Goal: Task Accomplishment & Management: Manage account settings

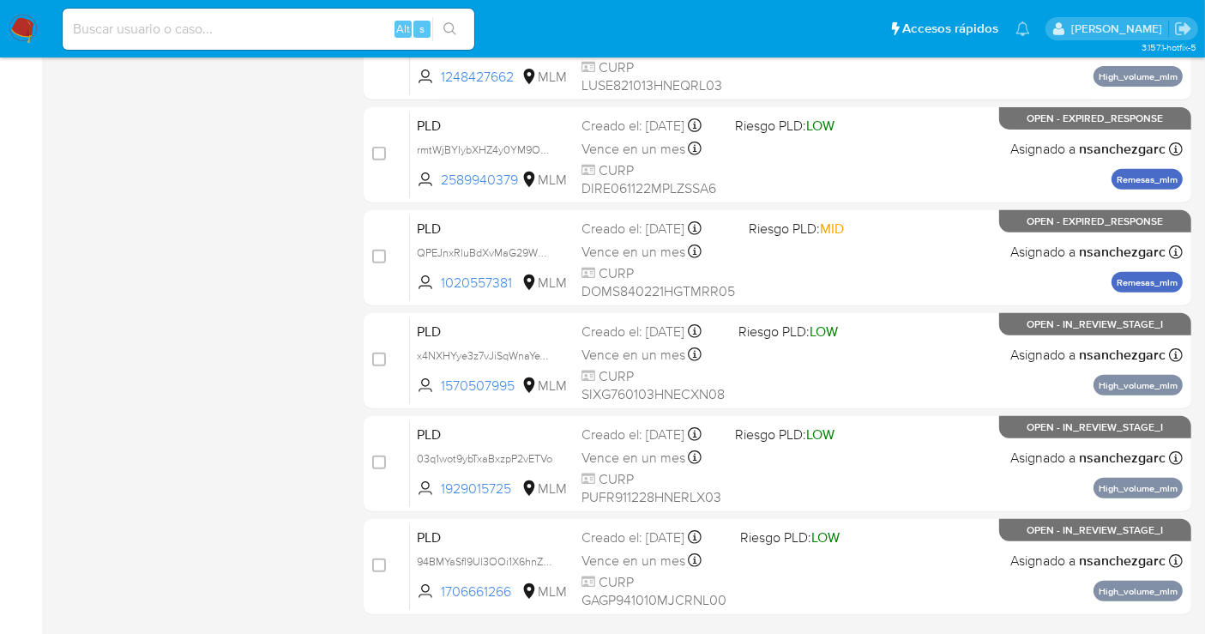
scroll to position [718, 0]
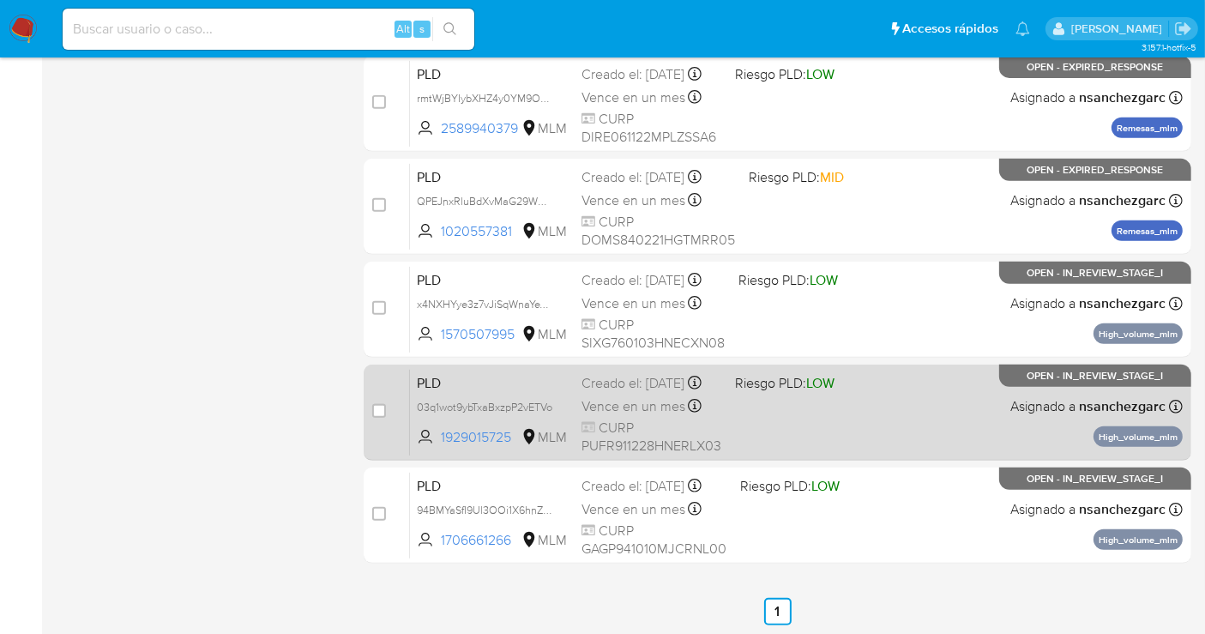
click at [644, 416] on span "Vence en un mes" at bounding box center [633, 406] width 104 height 19
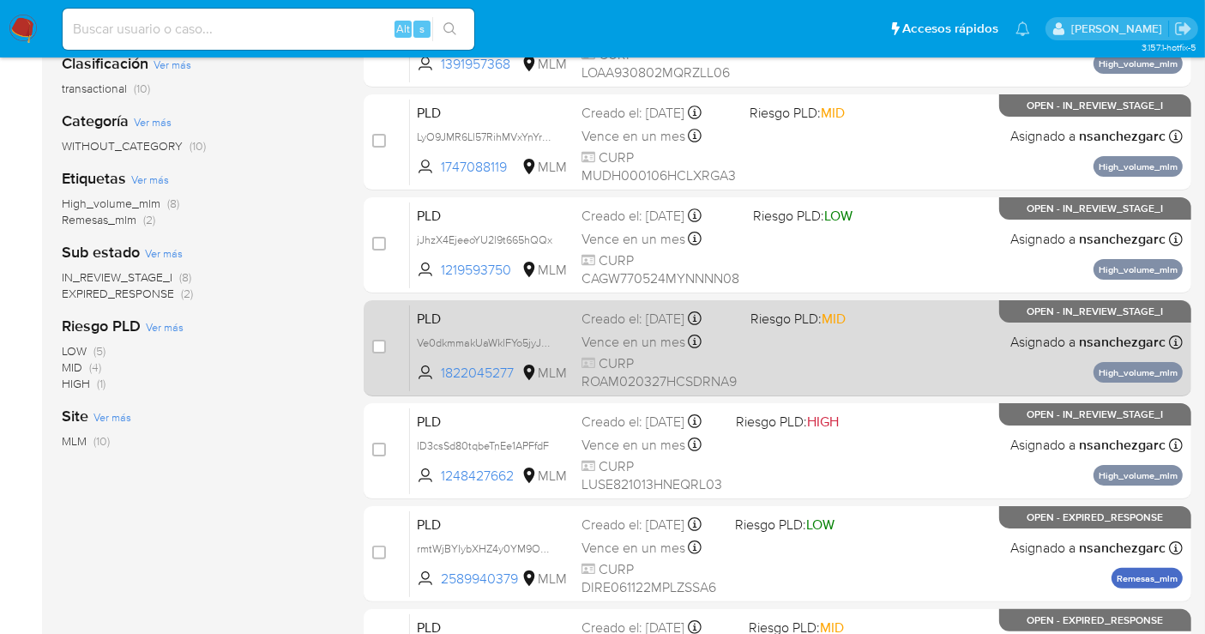
scroll to position [381, 0]
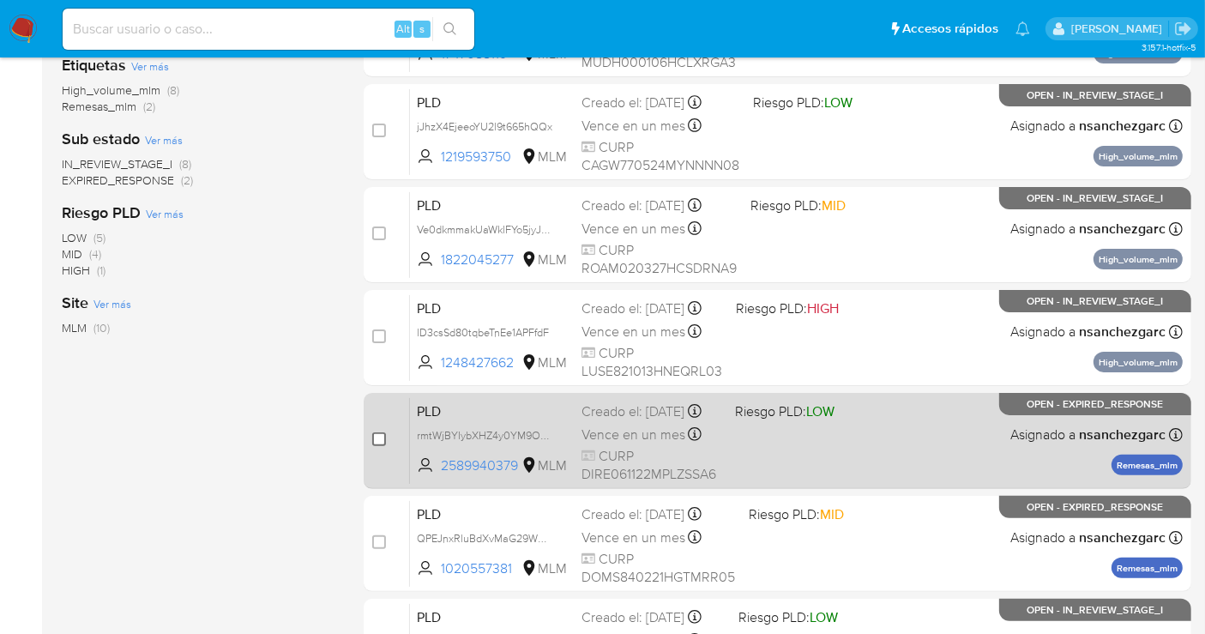
click at [379, 437] on input "checkbox" at bounding box center [379, 439] width 14 height 14
checkbox input "true"
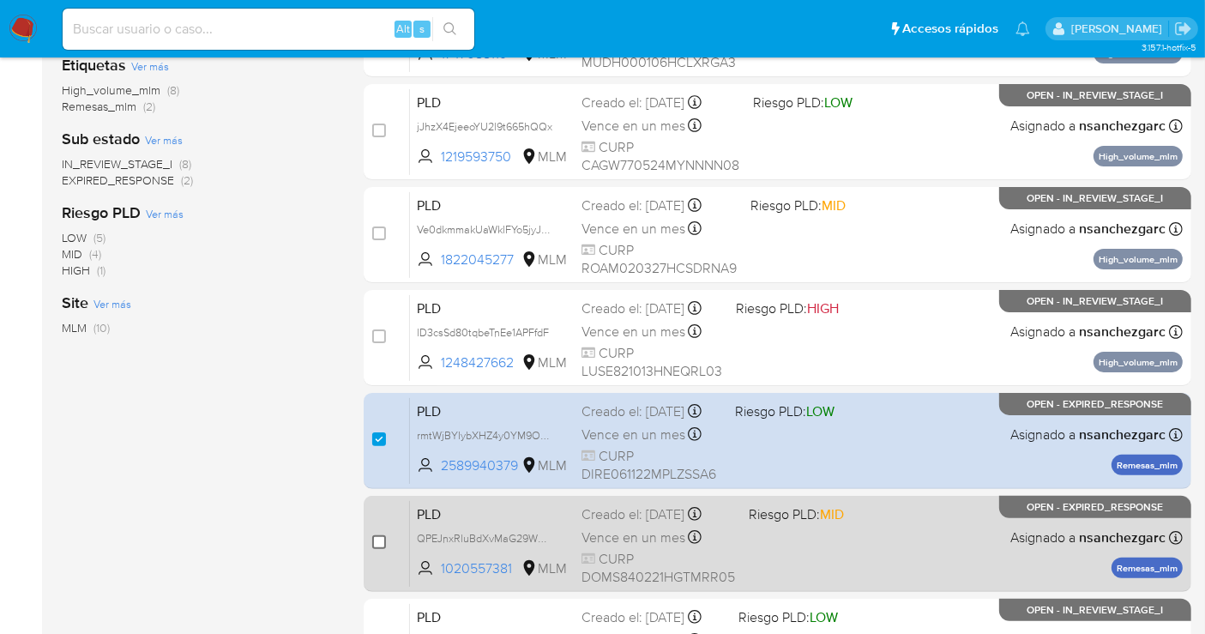
click at [377, 538] on input "checkbox" at bounding box center [379, 542] width 14 height 14
checkbox input "true"
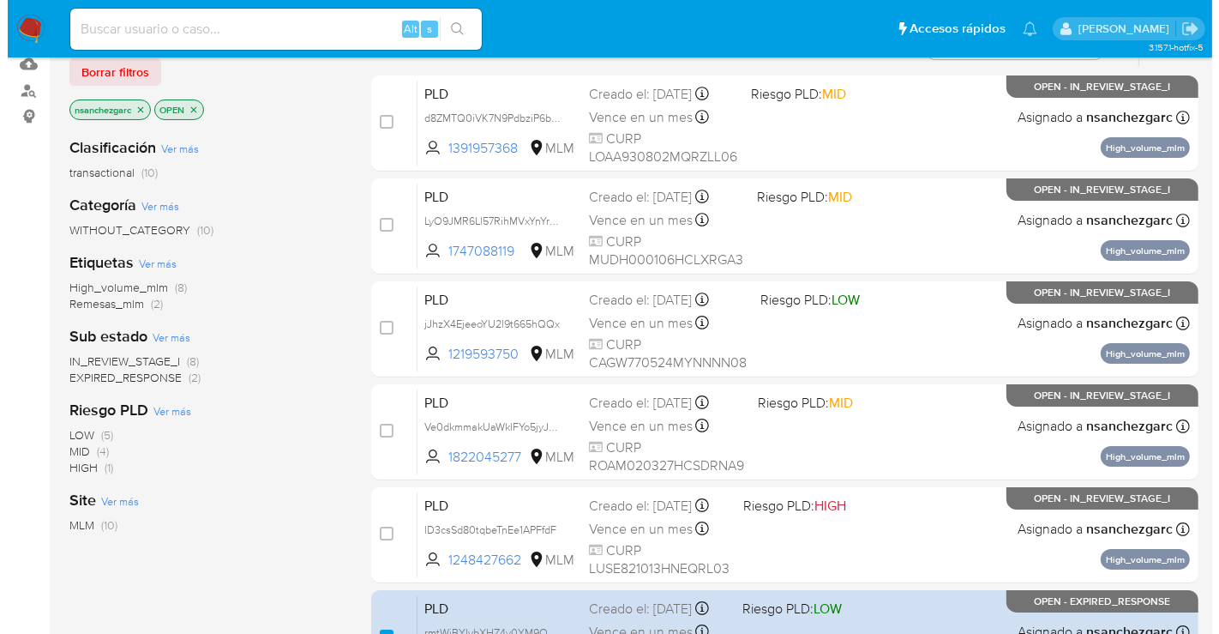
scroll to position [0, 0]
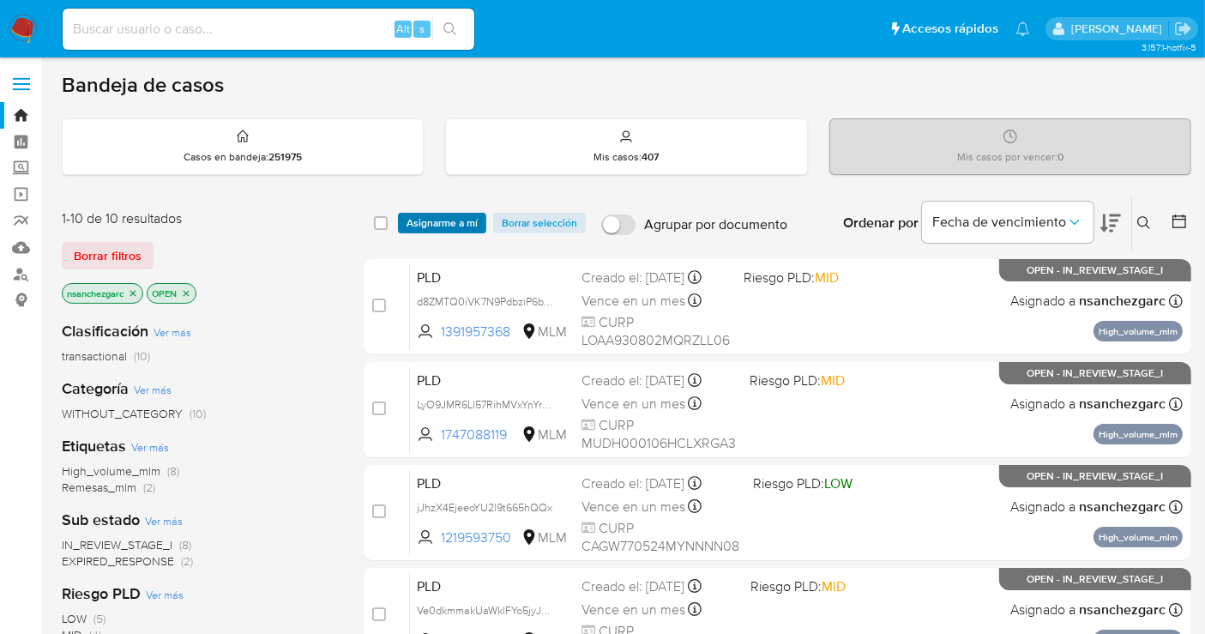
click at [427, 216] on span "Asignarme a mí" at bounding box center [441, 222] width 71 height 17
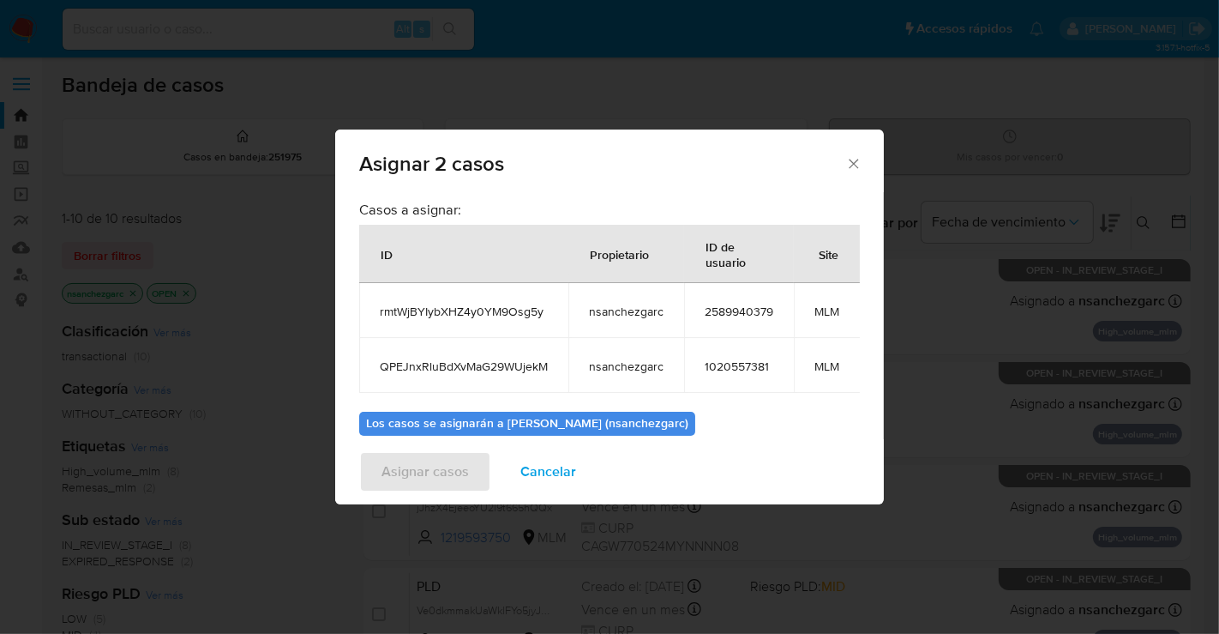
scroll to position [112, 0]
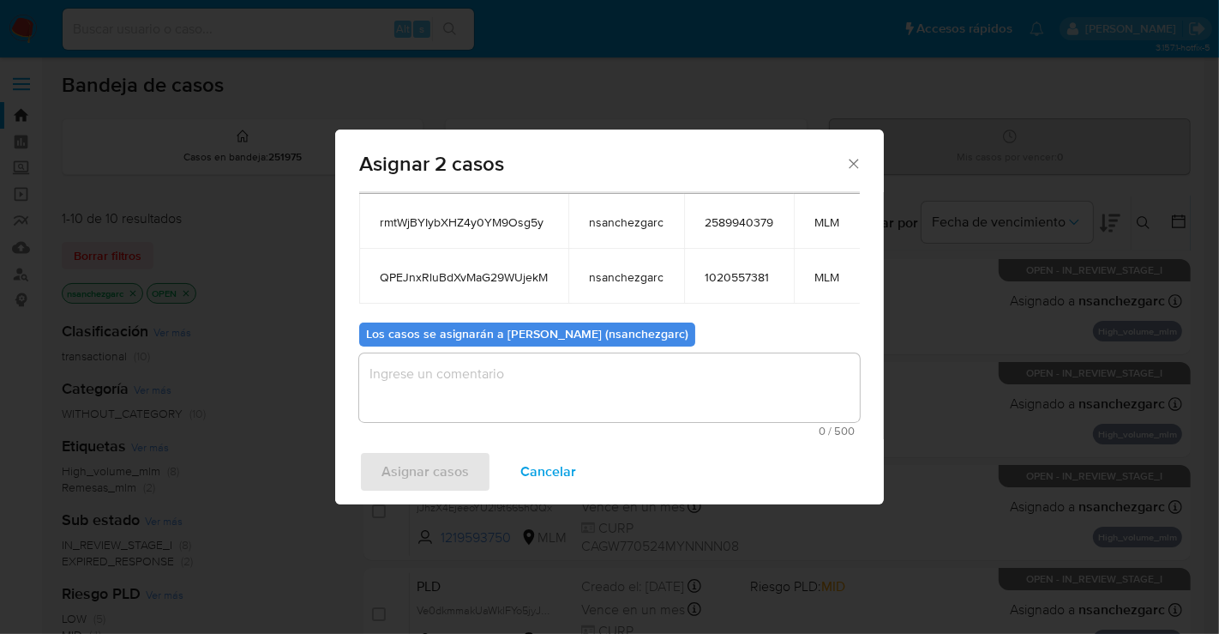
click at [426, 364] on textarea "assign-modal" at bounding box center [609, 387] width 501 height 69
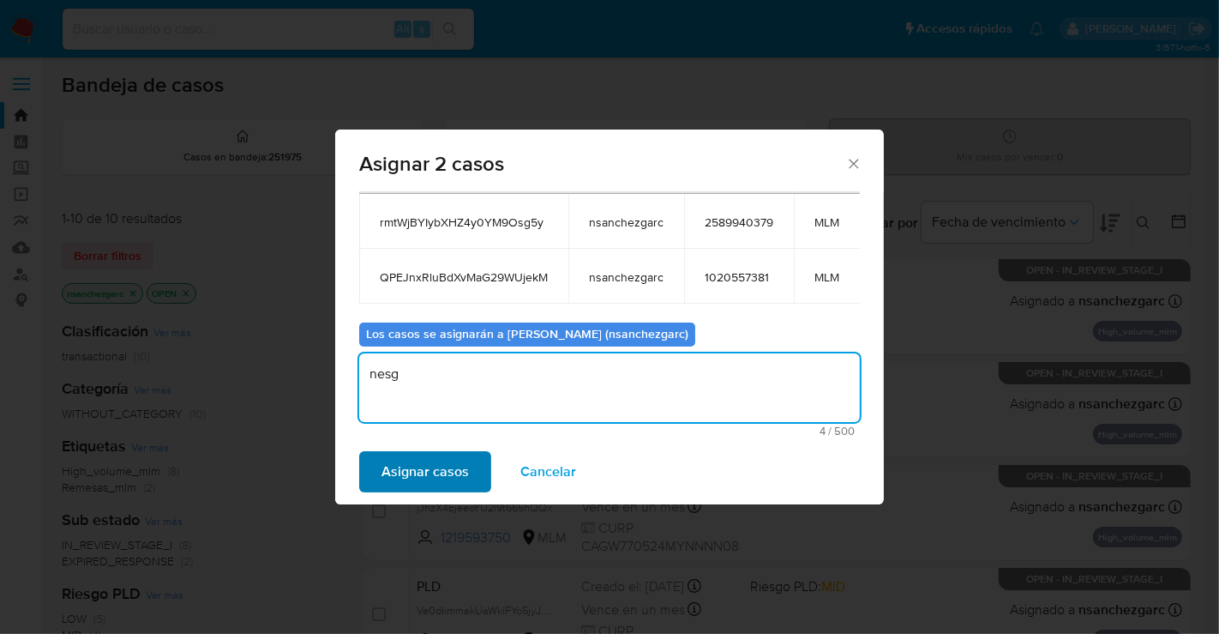
type textarea "nesg"
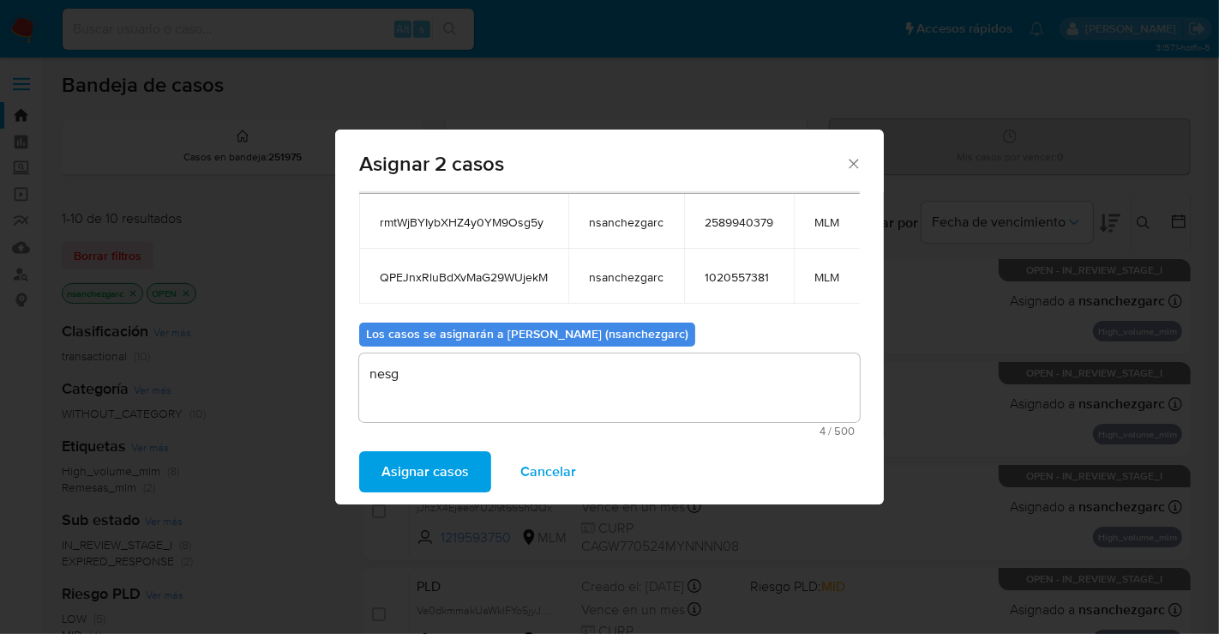
click at [448, 469] on span "Asignar casos" at bounding box center [425, 472] width 87 height 38
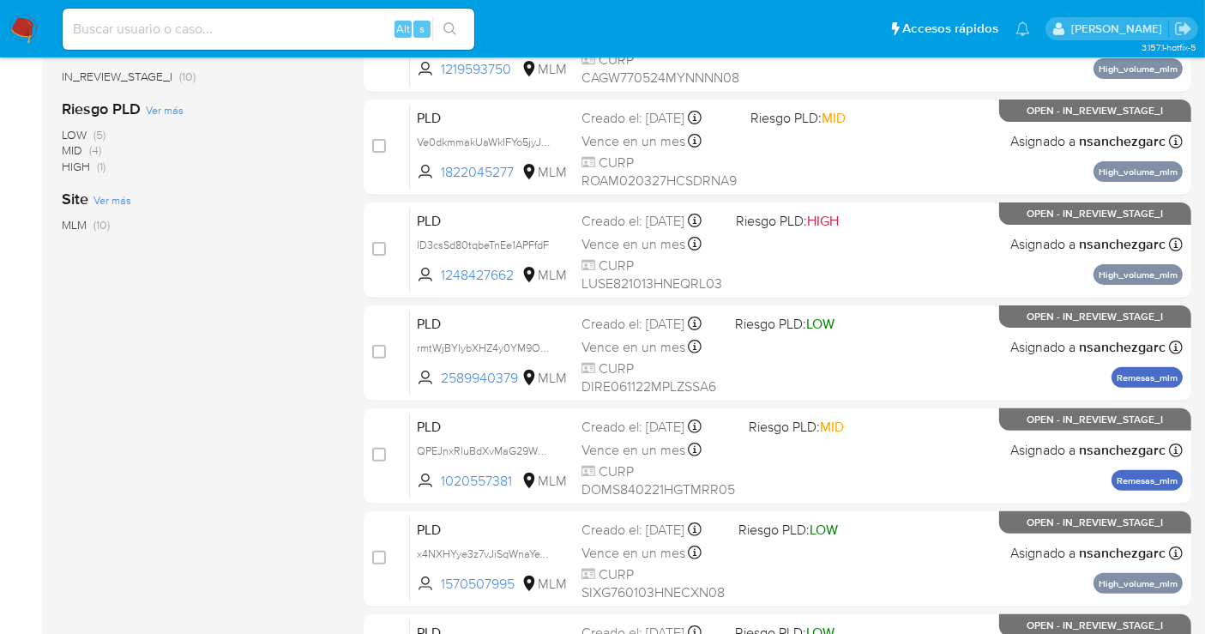
scroll to position [476, 0]
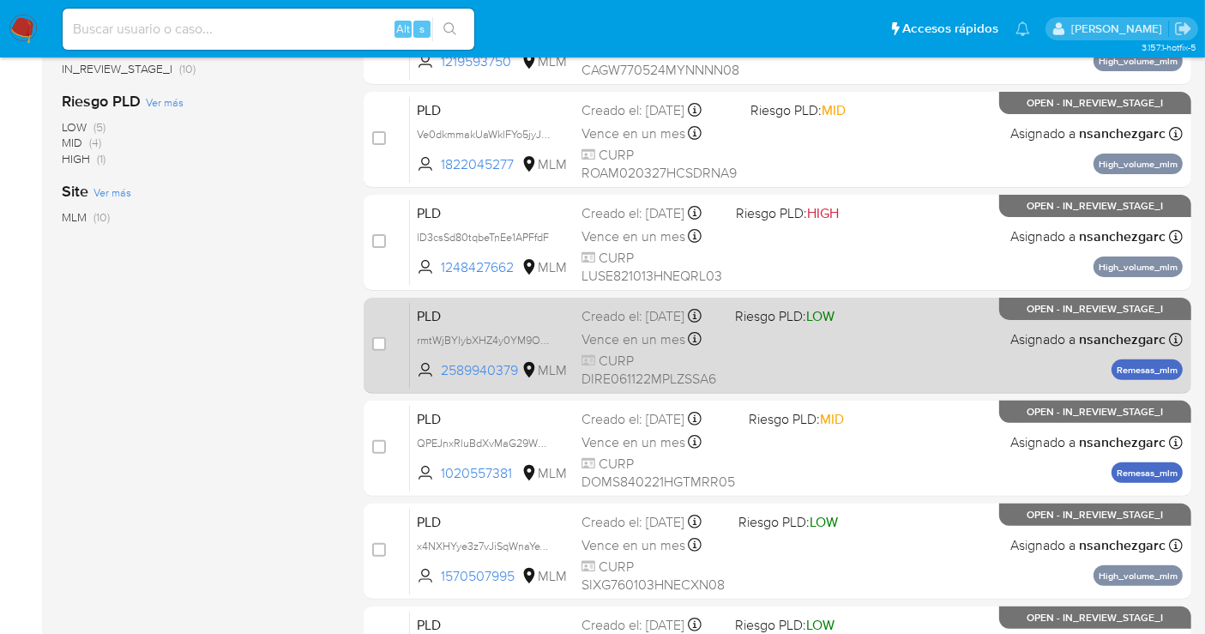
click at [600, 340] on div "Vence en un mes Vence el 11/10/2025 02:12:09" at bounding box center [651, 339] width 140 height 23
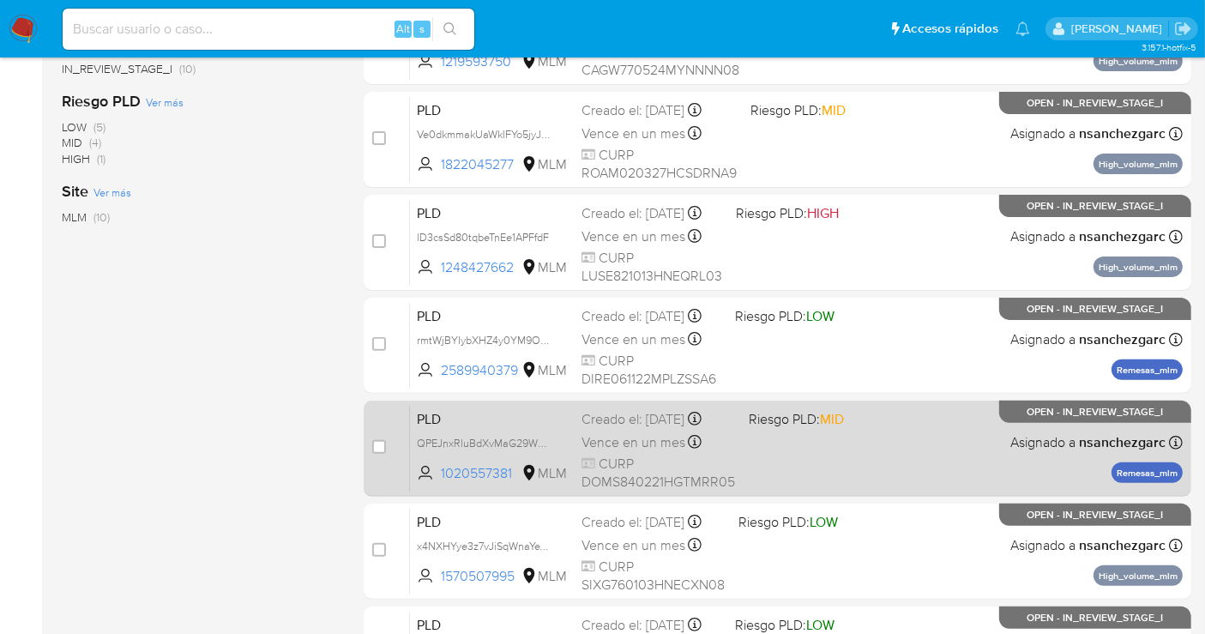
click at [640, 434] on span "Vence en un mes" at bounding box center [633, 442] width 104 height 19
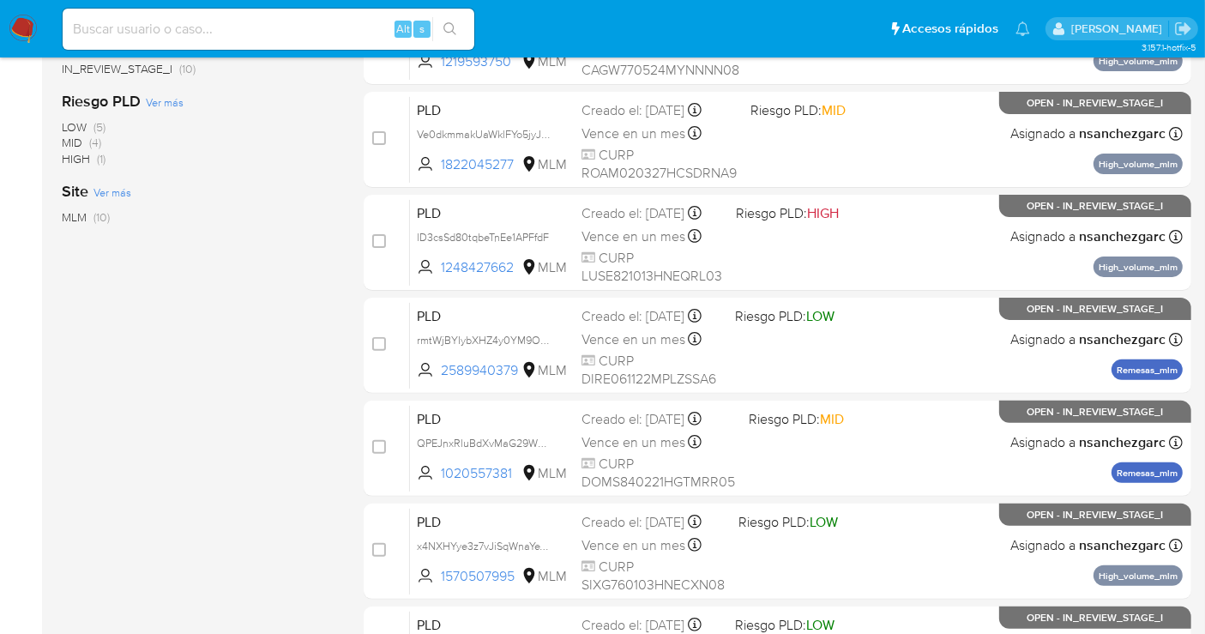
click at [35, 26] on img at bounding box center [23, 29] width 29 height 29
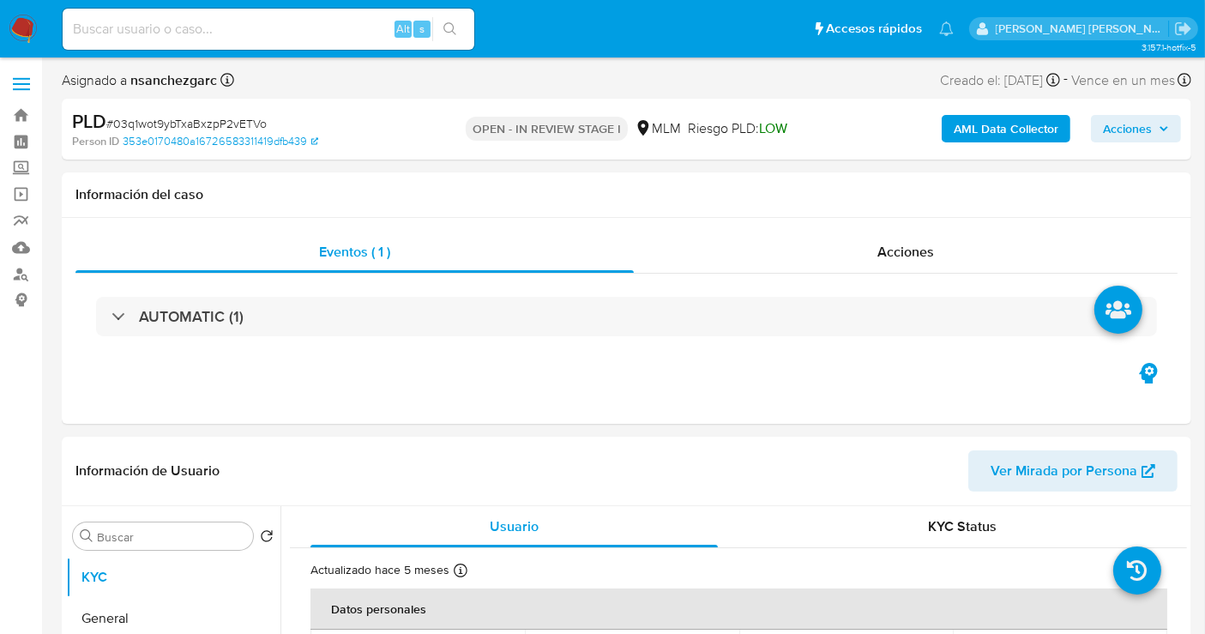
select select "10"
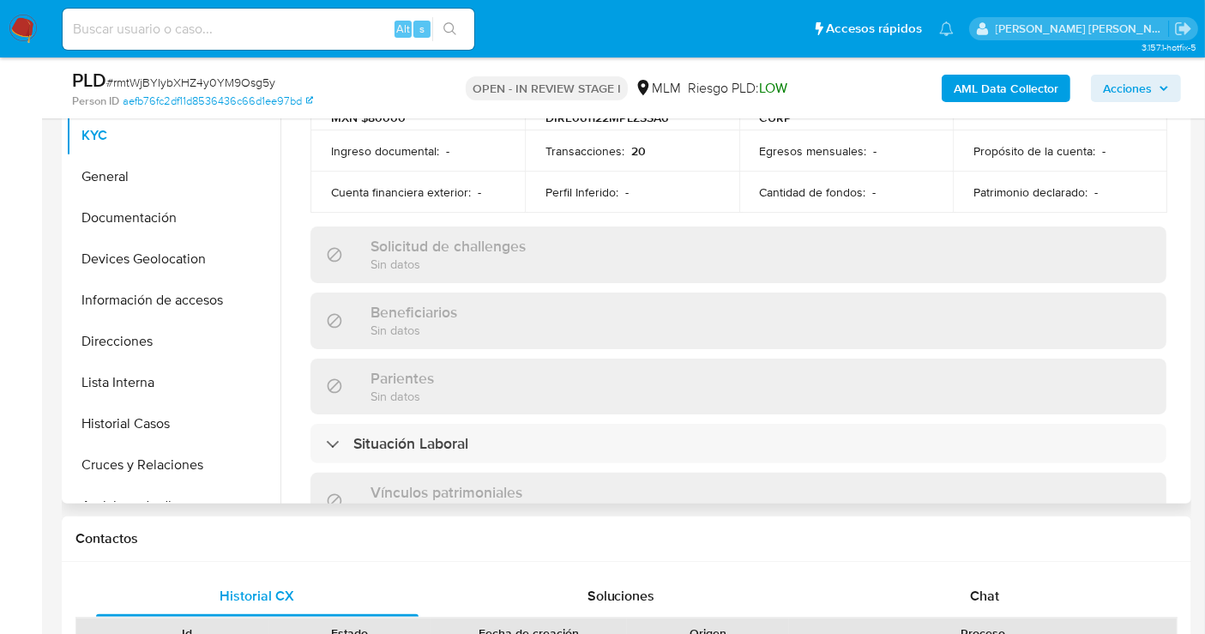
scroll to position [761, 0]
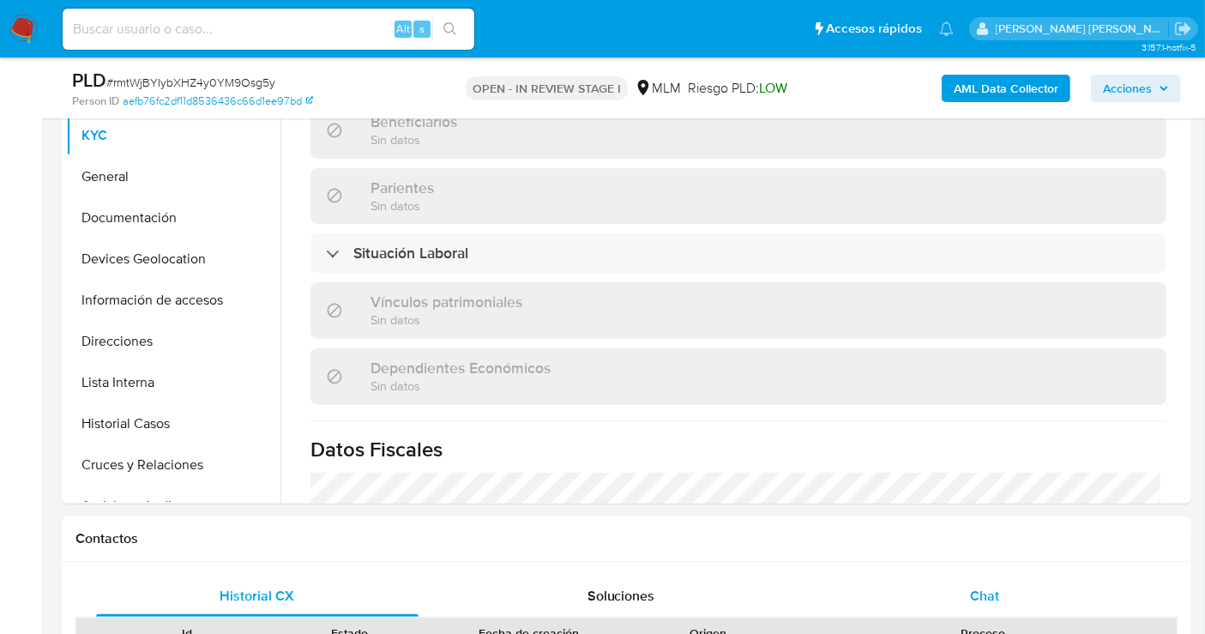
click at [982, 596] on span "Chat" at bounding box center [984, 596] width 29 height 20
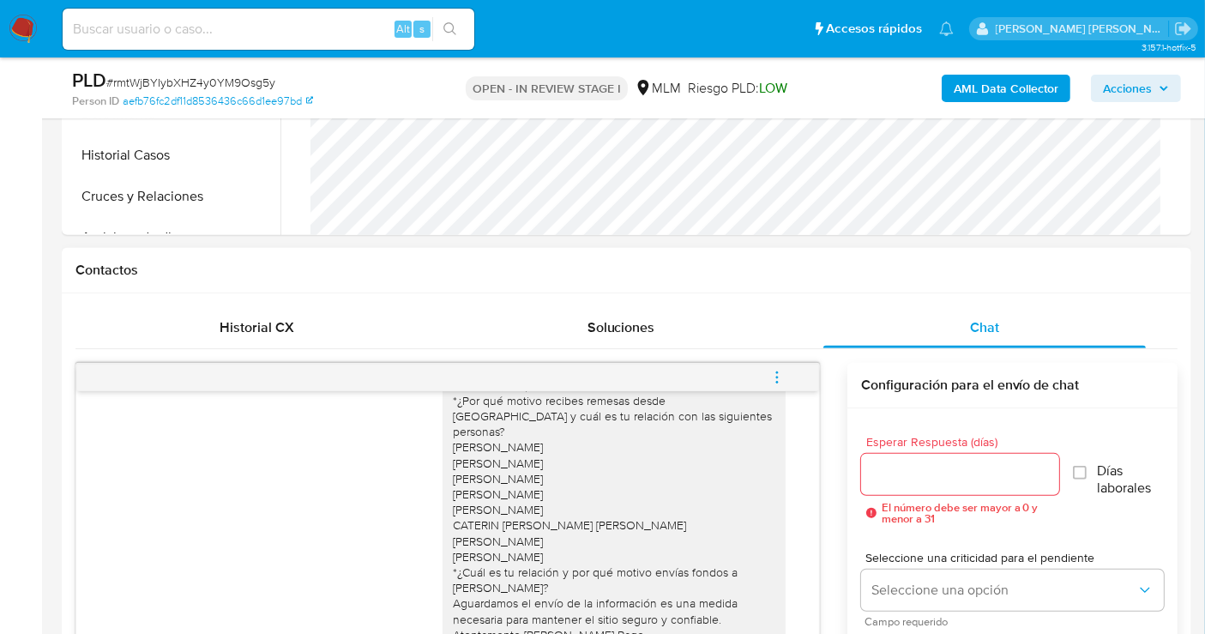
scroll to position [571, 0]
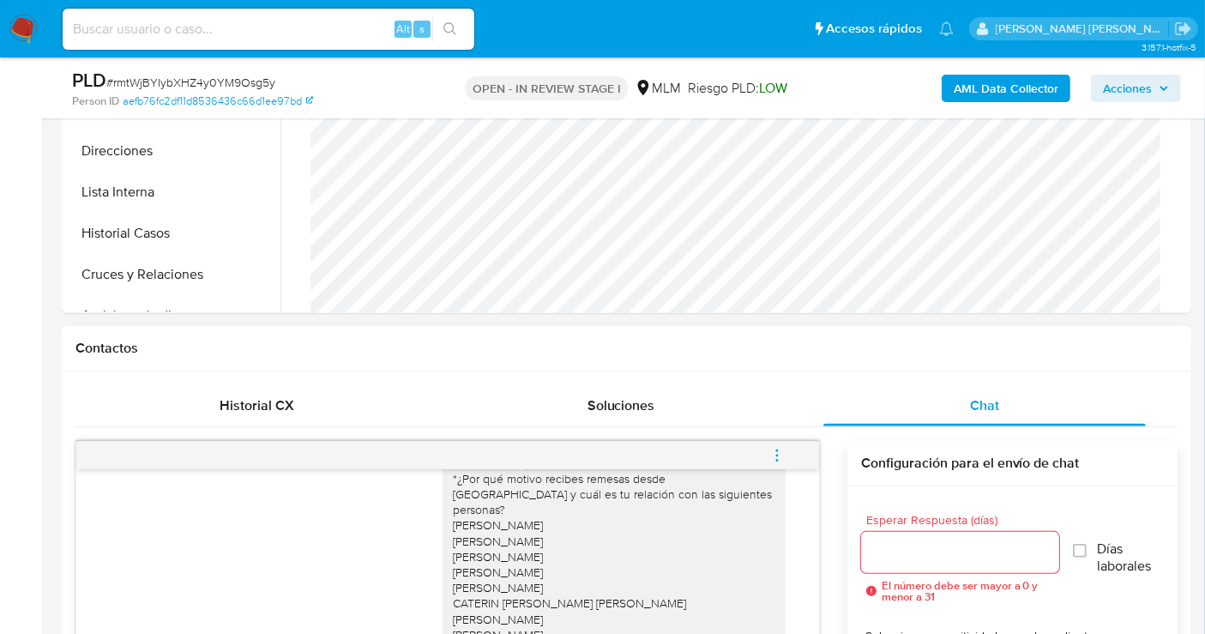
click at [768, 456] on button "menu-action" at bounding box center [777, 455] width 57 height 41
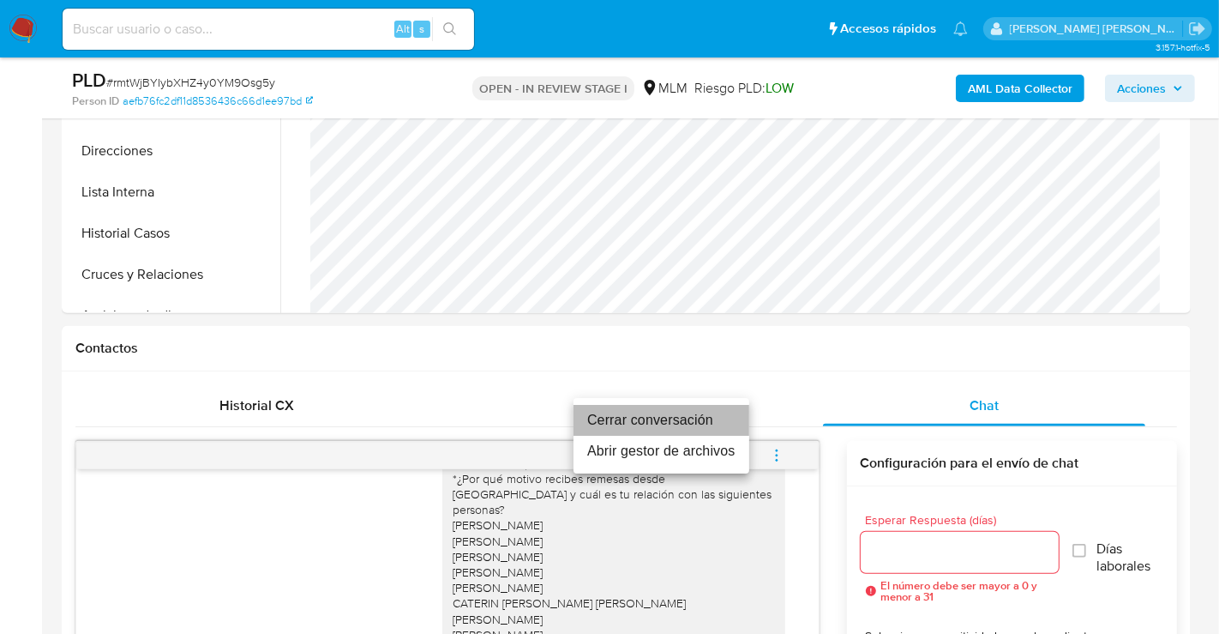
click at [653, 420] on li "Cerrar conversación" at bounding box center [662, 420] width 176 height 31
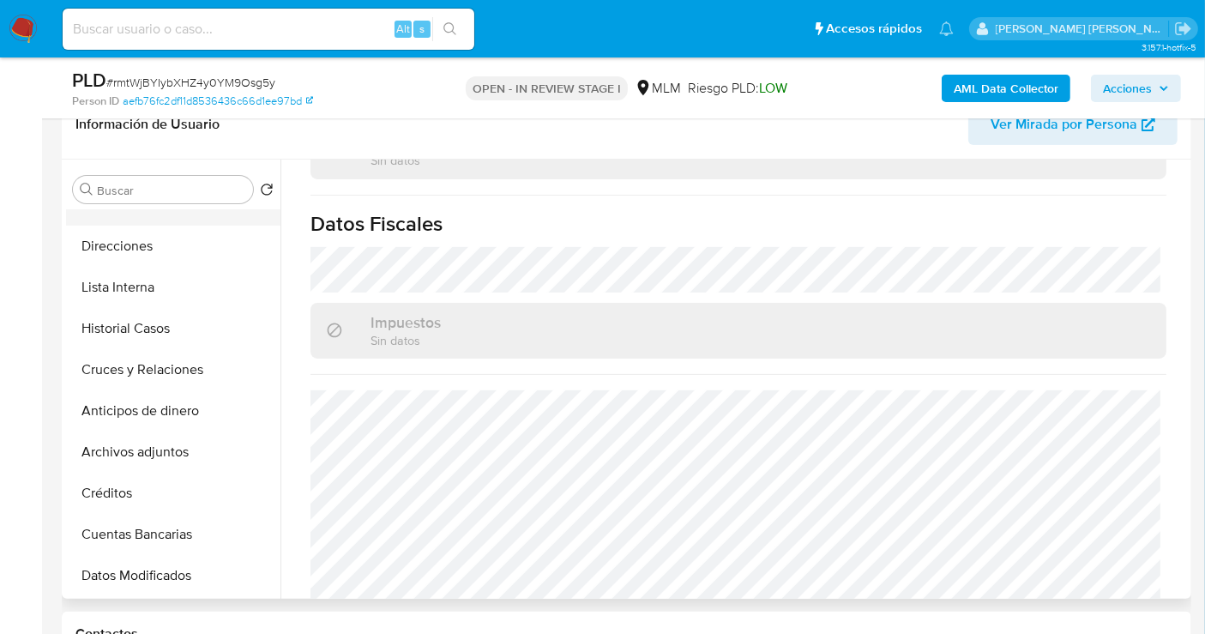
scroll to position [286, 0]
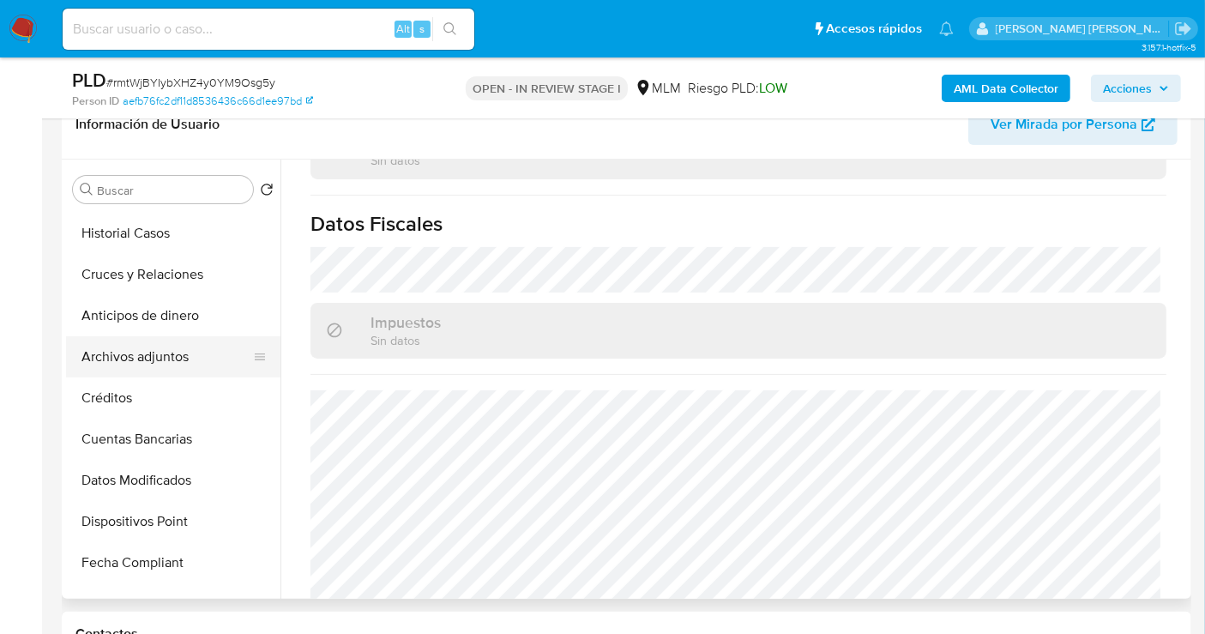
click at [159, 358] on button "Archivos adjuntos" at bounding box center [166, 356] width 201 height 41
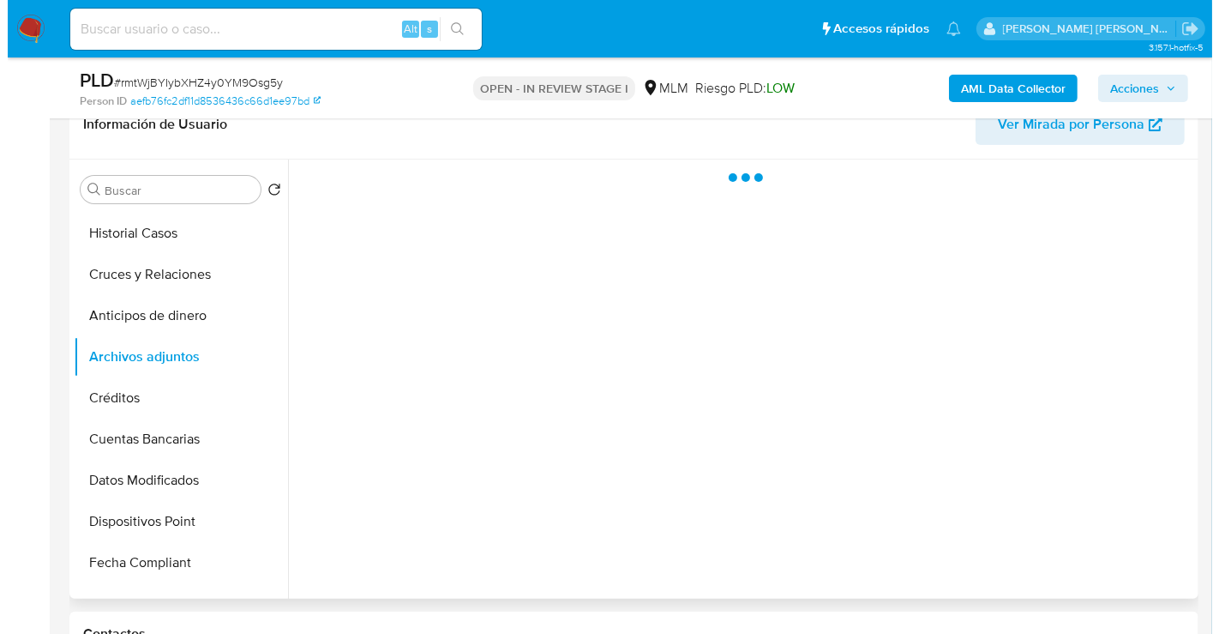
scroll to position [0, 0]
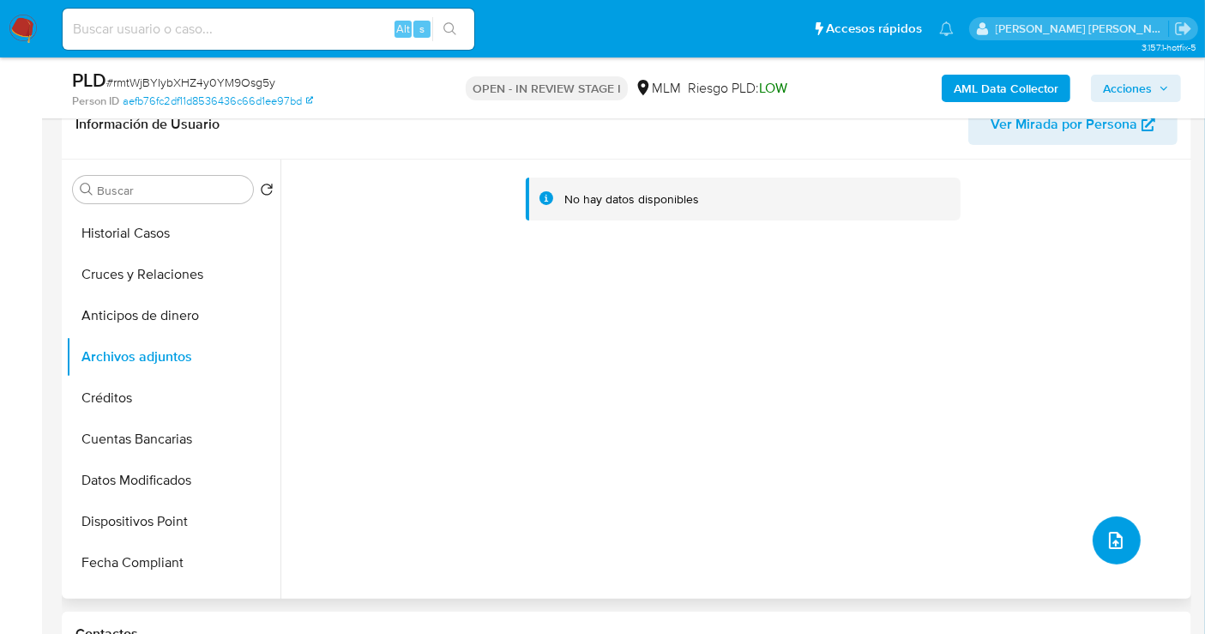
click at [1097, 545] on button "upload-file" at bounding box center [1116, 540] width 48 height 48
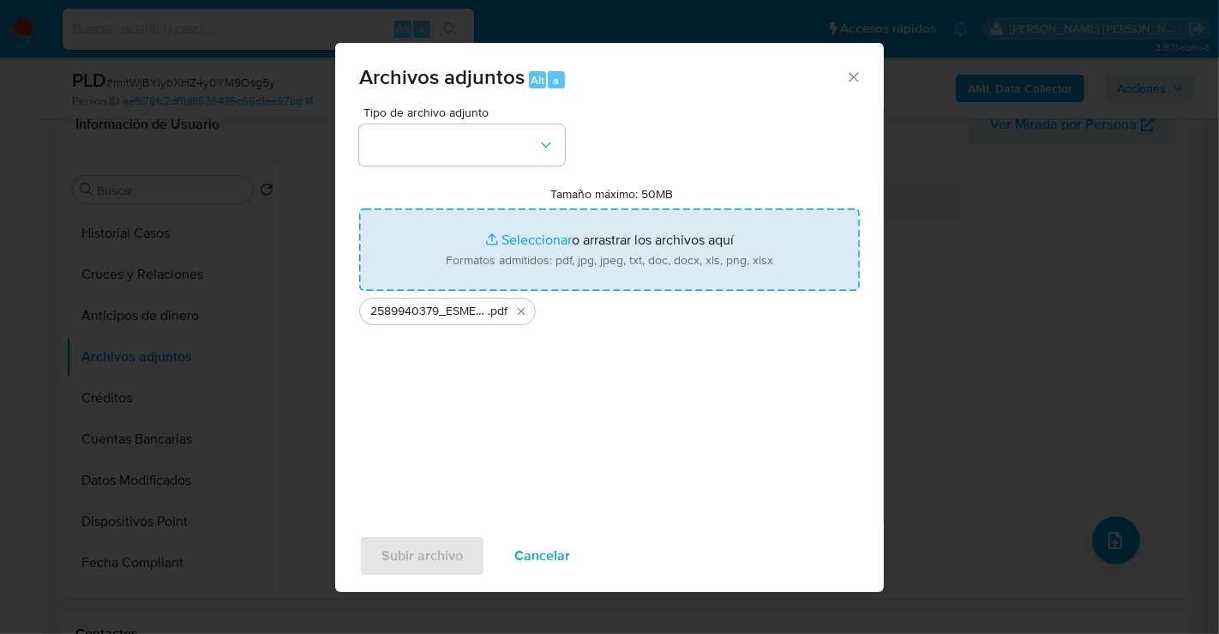
type input "C:\fakepath\2589940379_ESMERALDA CRISTAL DIAZ ROSAS_AGO25.xlsx"
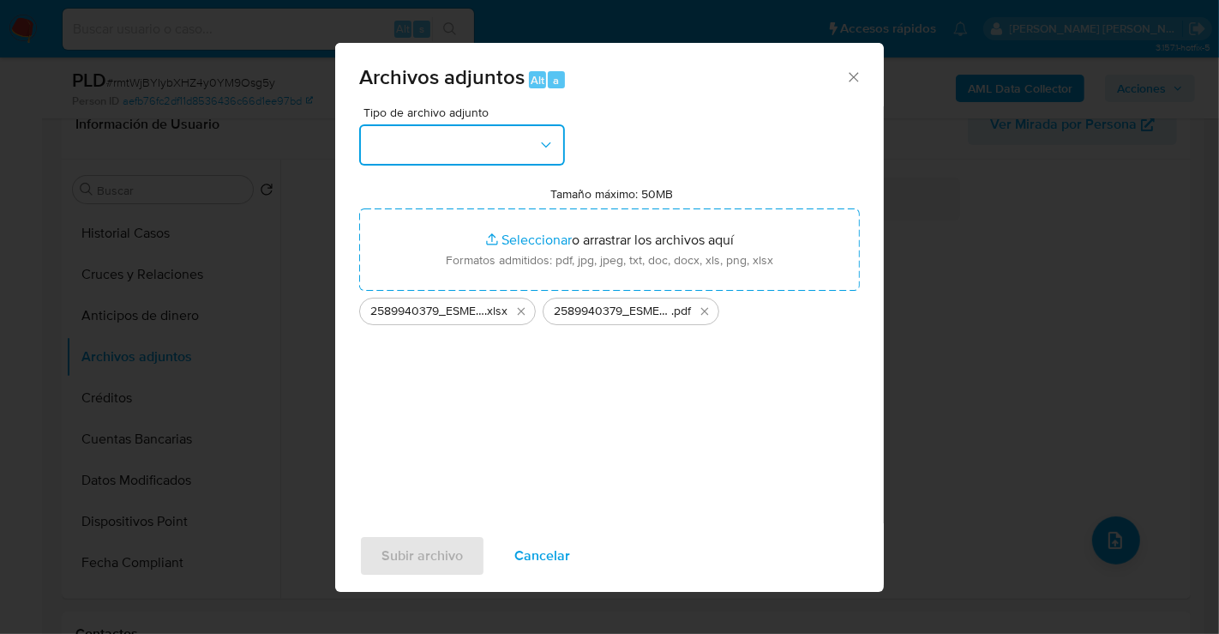
click at [465, 146] on button "button" at bounding box center [462, 144] width 206 height 41
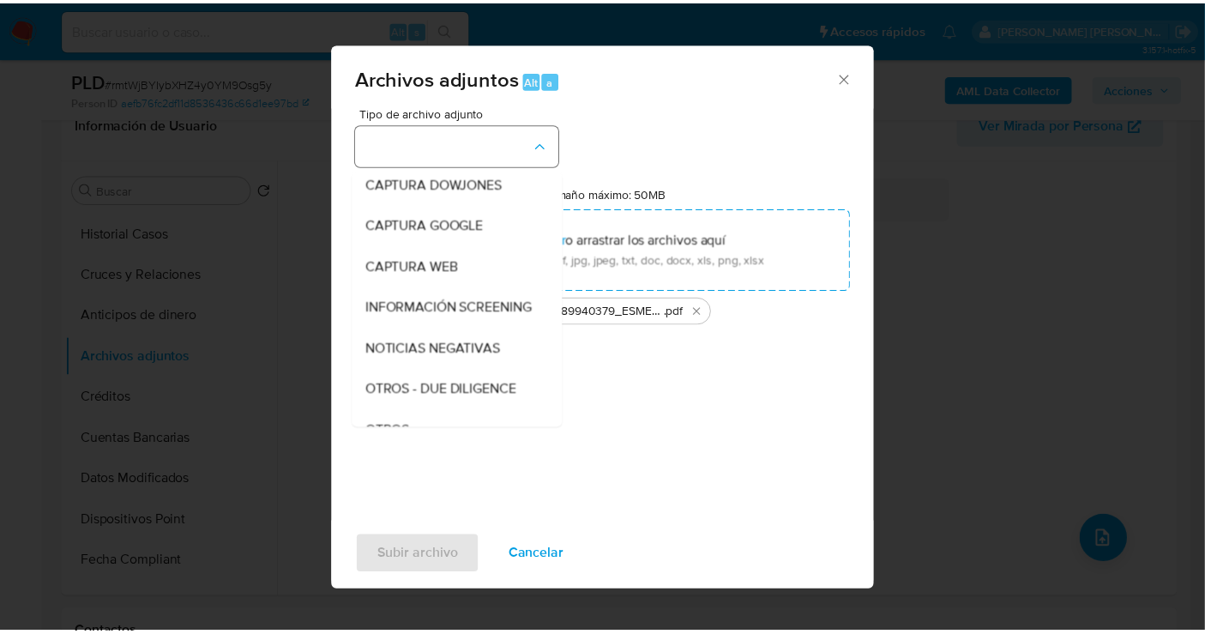
scroll to position [88, 0]
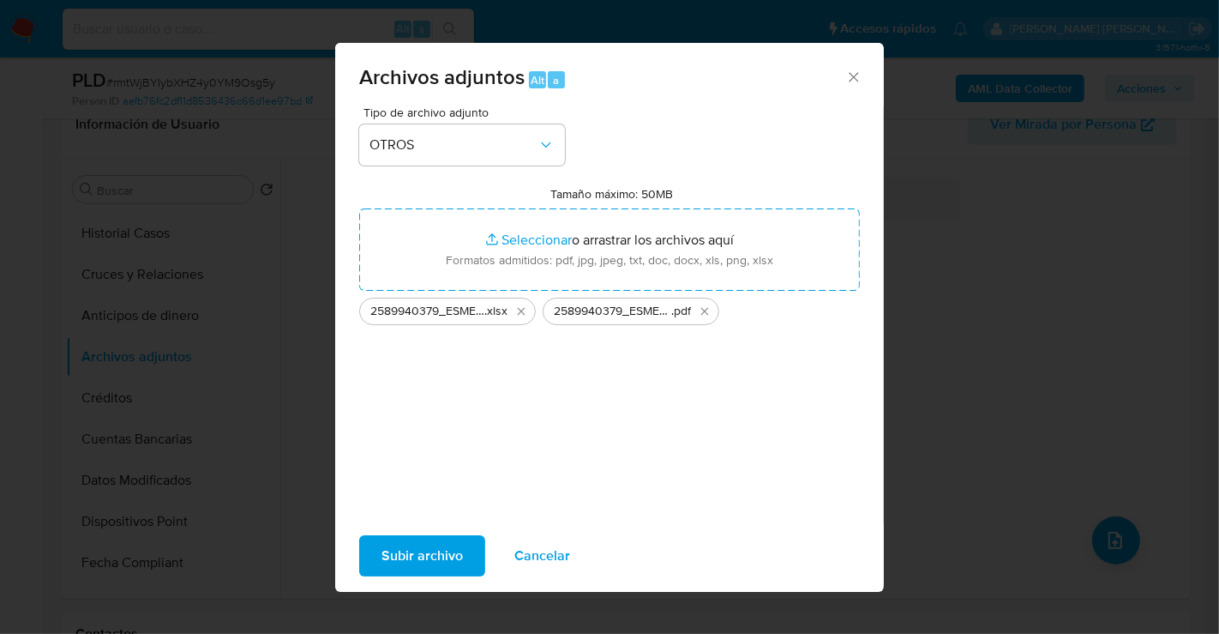
click at [399, 574] on span "Subir archivo" at bounding box center [422, 556] width 81 height 38
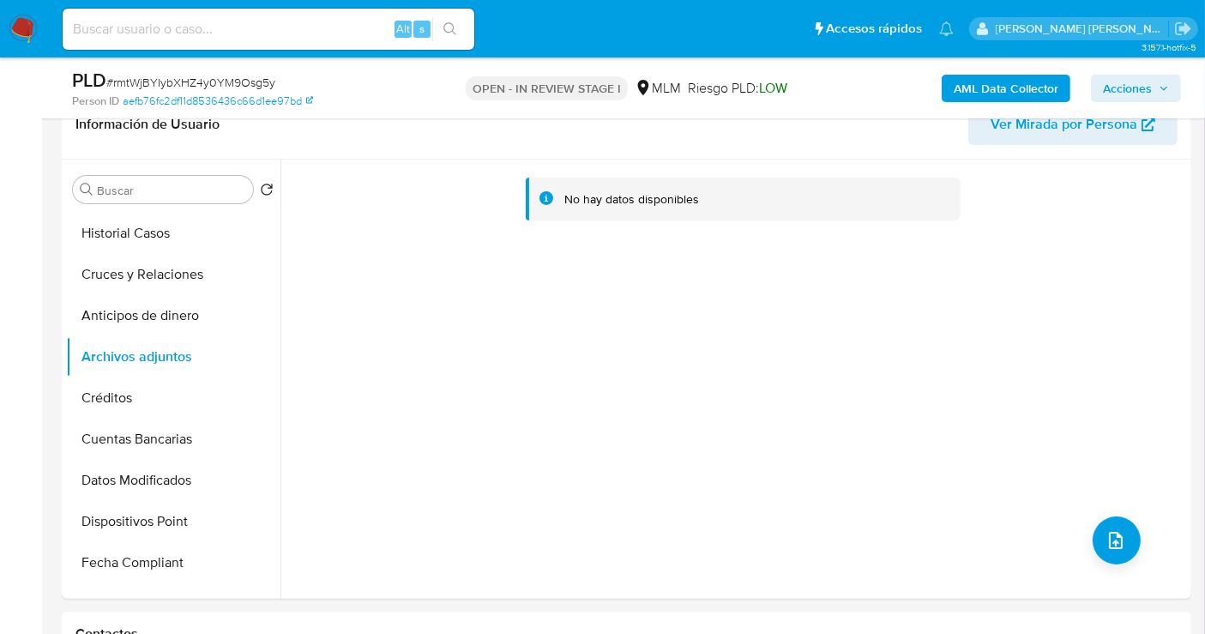
click at [1159, 94] on span "Acciones" at bounding box center [1136, 88] width 66 height 24
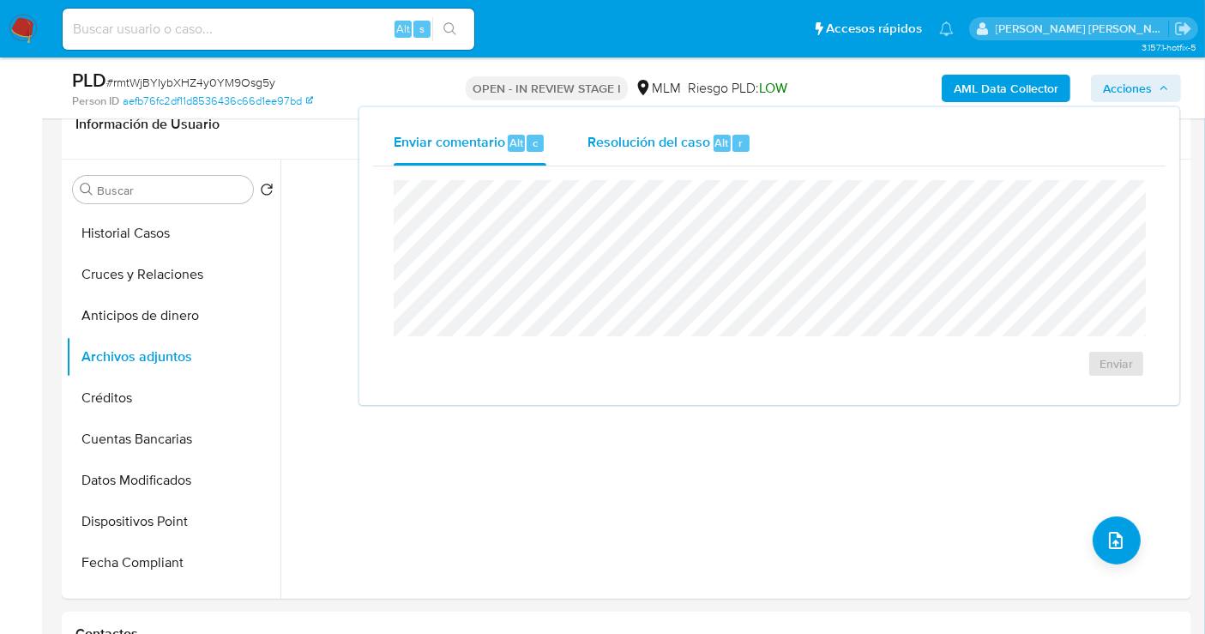
click at [648, 141] on span "Resolución del caso" at bounding box center [648, 142] width 123 height 20
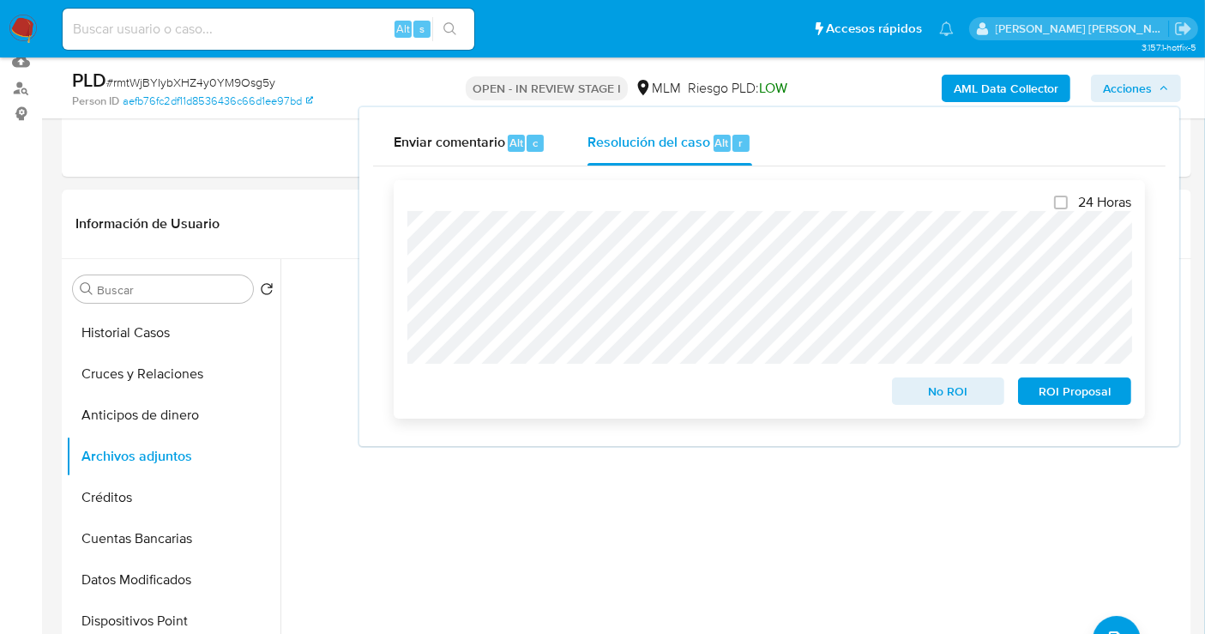
scroll to position [95, 0]
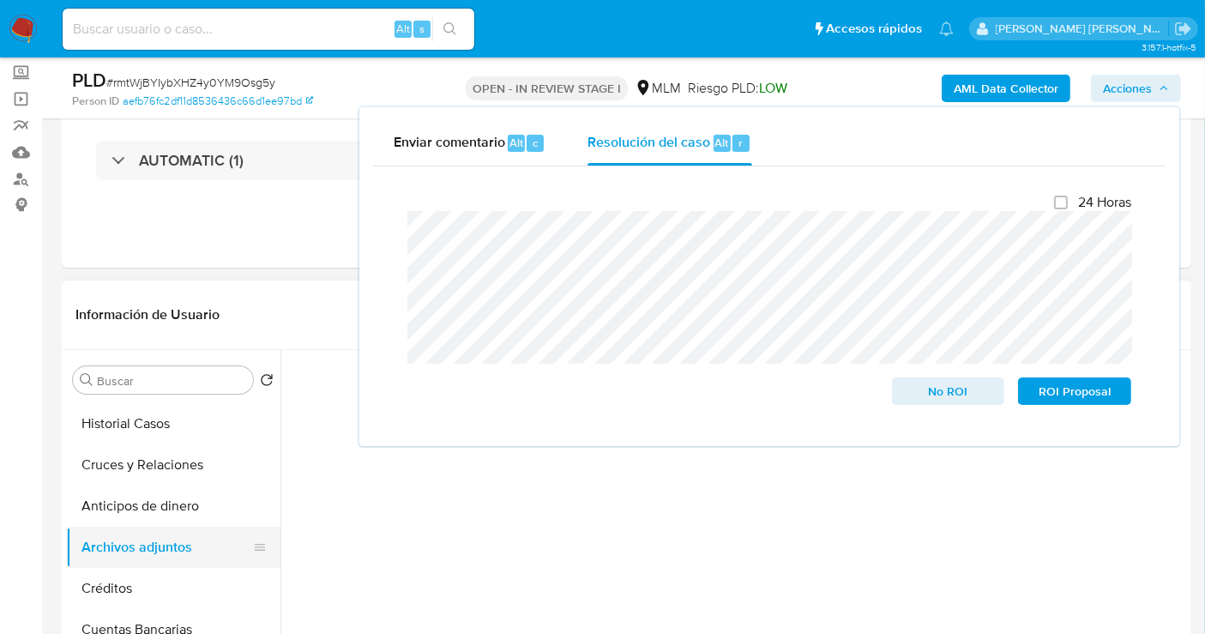
click at [157, 544] on button "Archivos adjuntos" at bounding box center [166, 546] width 201 height 41
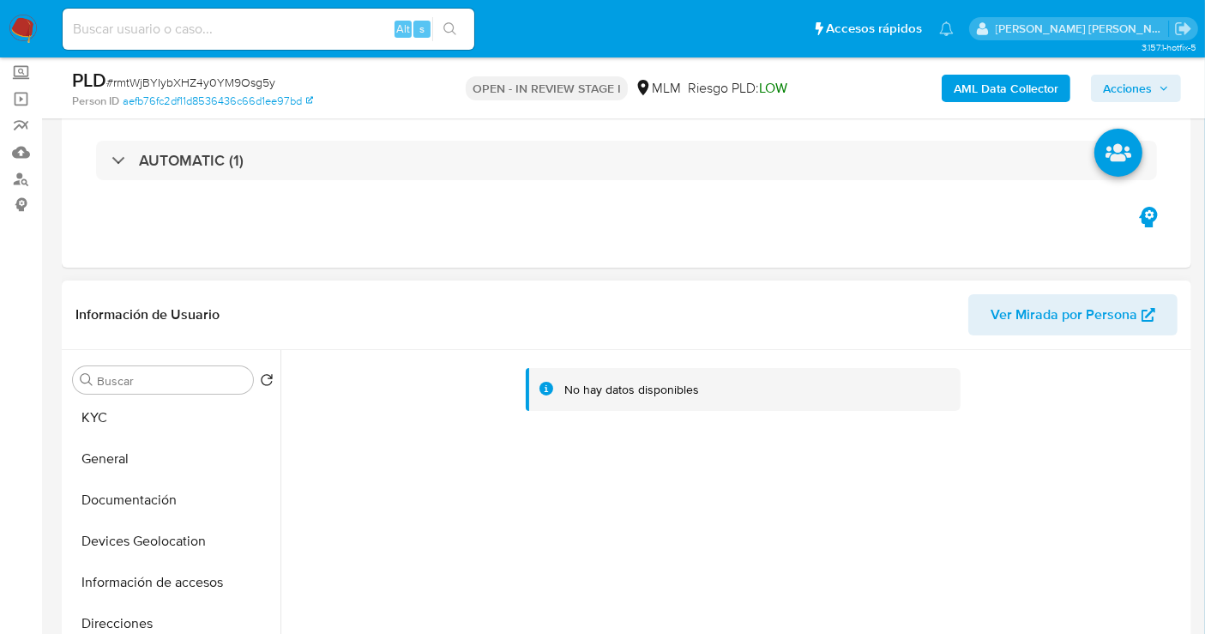
scroll to position [0, 0]
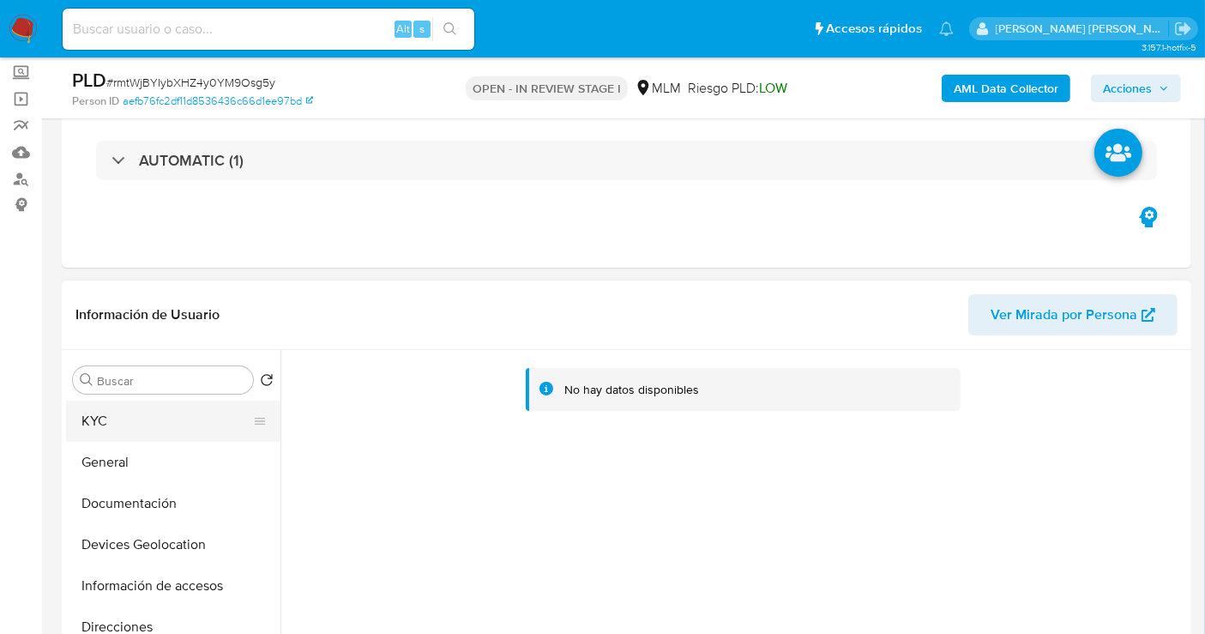
click at [122, 423] on button "KYC" at bounding box center [166, 420] width 201 height 41
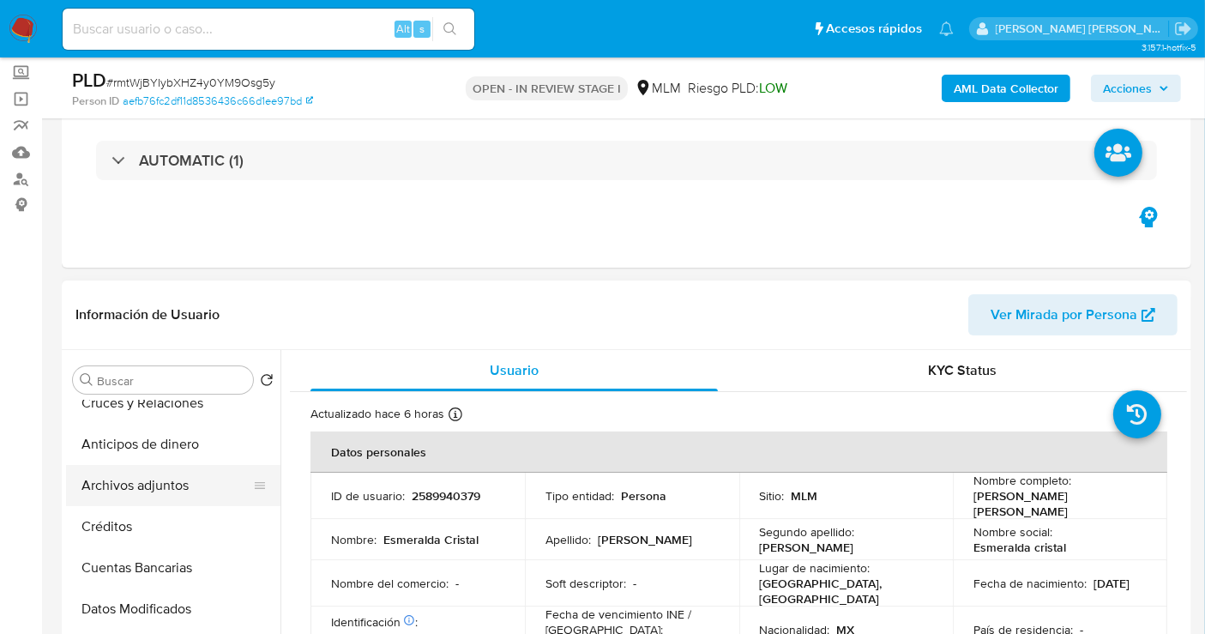
scroll to position [381, 0]
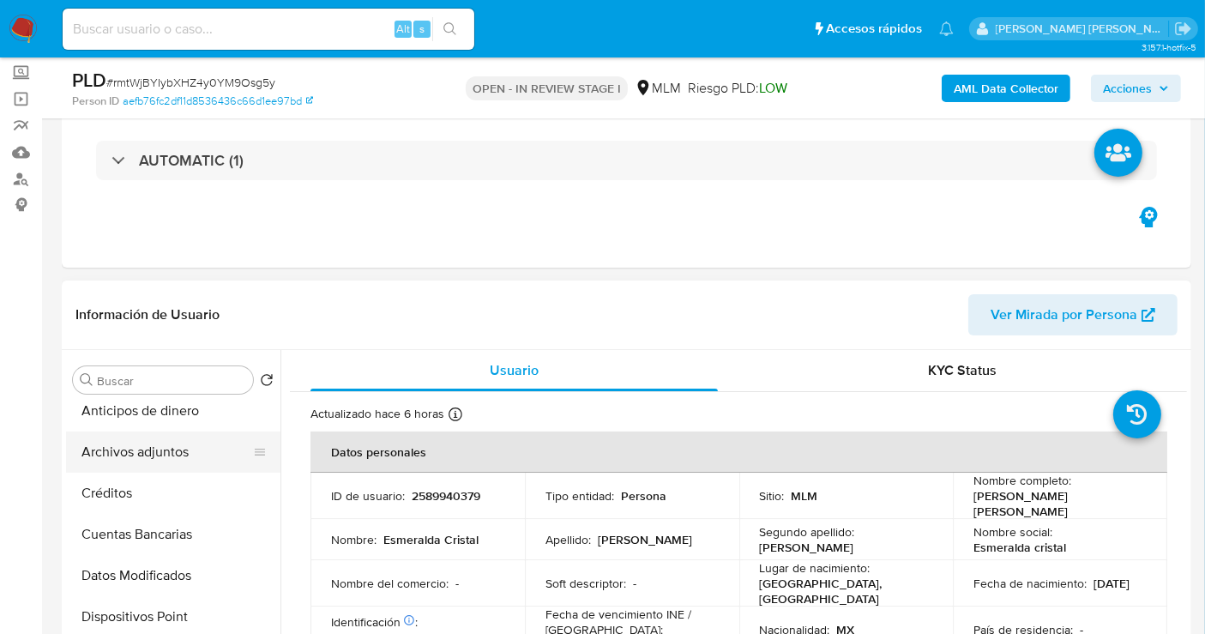
click at [132, 461] on button "Archivos adjuntos" at bounding box center [166, 451] width 201 height 41
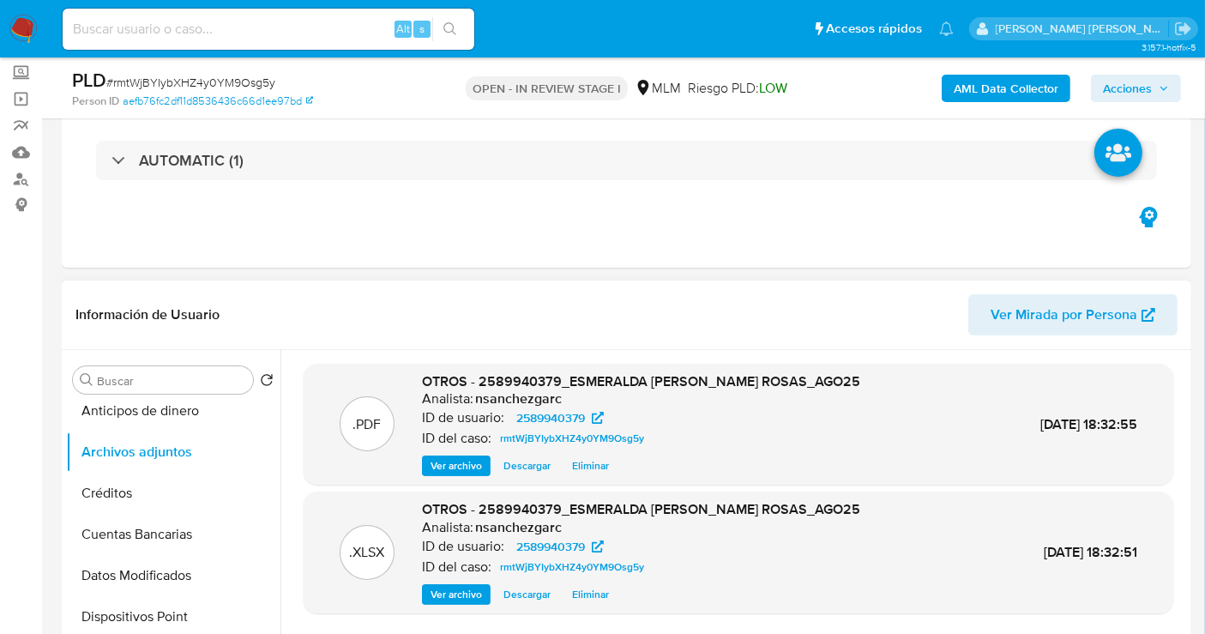
scroll to position [190, 0]
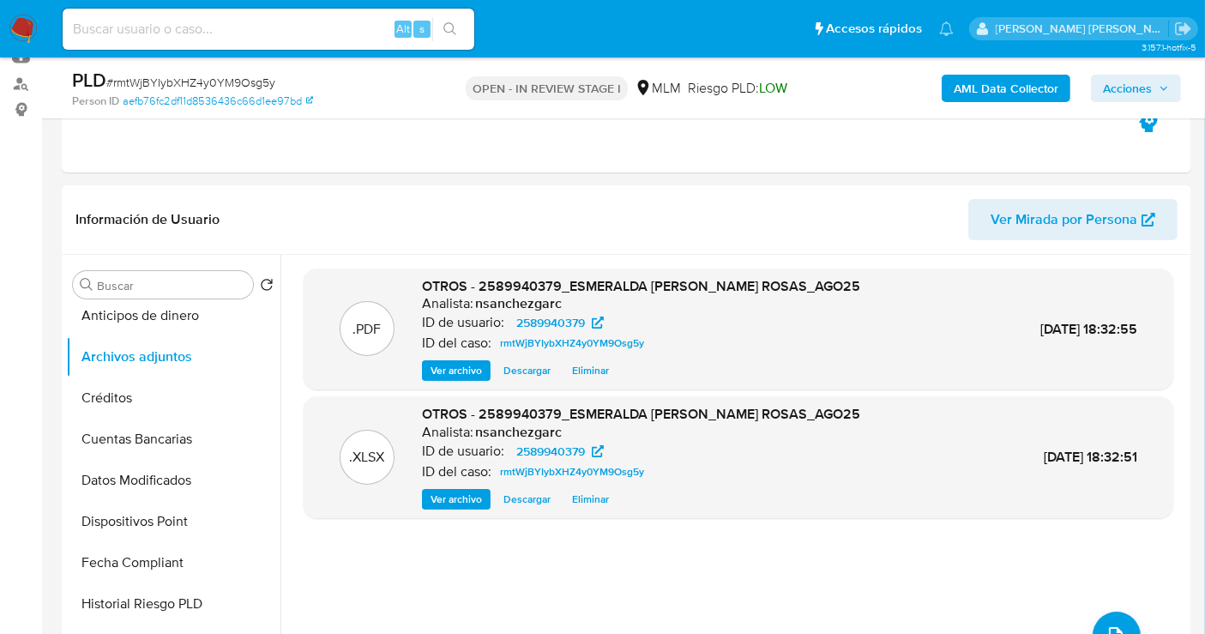
click at [1128, 94] on span "Acciones" at bounding box center [1127, 88] width 49 height 27
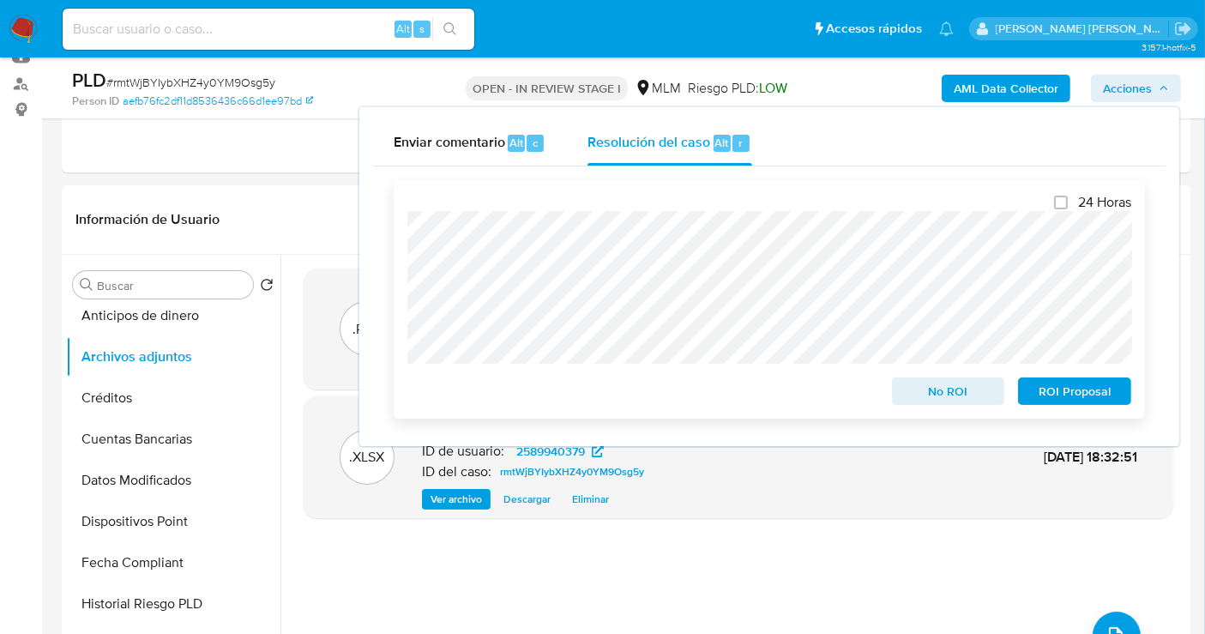
click at [1059, 395] on span "ROI Proposal" at bounding box center [1074, 391] width 89 height 24
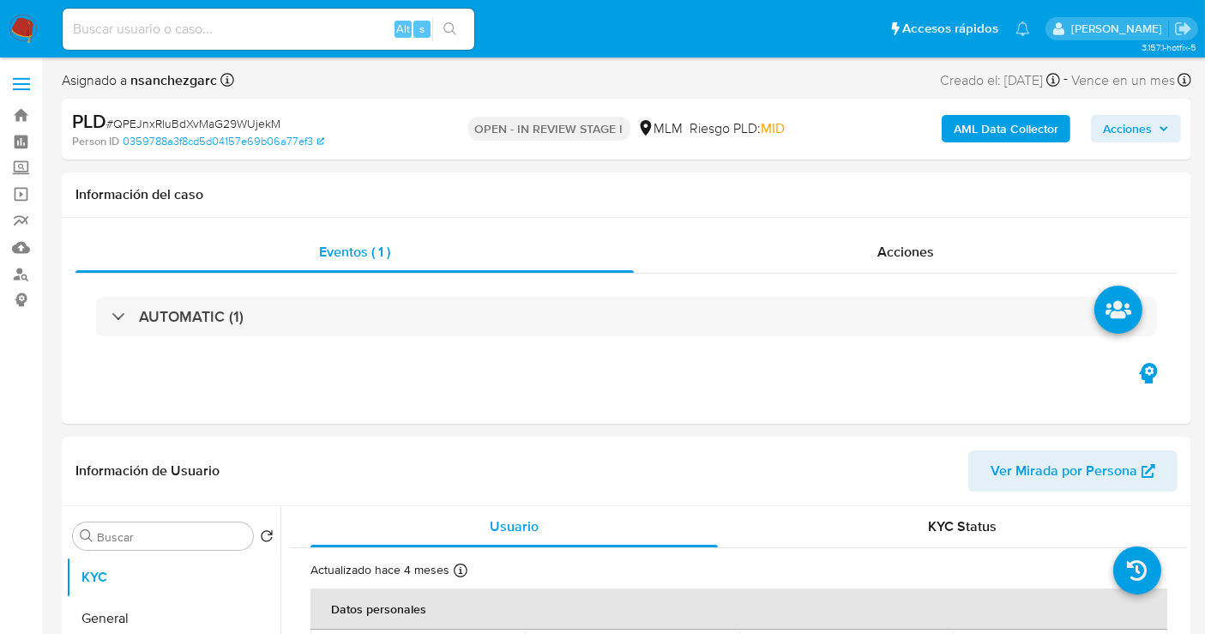
select select "10"
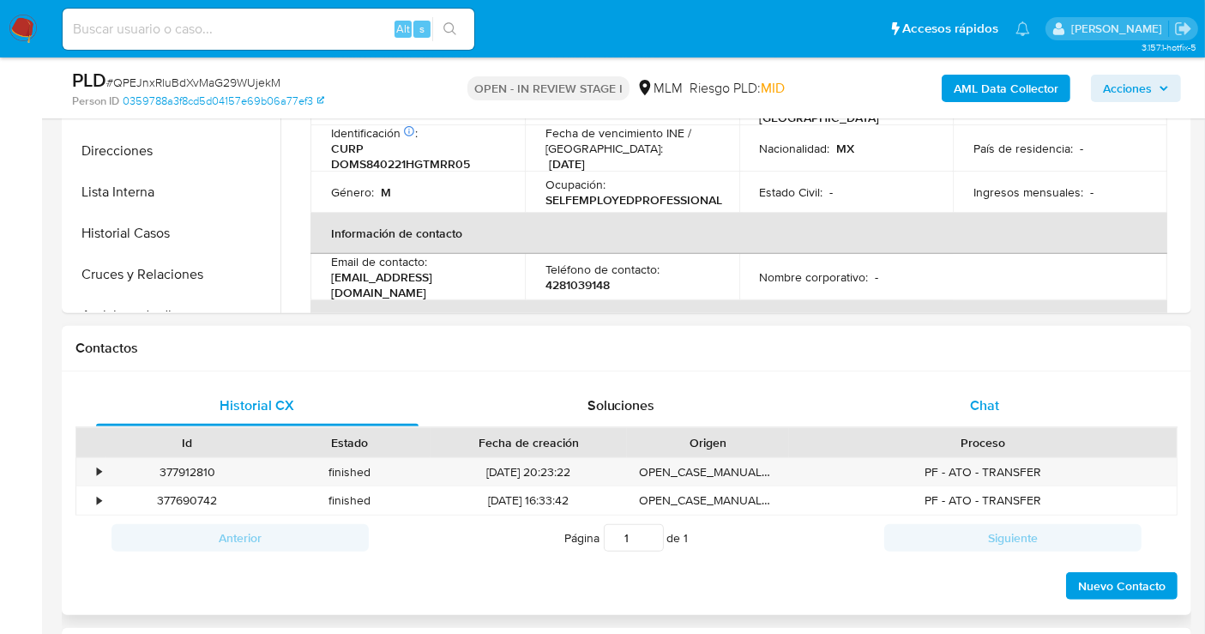
click at [971, 407] on span "Chat" at bounding box center [984, 405] width 29 height 20
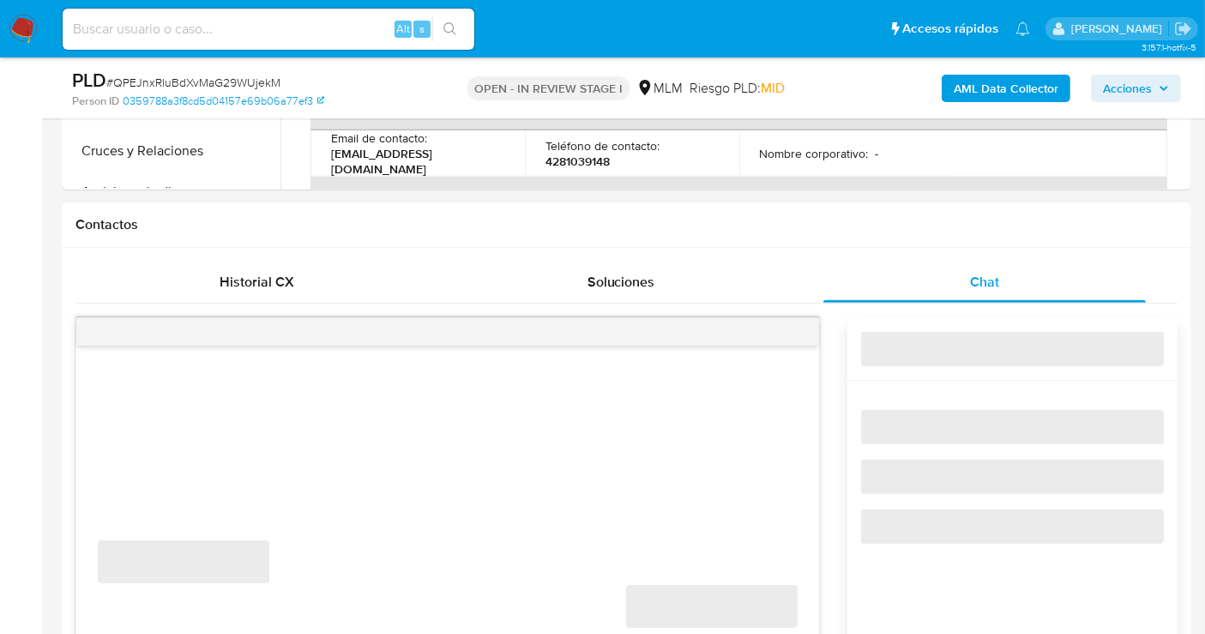
scroll to position [761, 0]
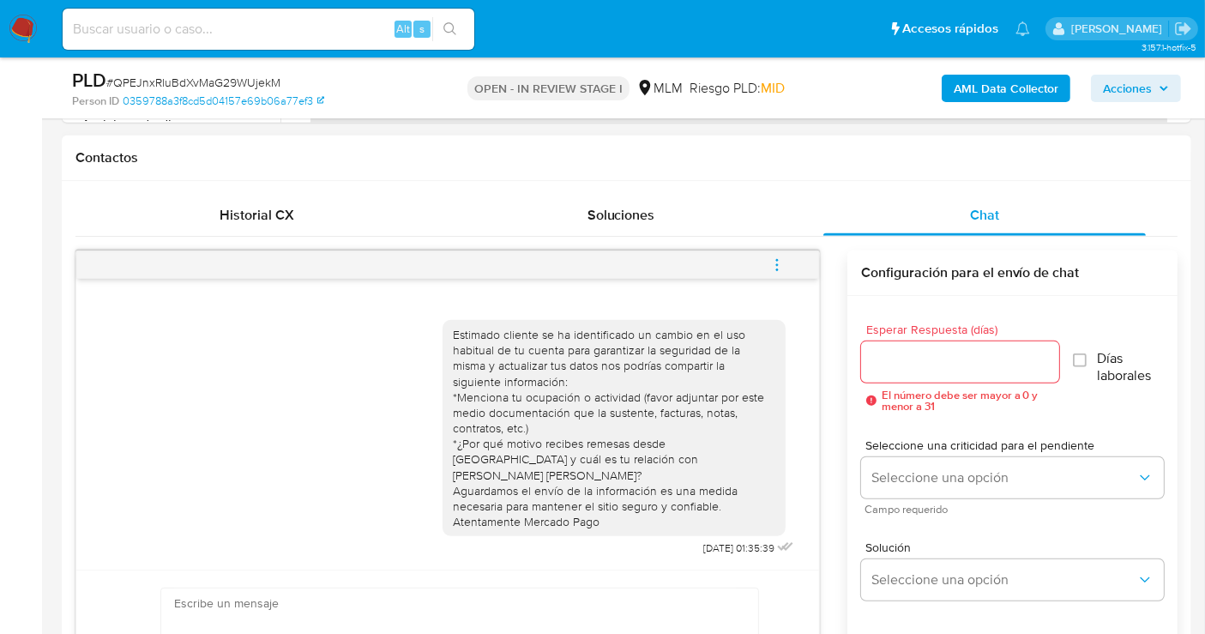
click at [777, 268] on icon "menu-action" at bounding box center [777, 269] width 2 height 2
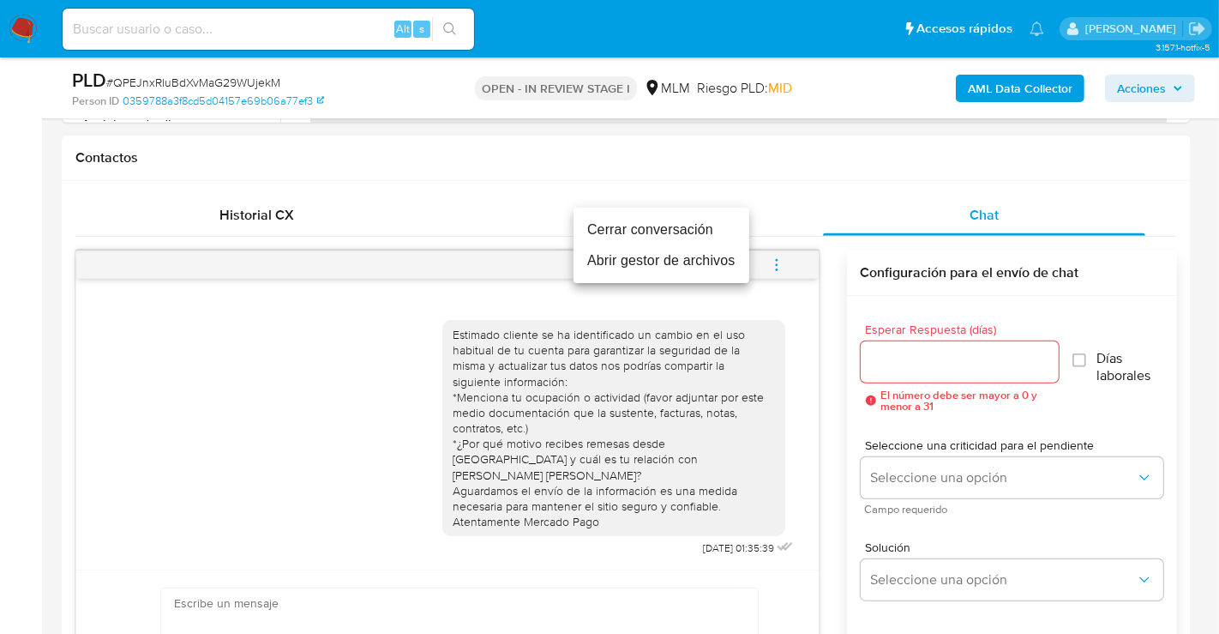
click at [646, 232] on li "Cerrar conversación" at bounding box center [662, 229] width 176 height 31
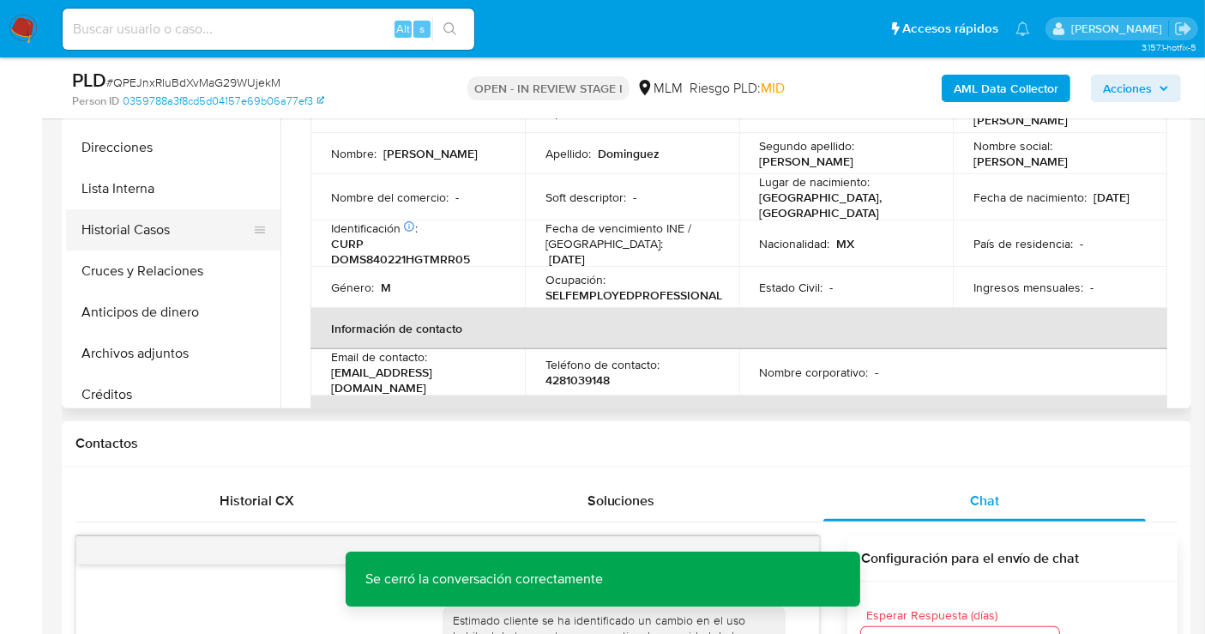
scroll to position [190, 0]
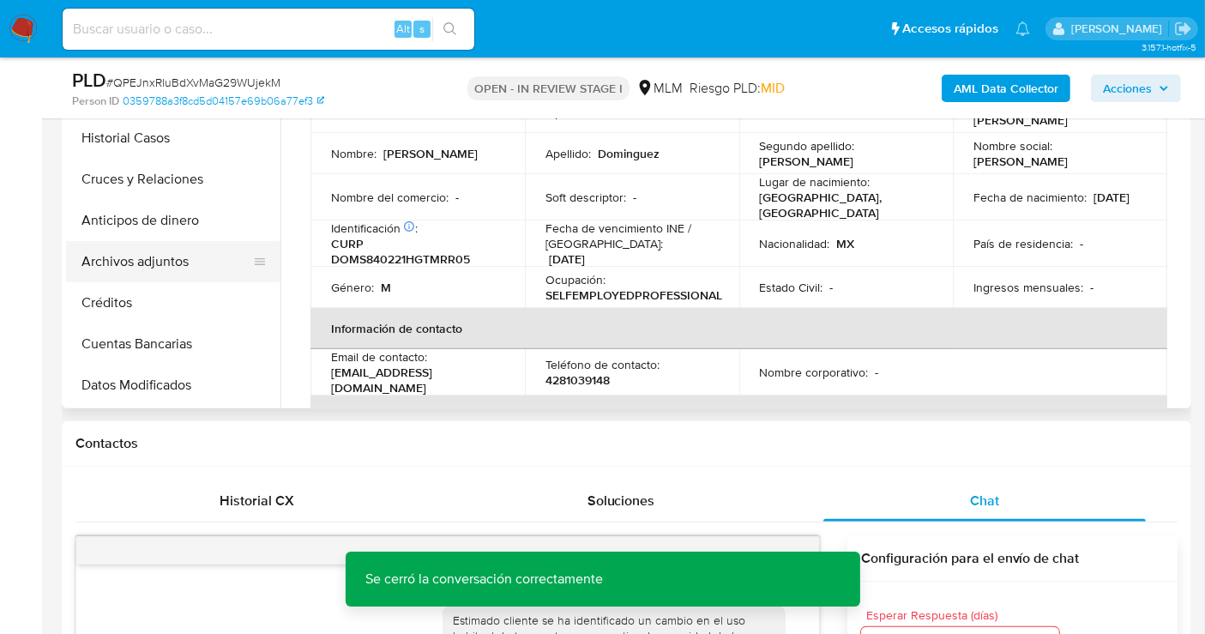
click at [136, 249] on button "Archivos adjuntos" at bounding box center [166, 261] width 201 height 41
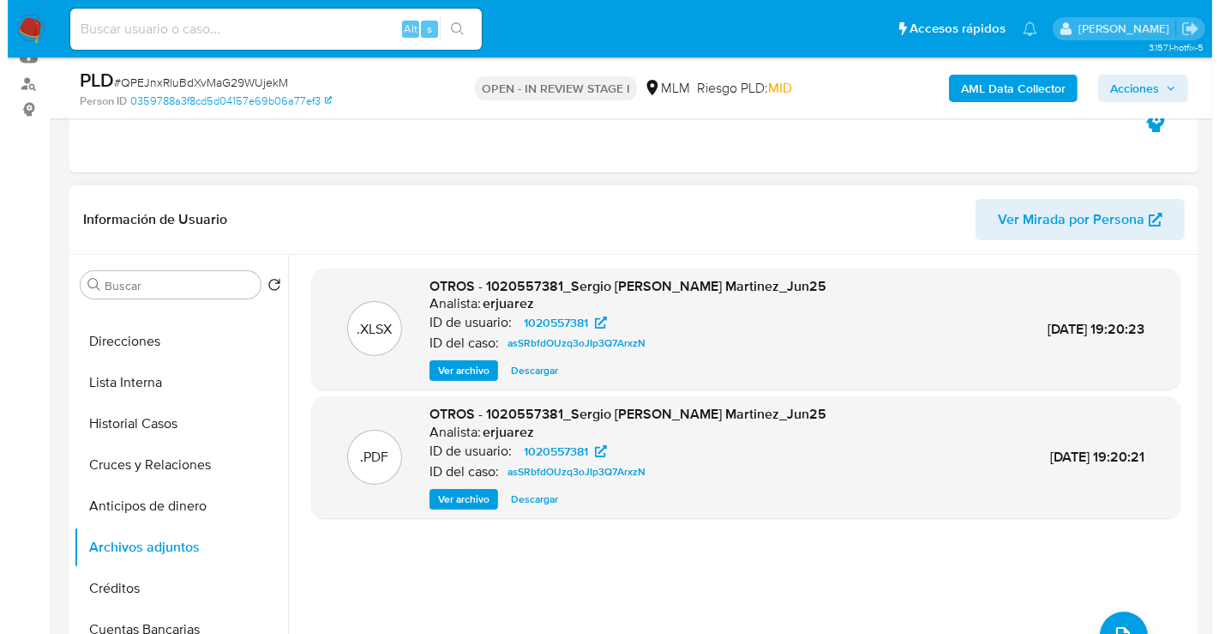
scroll to position [286, 0]
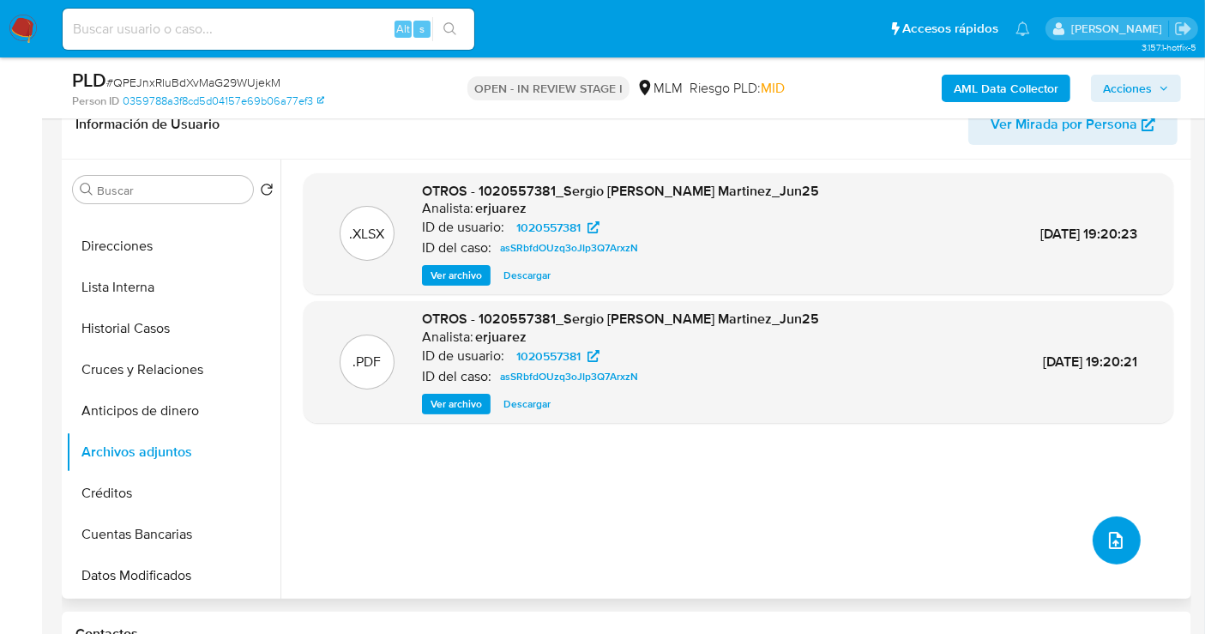
click at [1105, 538] on icon "upload-file" at bounding box center [1115, 540] width 21 height 21
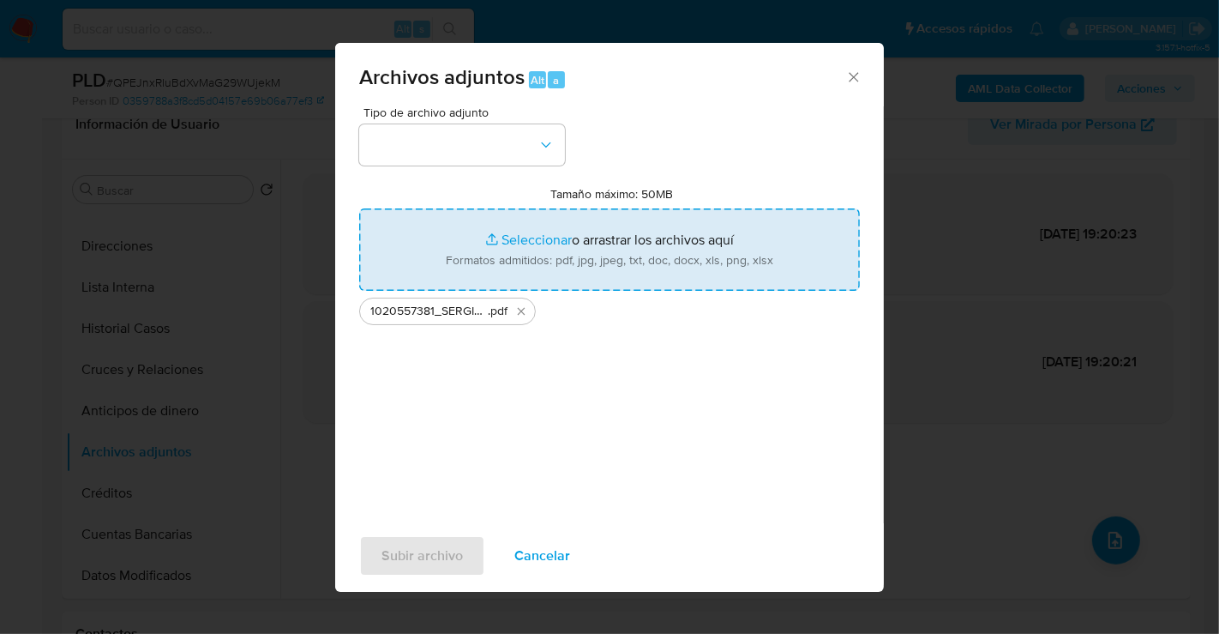
type input "C:\fakepath\1020557381_SERGIO DOMINGUEZ MARTINEZ_AGO25.xlsx"
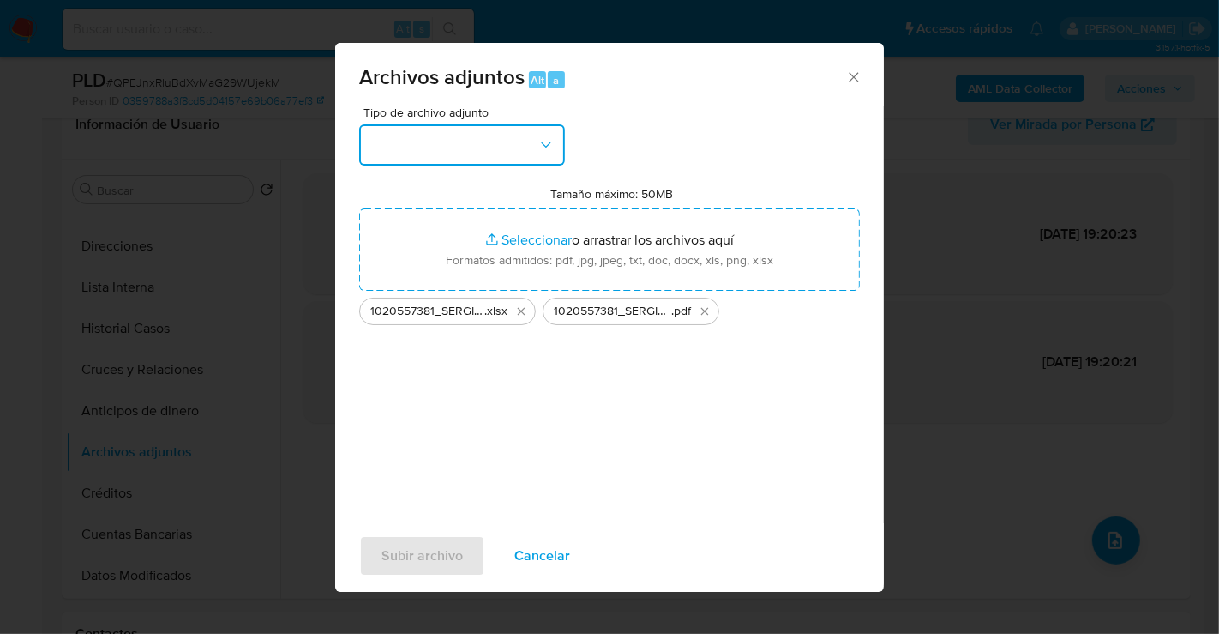
click at [454, 138] on button "button" at bounding box center [462, 144] width 206 height 41
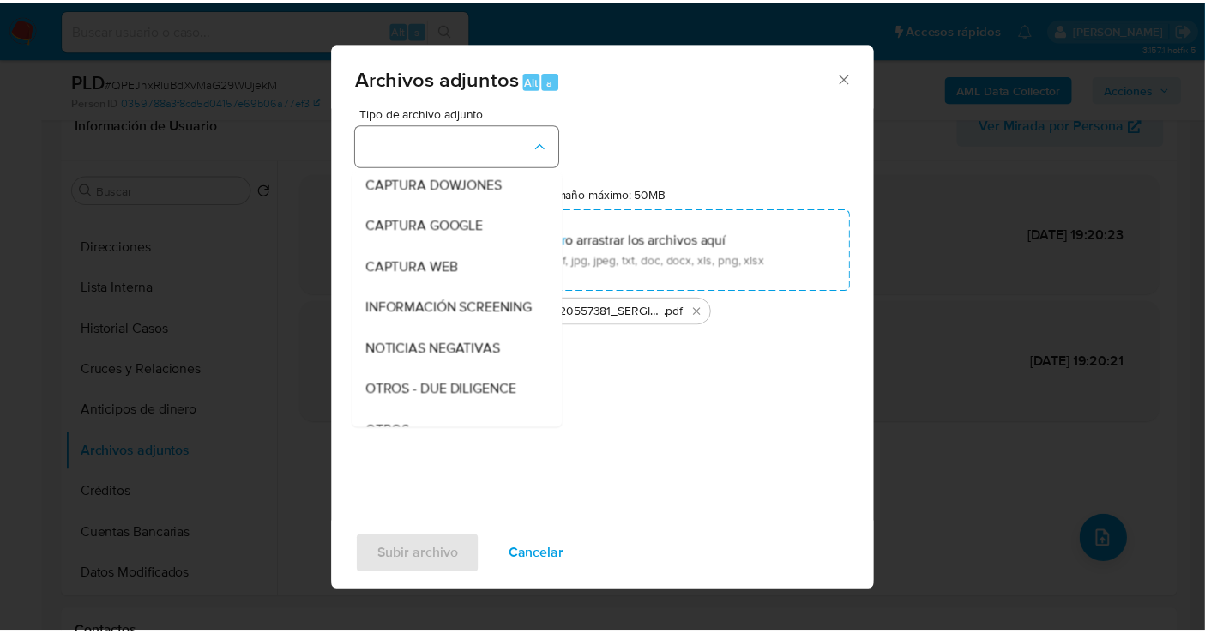
scroll to position [88, 0]
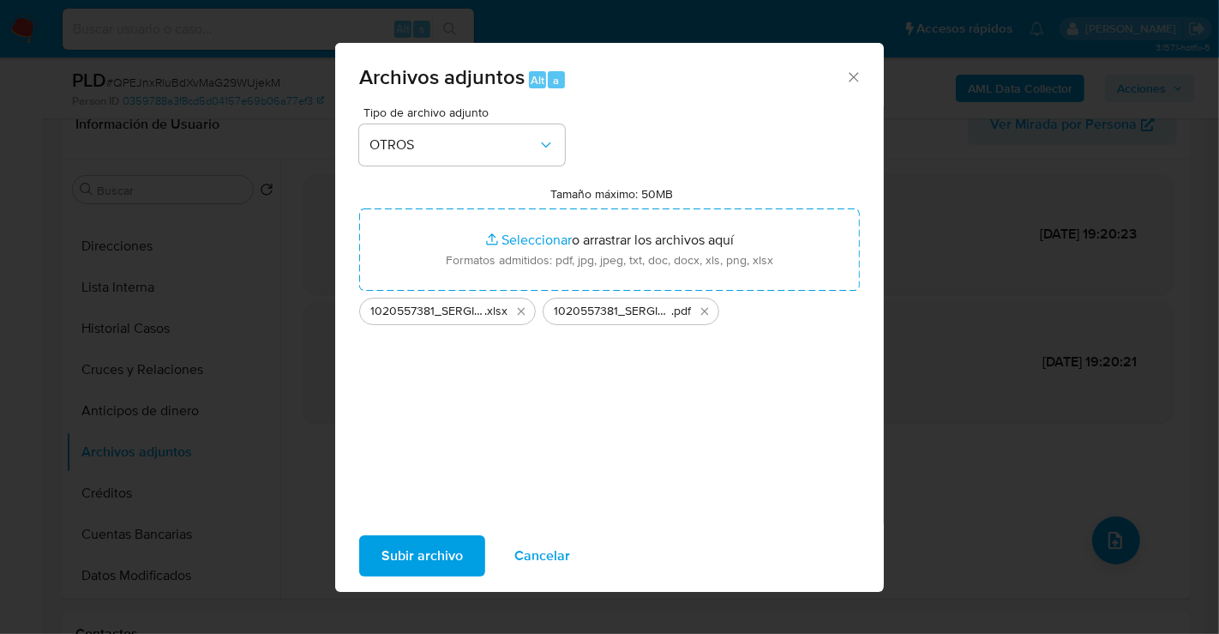
click at [406, 556] on span "Subir archivo" at bounding box center [422, 556] width 81 height 38
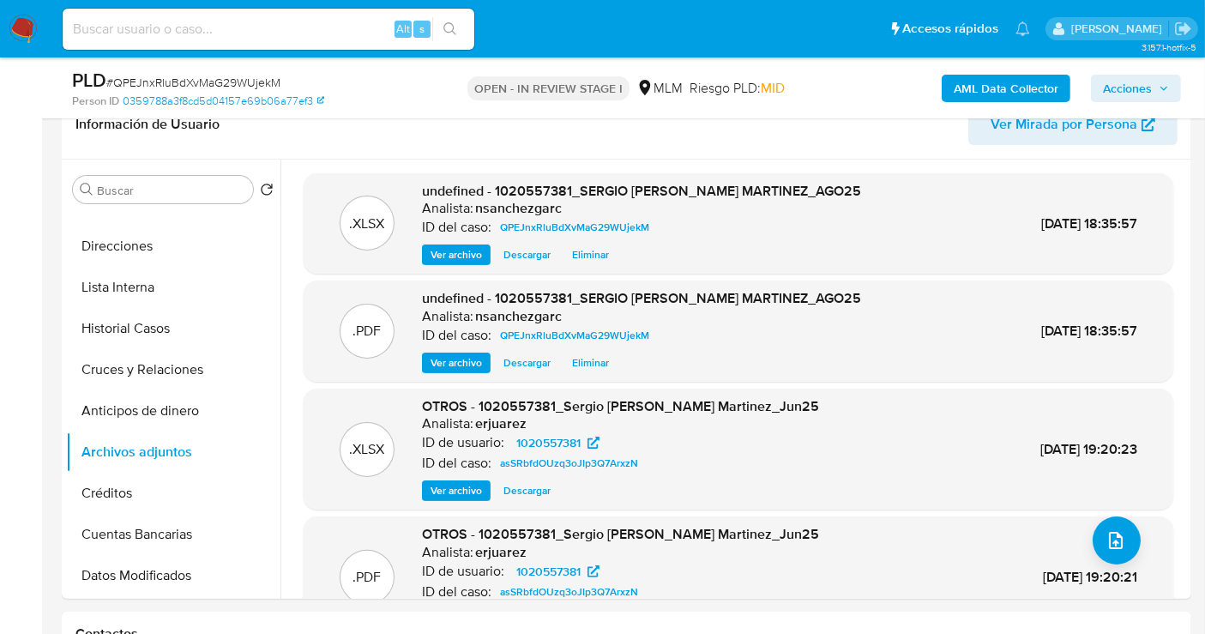
click at [1124, 92] on span "Acciones" at bounding box center [1127, 88] width 49 height 27
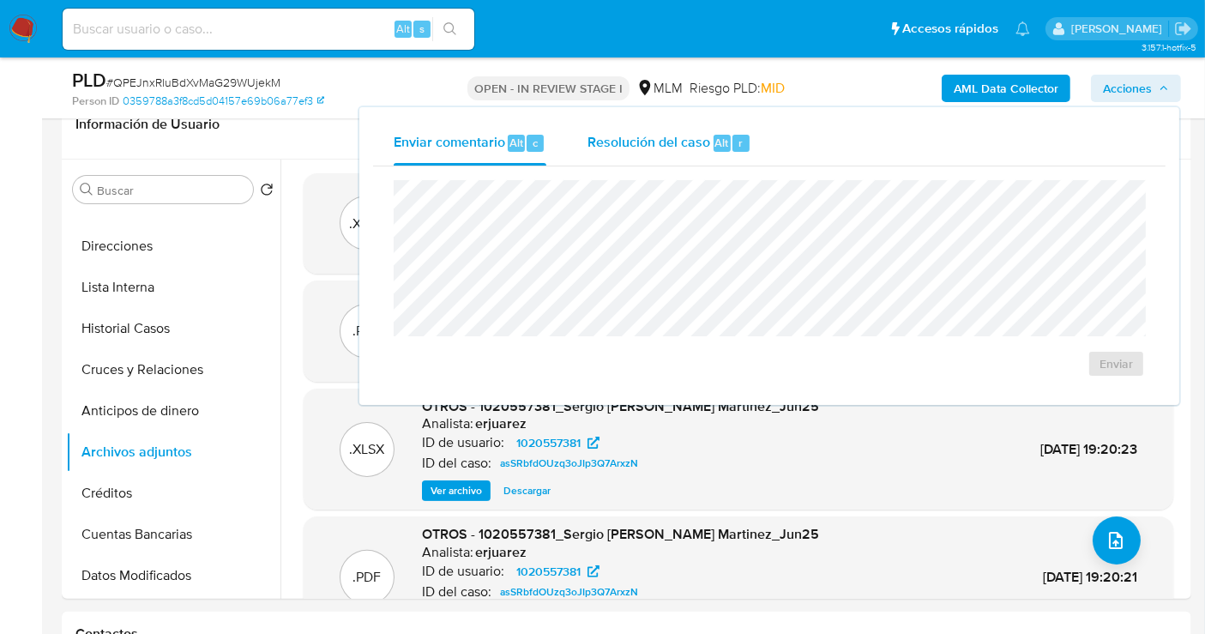
click at [674, 145] on span "Resolución del caso" at bounding box center [648, 142] width 123 height 20
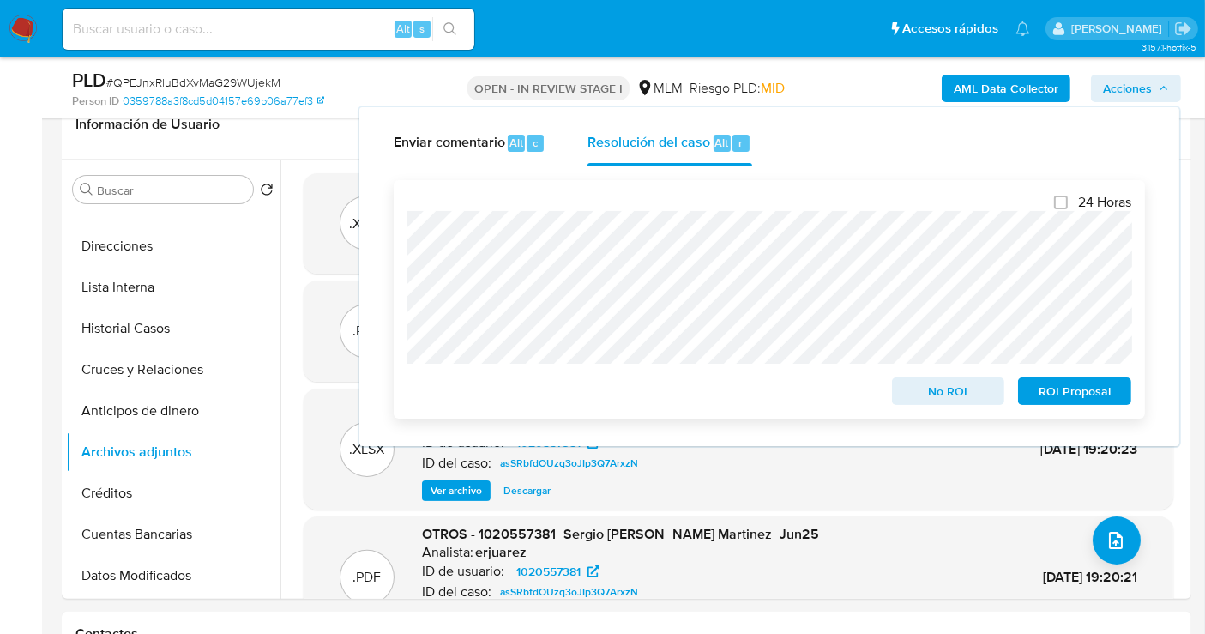
click at [965, 393] on span "No ROI" at bounding box center [948, 391] width 89 height 24
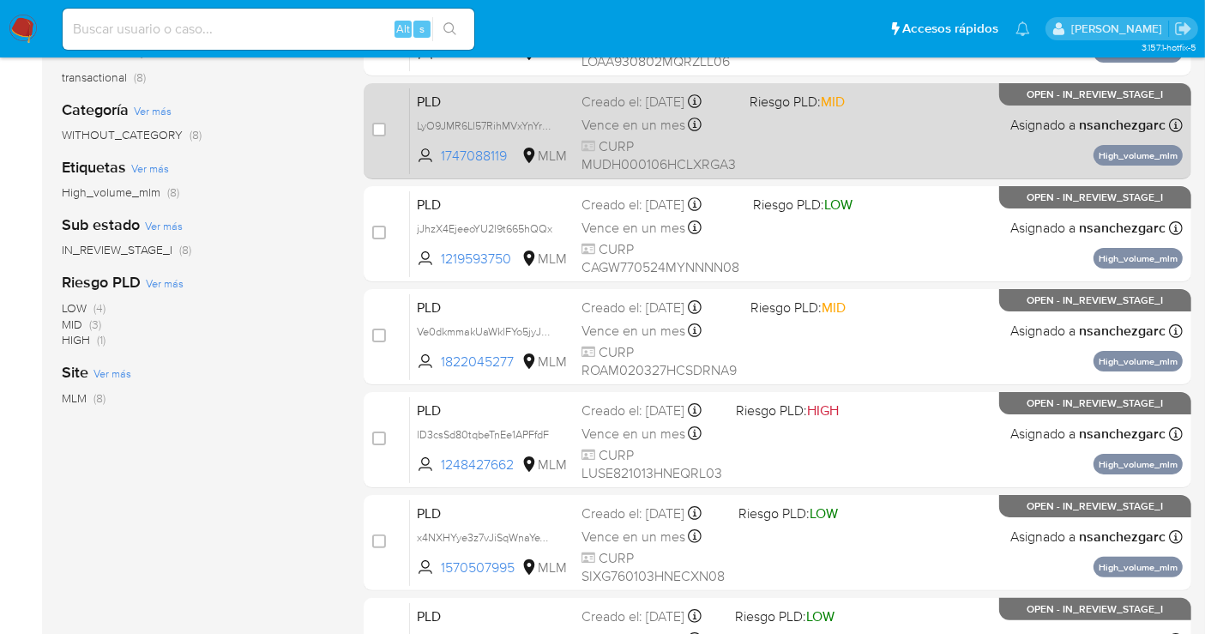
scroll to position [286, 0]
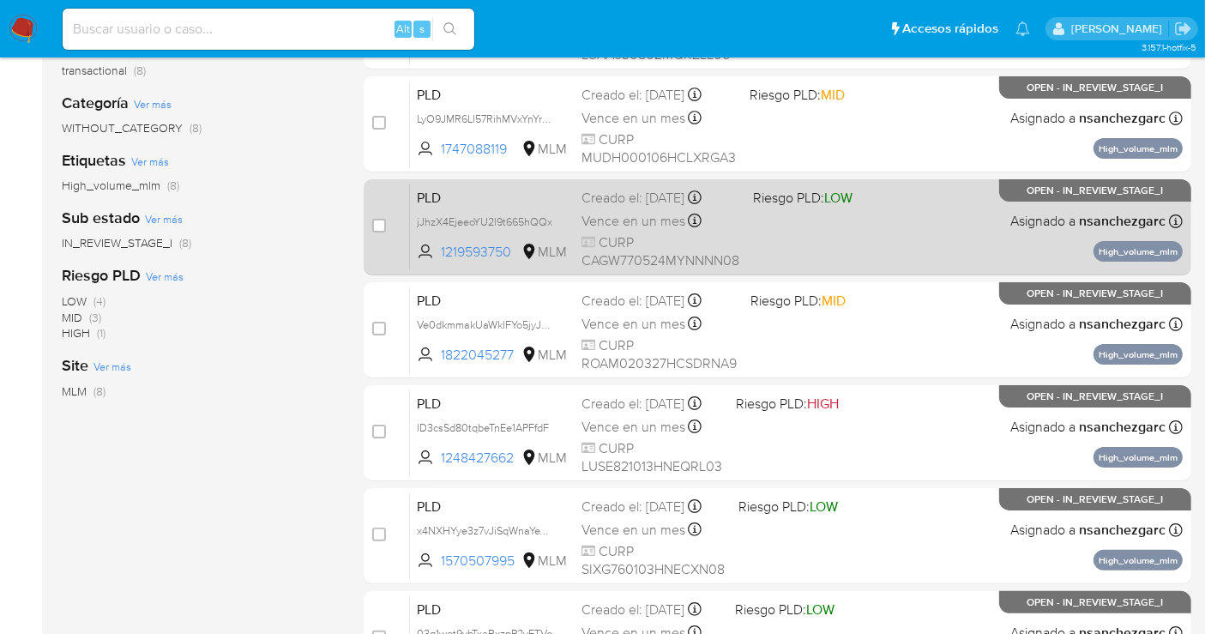
click at [625, 221] on span "Vence en un mes" at bounding box center [633, 221] width 104 height 19
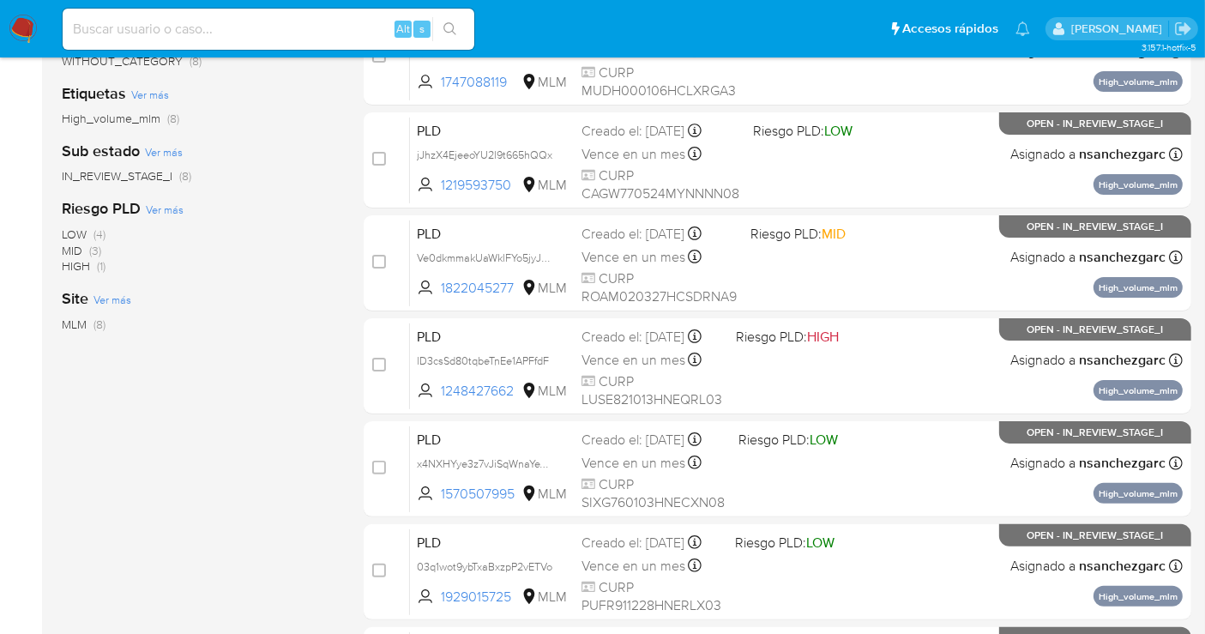
scroll to position [381, 0]
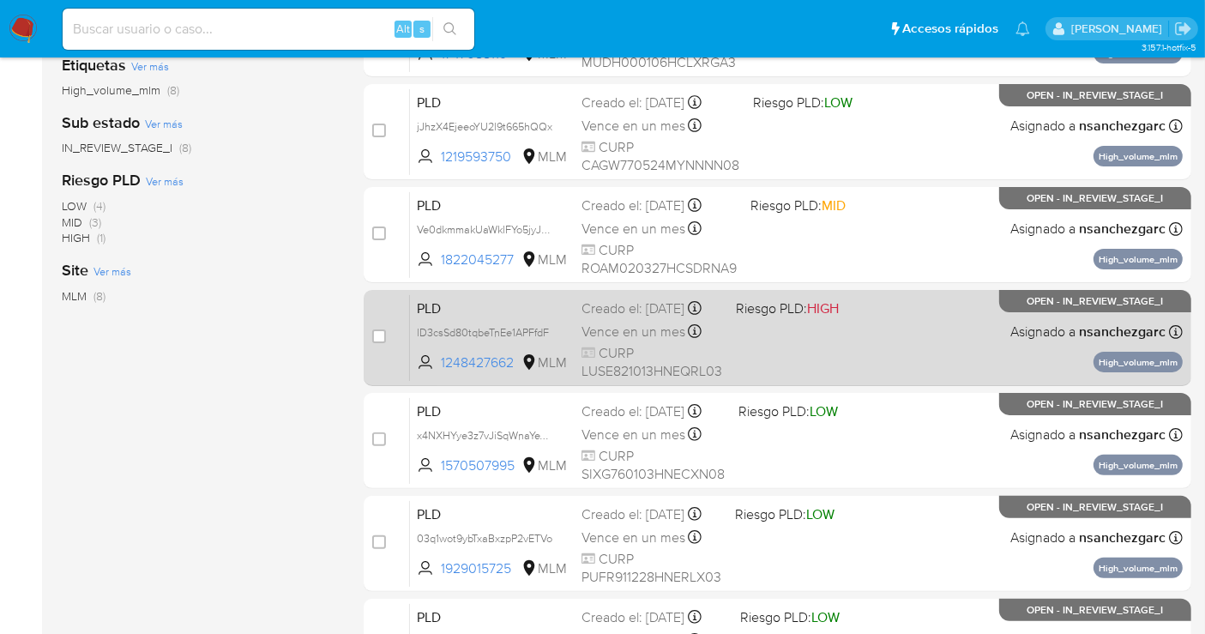
click at [619, 318] on div "Creado el: [DATE] Creado el: [DATE] 02:12:36" at bounding box center [651, 308] width 141 height 19
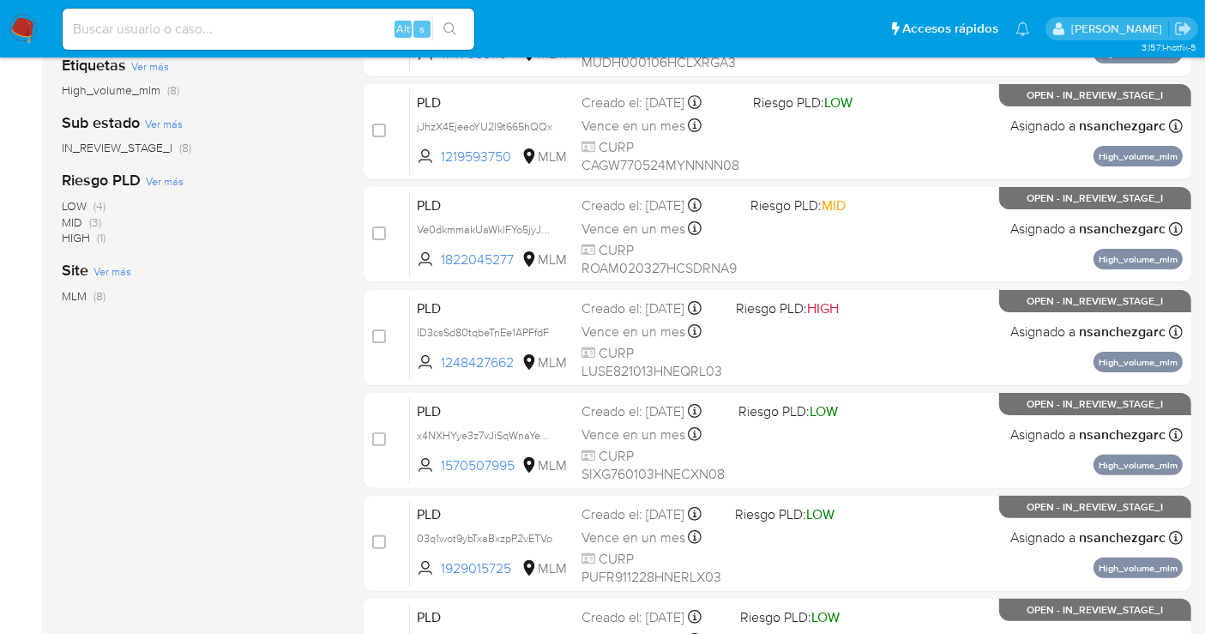
click at [26, 24] on img at bounding box center [23, 29] width 29 height 29
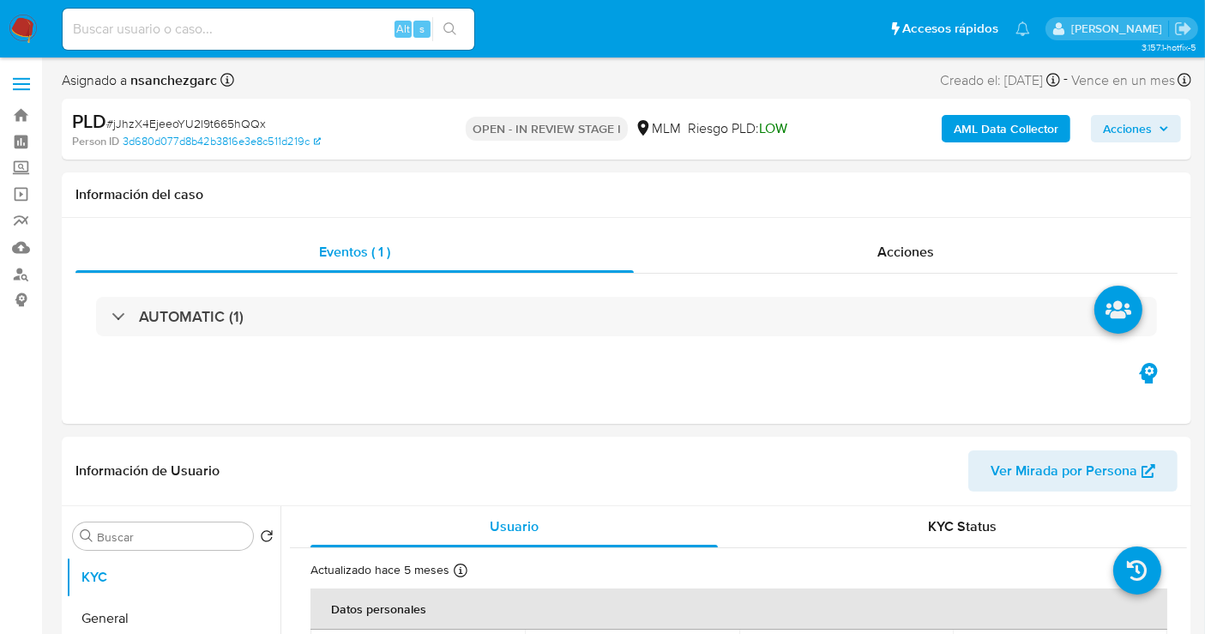
select select "10"
click at [1144, 134] on span "Acciones" at bounding box center [1127, 128] width 49 height 27
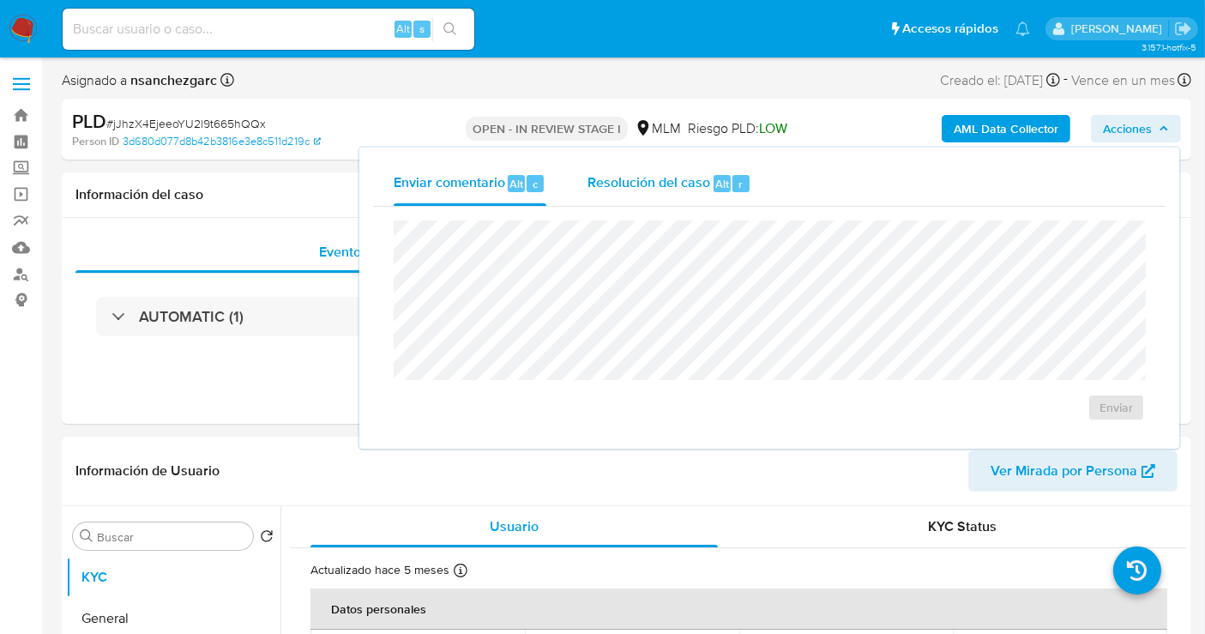
click at [645, 189] on span "Resolución del caso" at bounding box center [648, 183] width 123 height 20
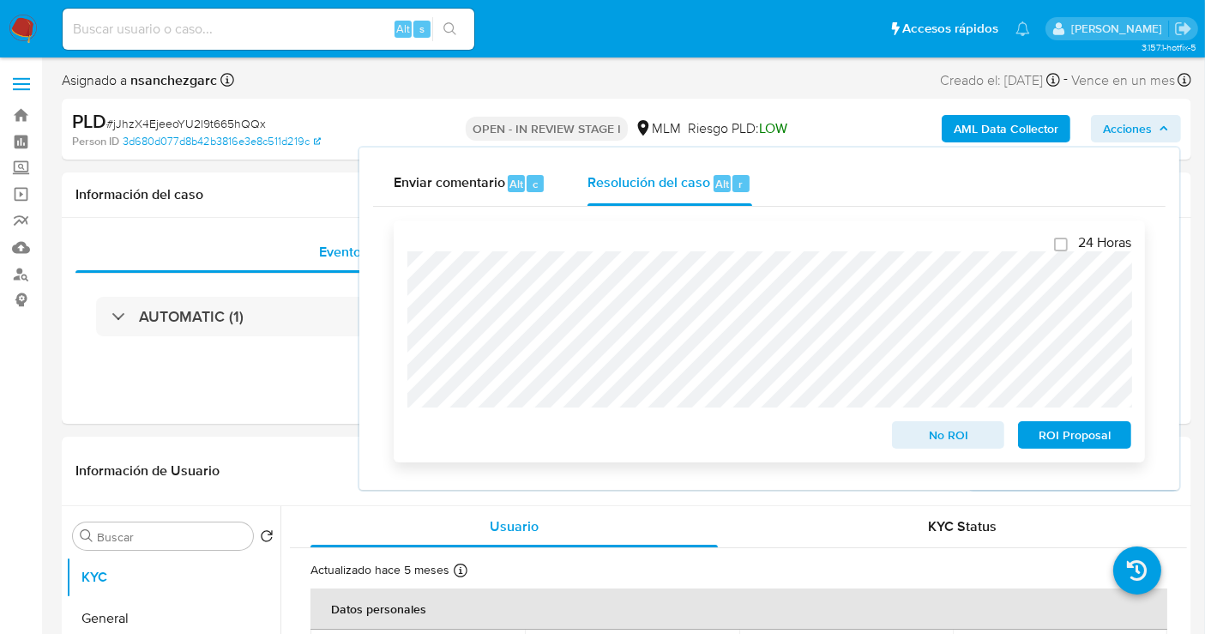
click at [401, 250] on div "24 Horas No ROI ROI Proposal" at bounding box center [769, 341] width 751 height 242
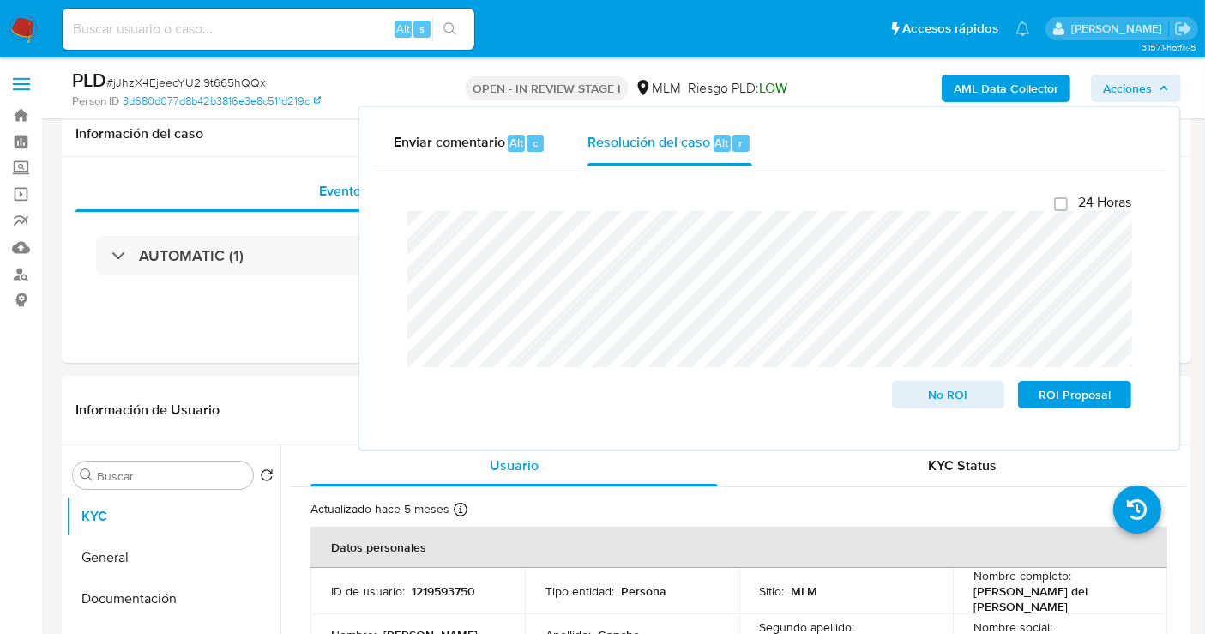
scroll to position [381, 0]
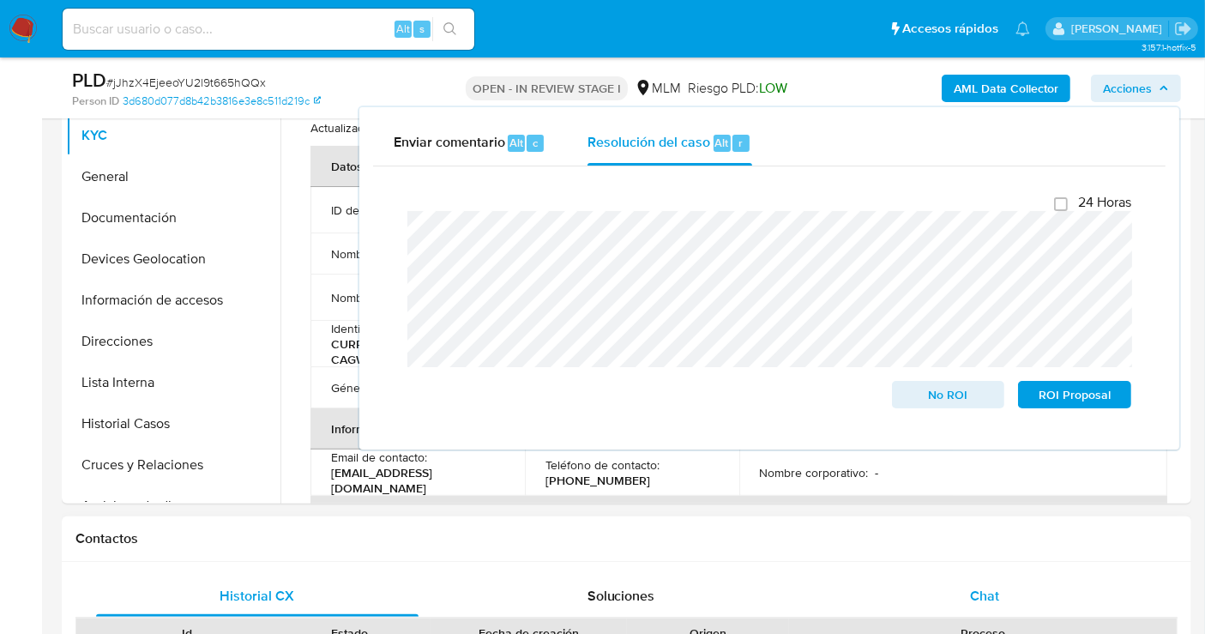
click at [992, 588] on span "Chat" at bounding box center [984, 596] width 29 height 20
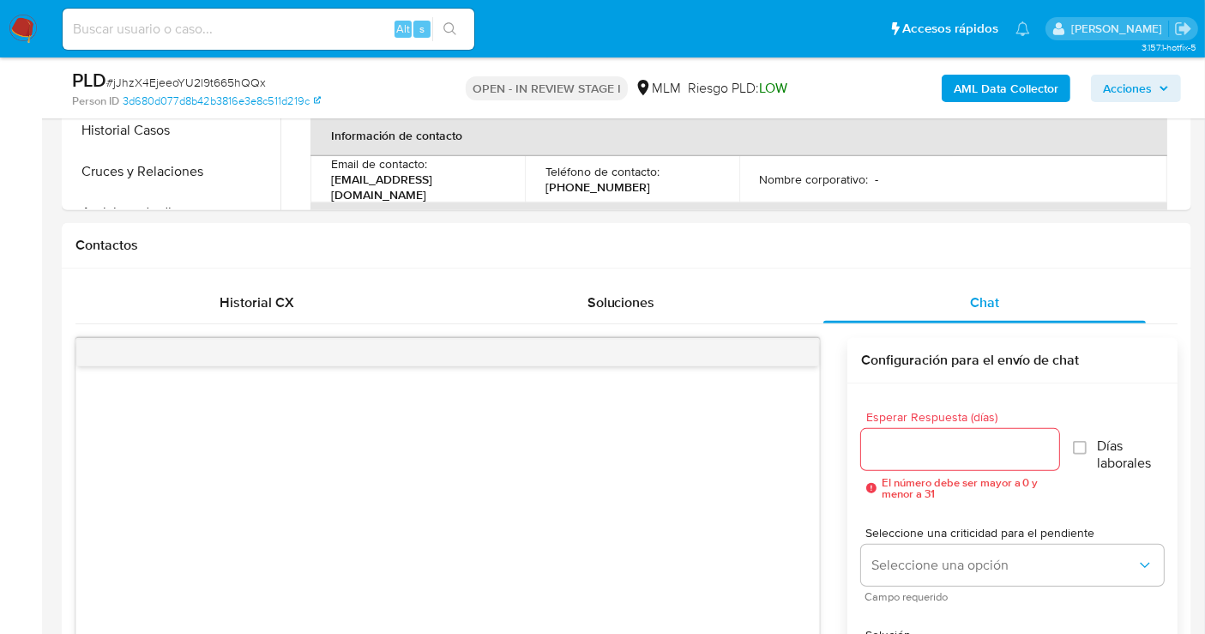
scroll to position [761, 0]
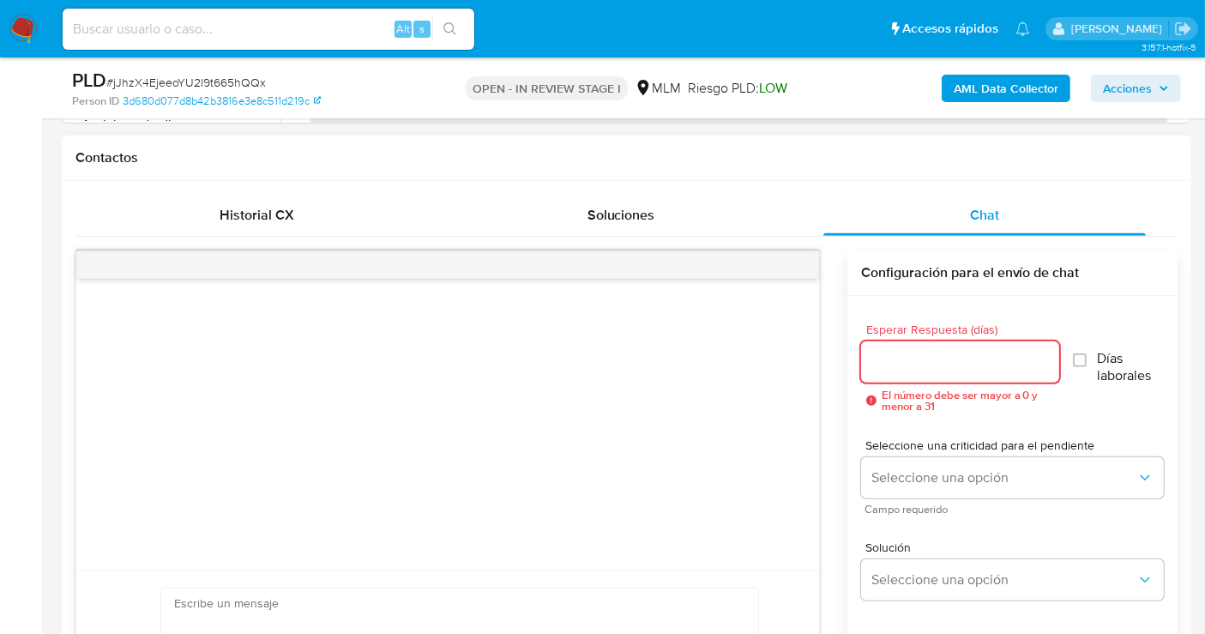
click at [933, 367] on input "Esperar Respuesta (días)" at bounding box center [960, 362] width 198 height 22
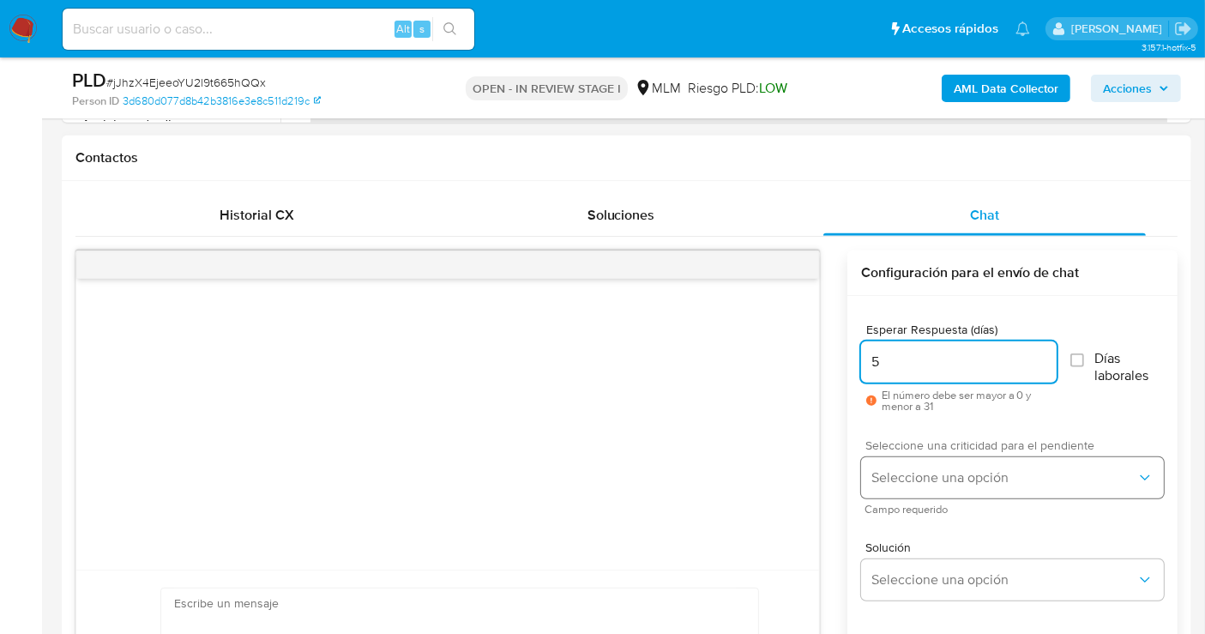
type input "5"
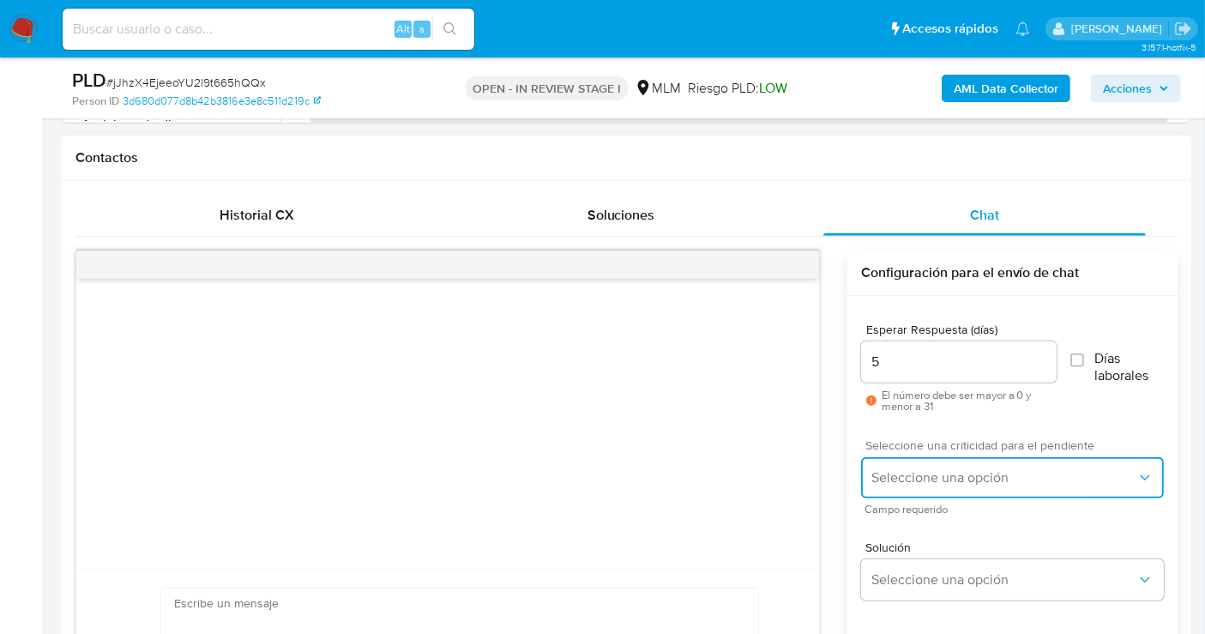
click at [903, 484] on button "Seleccione una opción" at bounding box center [1012, 477] width 303 height 41
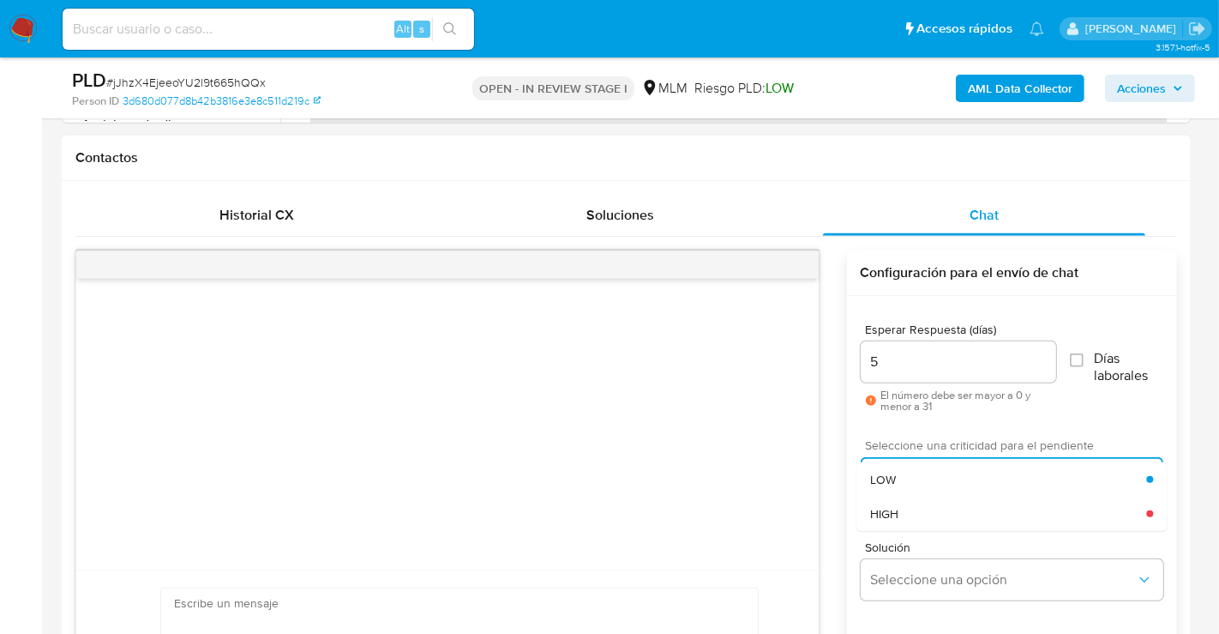
drag, startPoint x: 908, startPoint y: 514, endPoint x: 919, endPoint y: 511, distance: 11.7
click at [909, 513] on div "HIGH" at bounding box center [1008, 513] width 276 height 34
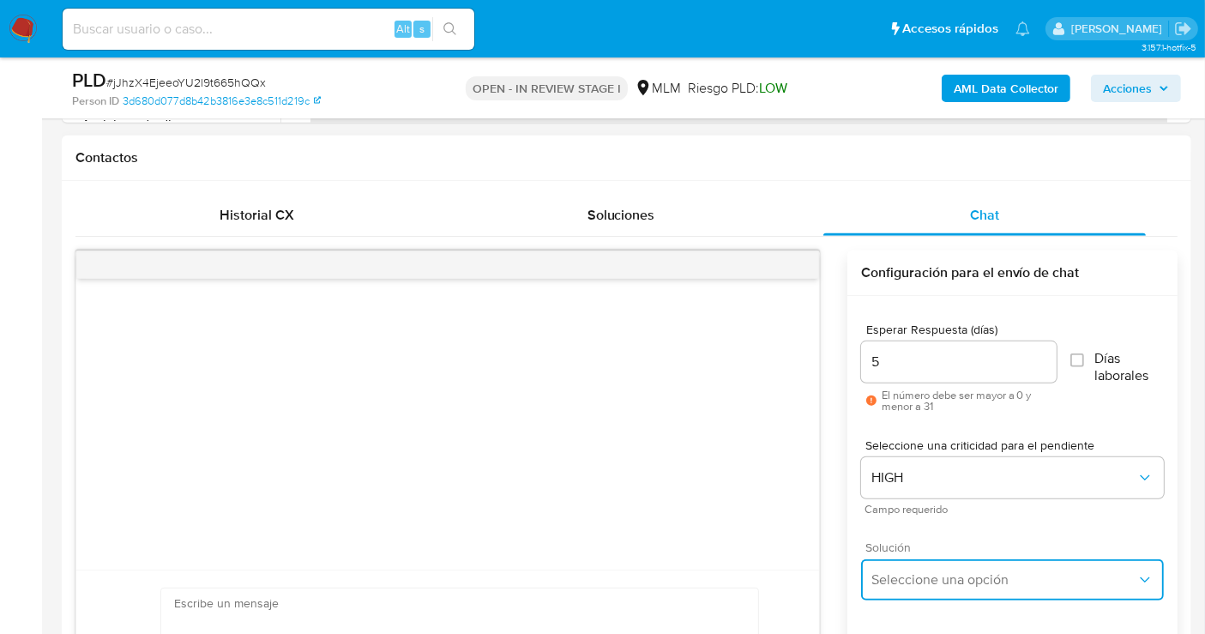
click at [944, 580] on span "Seleccione una opción" at bounding box center [1003, 579] width 265 height 17
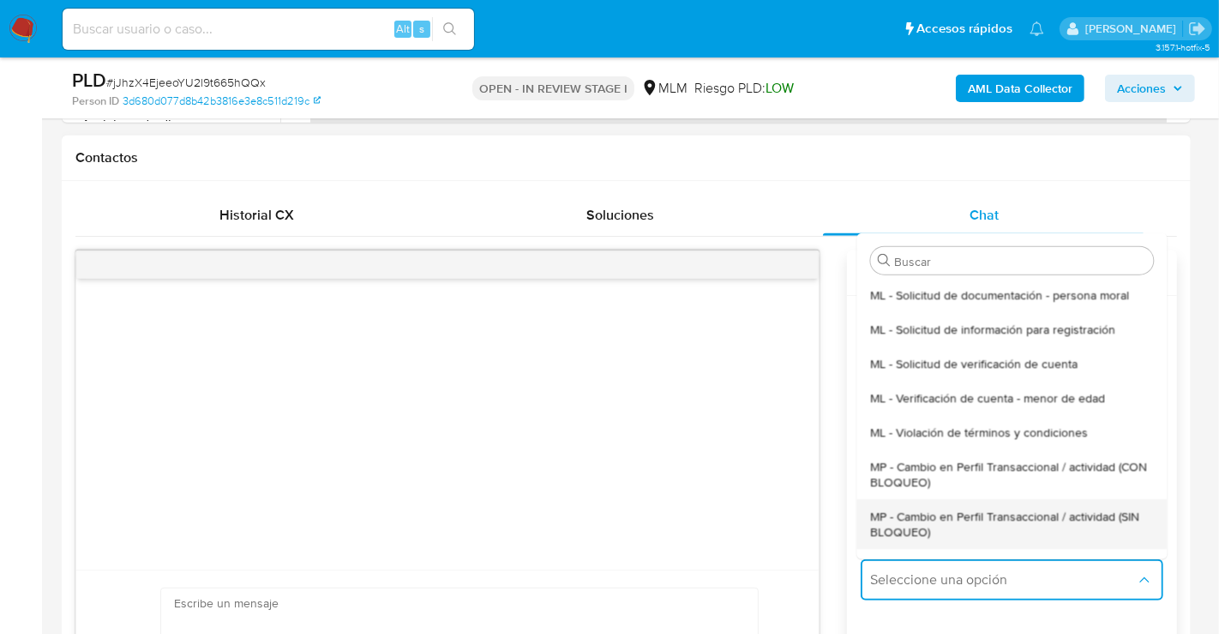
click at [909, 524] on span "MP - Cambio en Perfil Transaccional / actividad (SIN BLOQUEO)" at bounding box center [1011, 523] width 283 height 31
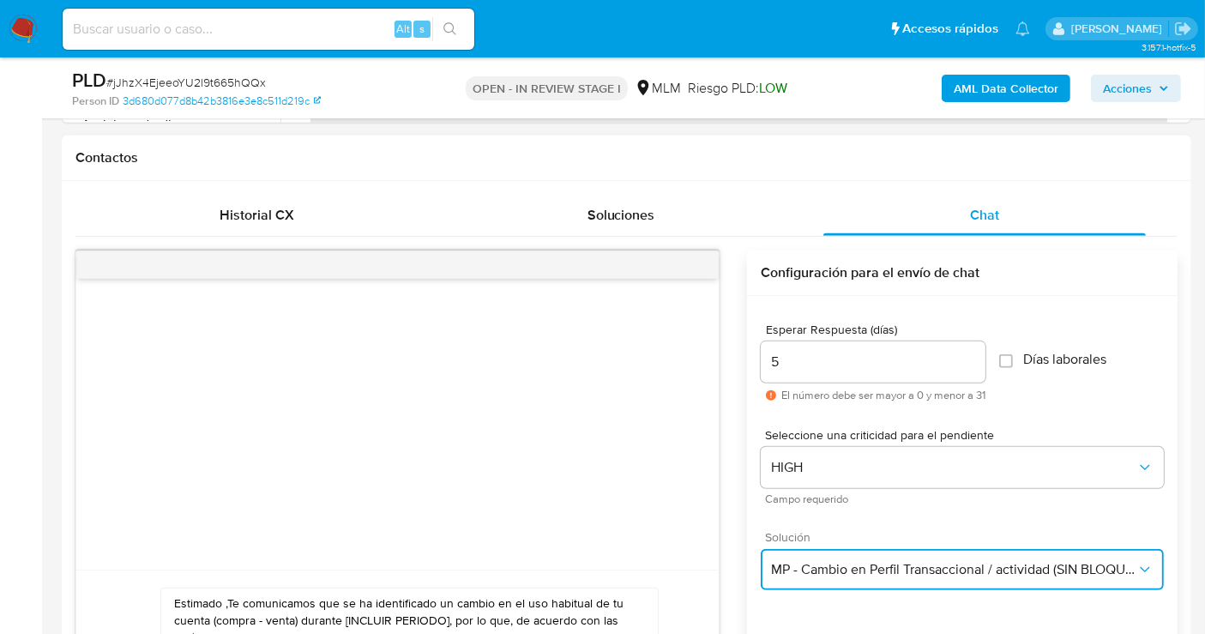
scroll to position [953, 0]
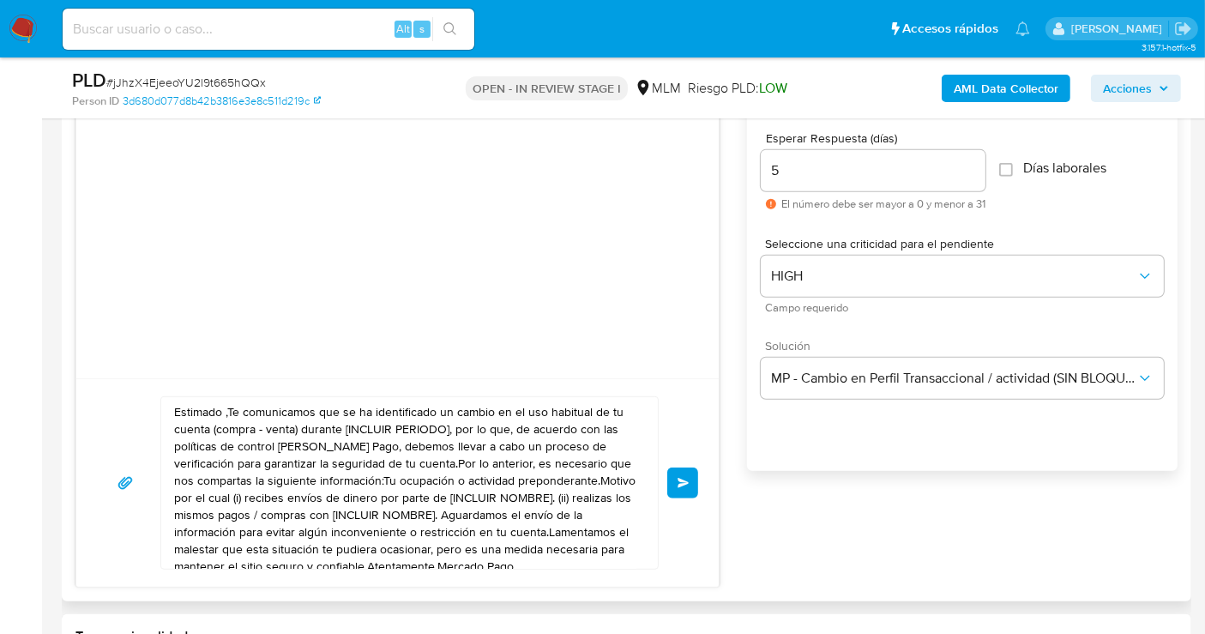
click at [371, 490] on textarea "Estimado ,Te comunicamos que se ha identificado un cambio en el uso habitual de…" at bounding box center [405, 482] width 462 height 171
paste textarea "cliente se ha identificado un cambio en el uso habitual de tu cuenta para garan…"
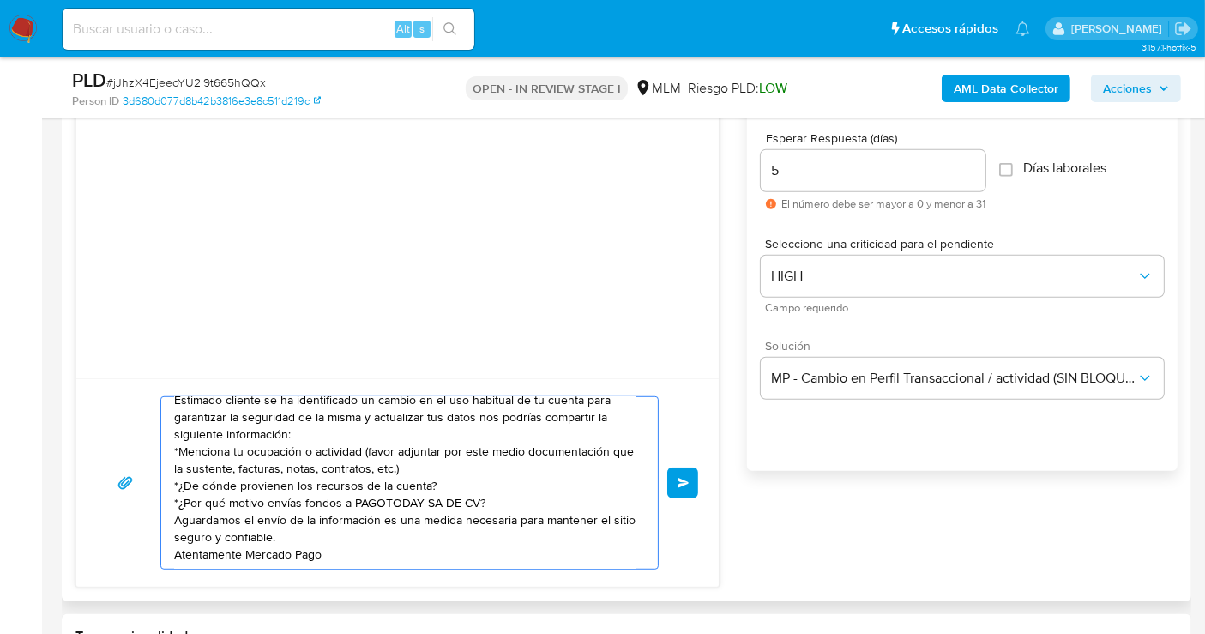
scroll to position [12, 0]
type textarea "Estimado cliente se ha identificado un cambio en el uso habitual de tu cuenta p…"
click at [684, 471] on button "Enviar" at bounding box center [682, 482] width 31 height 31
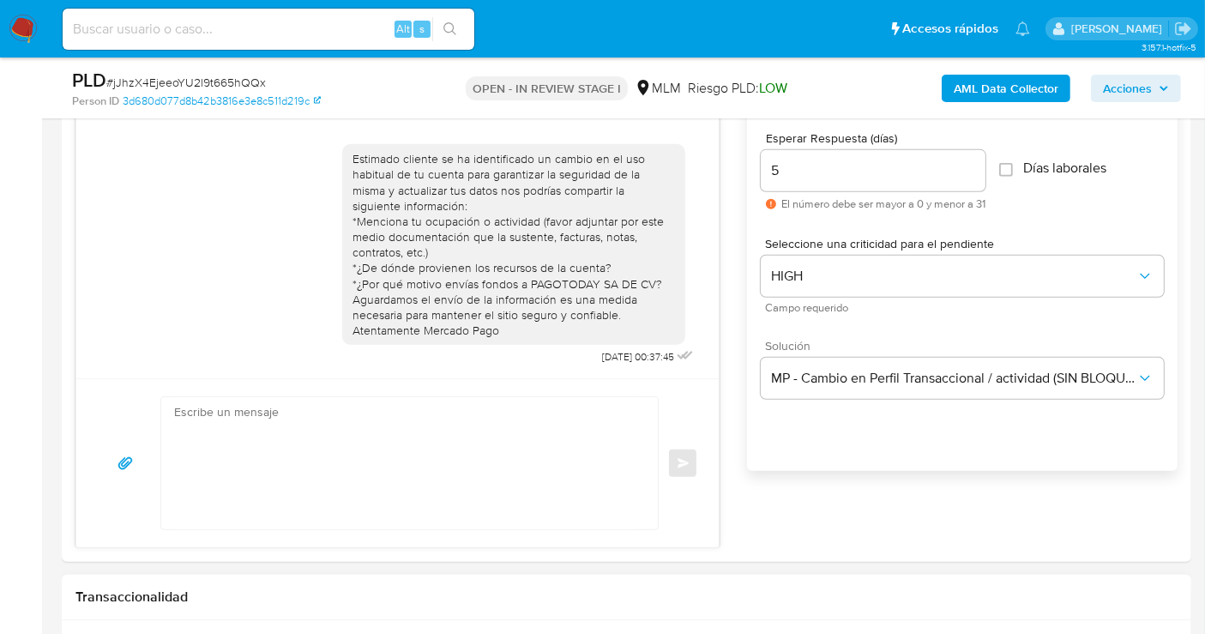
scroll to position [0, 0]
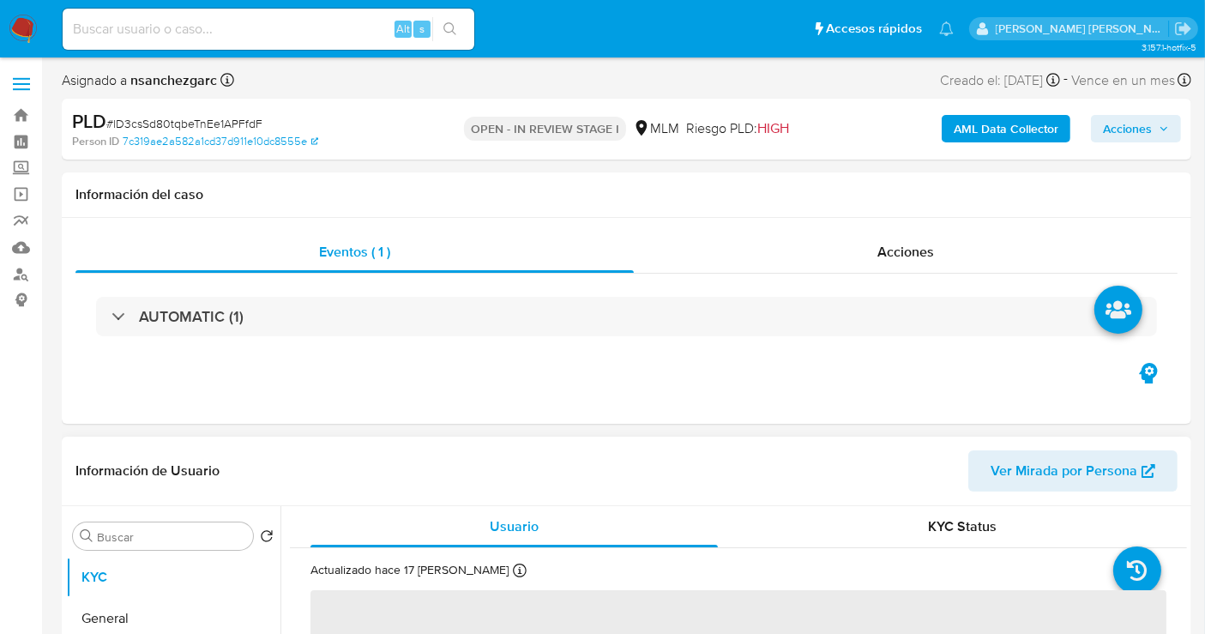
select select "10"
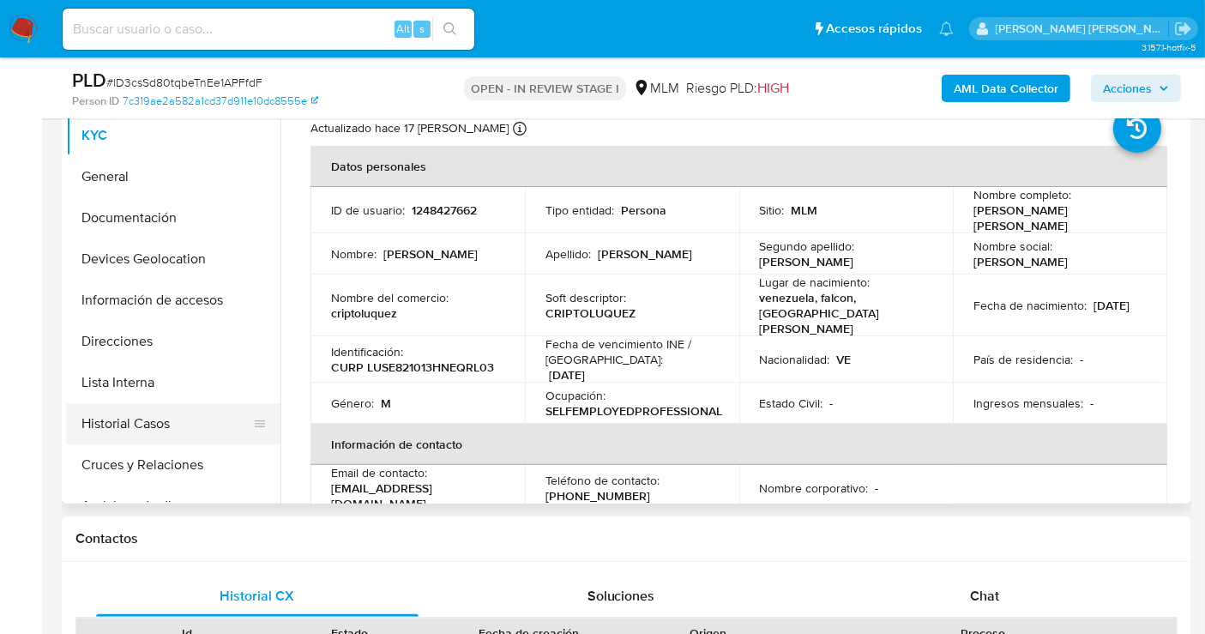
scroll to position [190, 0]
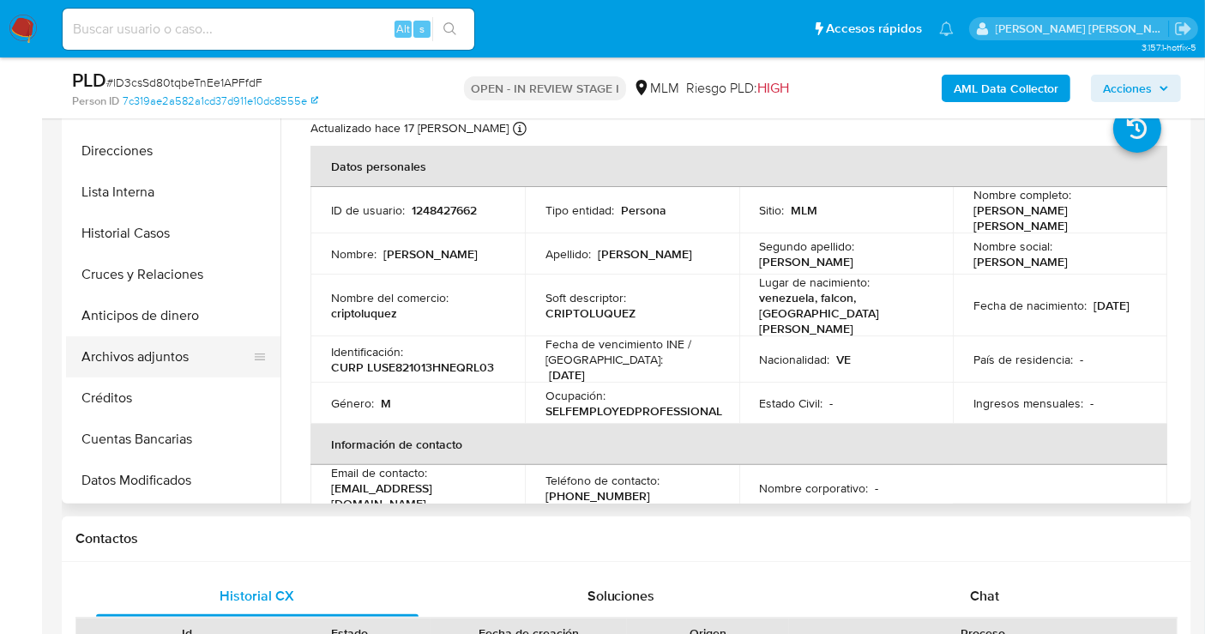
click at [122, 352] on button "Archivos adjuntos" at bounding box center [166, 356] width 201 height 41
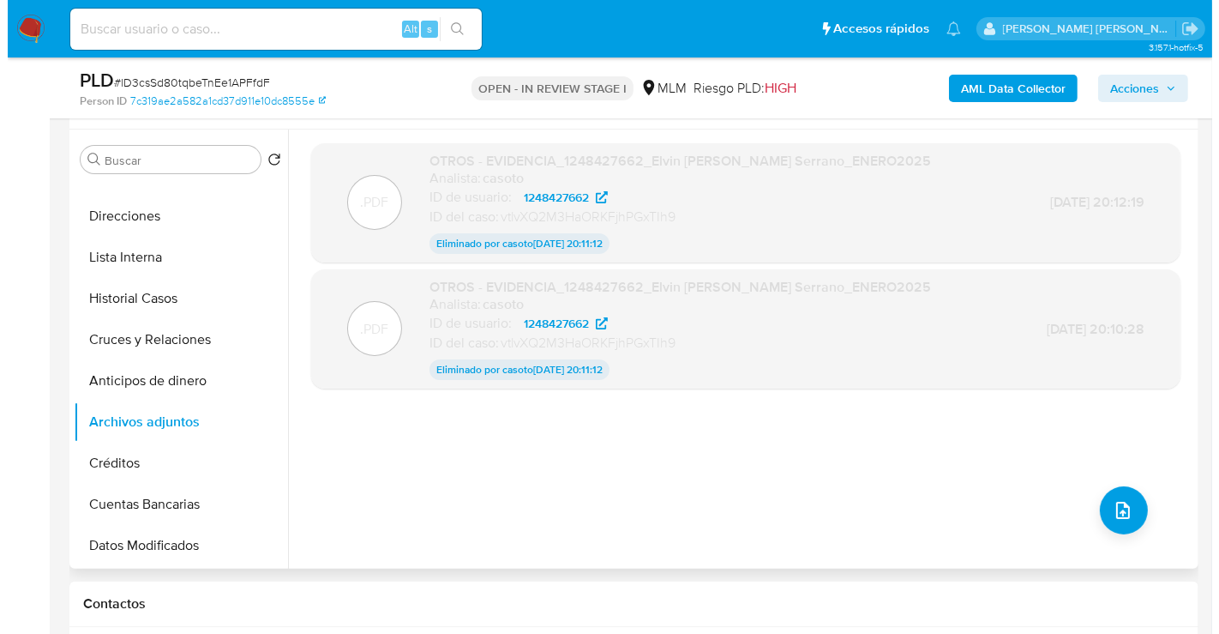
scroll to position [286, 0]
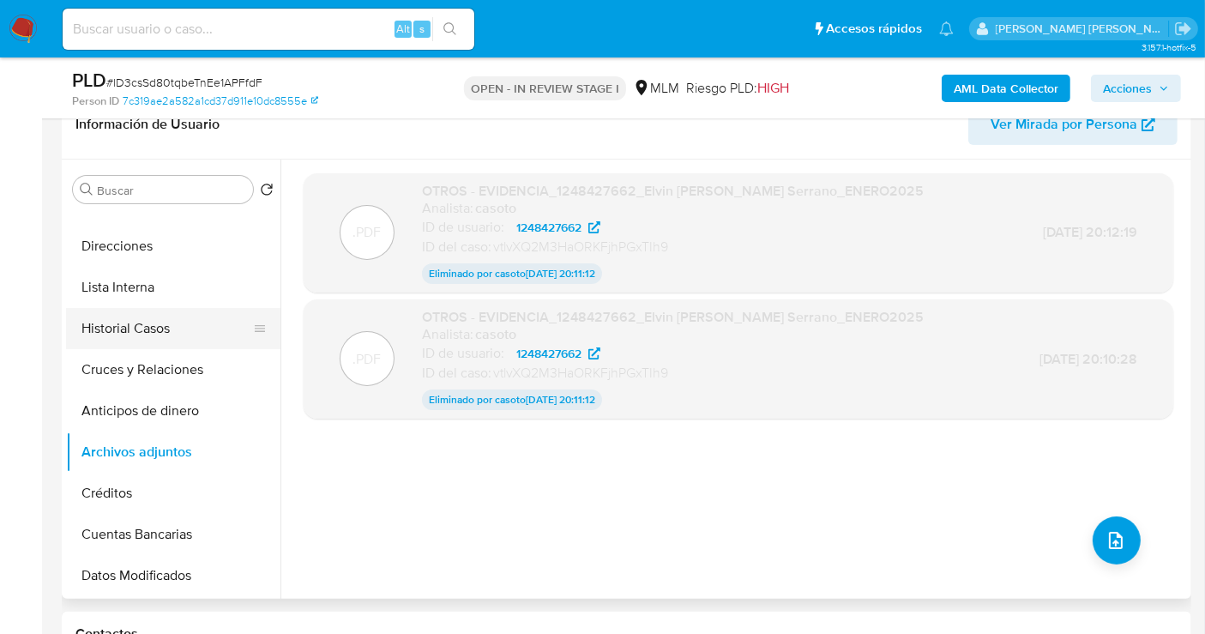
click at [130, 334] on button "Historial Casos" at bounding box center [166, 328] width 201 height 41
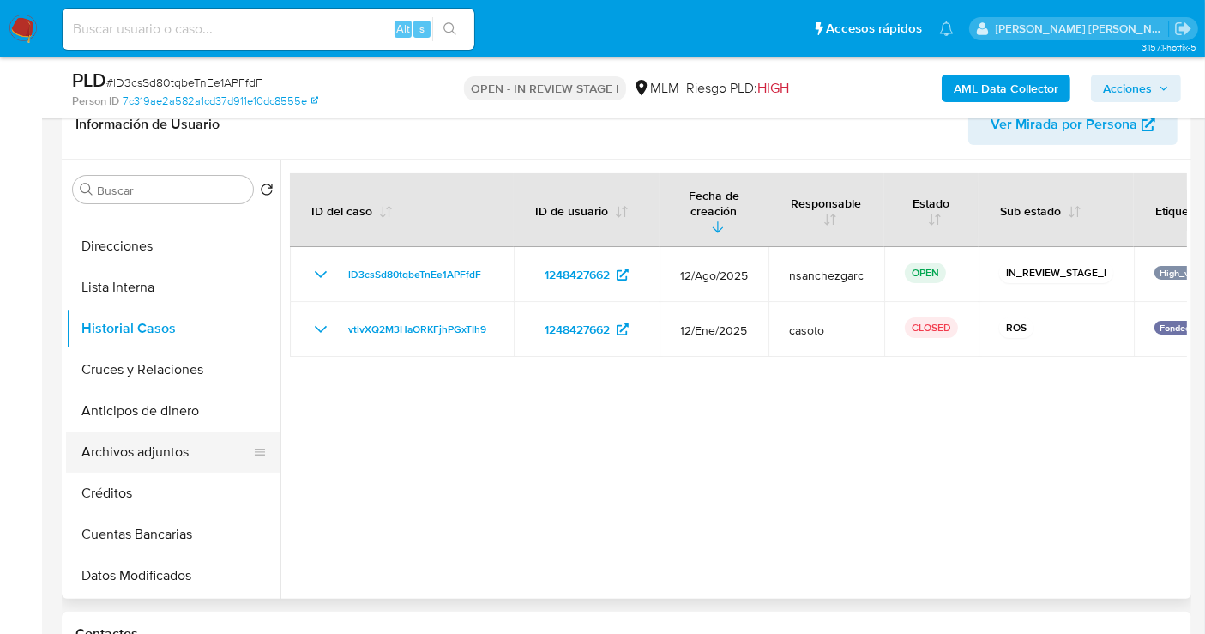
click at [129, 450] on button "Archivos adjuntos" at bounding box center [166, 451] width 201 height 41
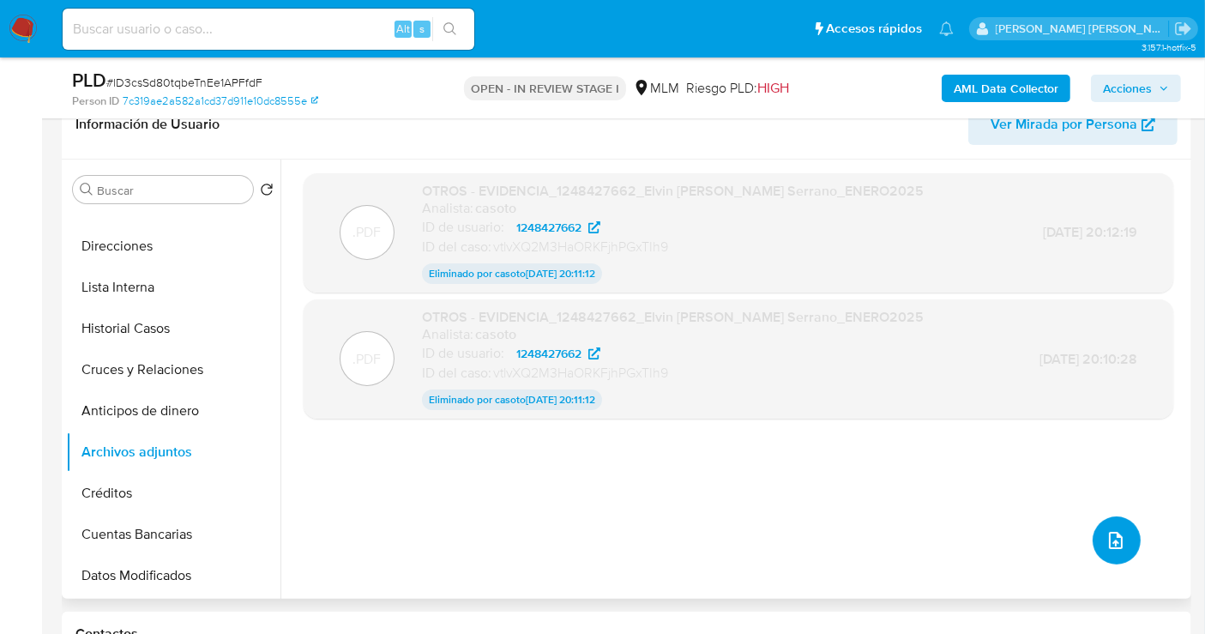
click at [1105, 530] on span "upload-file" at bounding box center [1115, 540] width 21 height 21
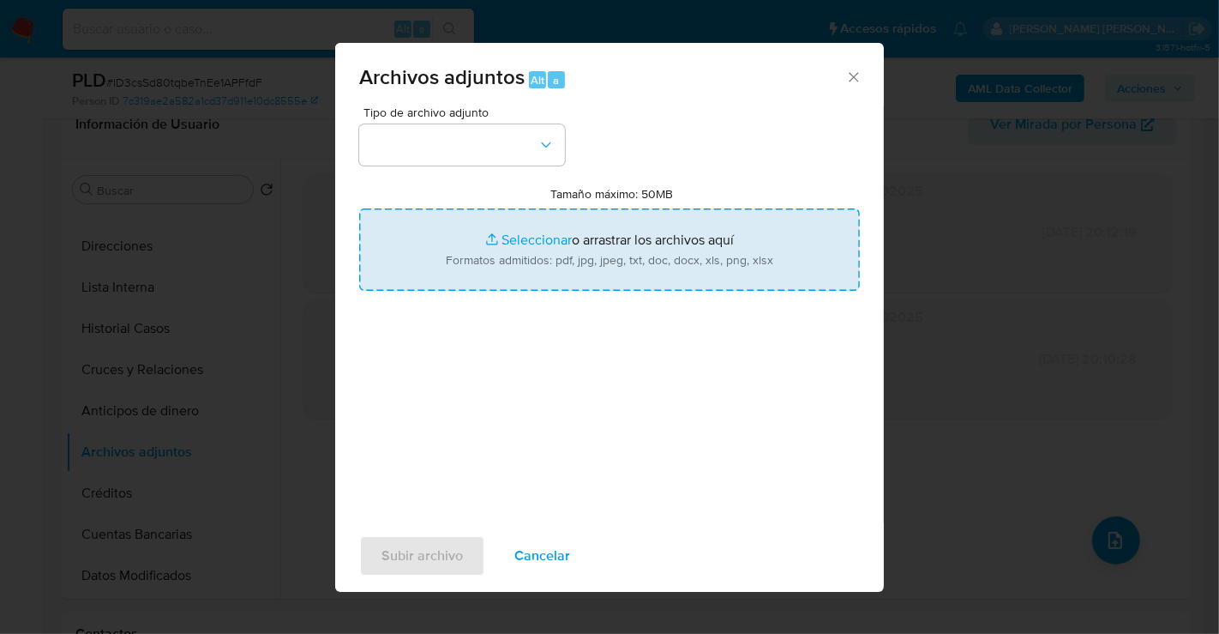
type input "C:\fakepath\1248427662_ELVIN ANTONIO LUQUEZ SERRANO_AGO25.pdf"
type input "C:\fakepath\1248427662_ELVIN ANTONIO LUQUEZ SERRANO_AGO25.xlsx"
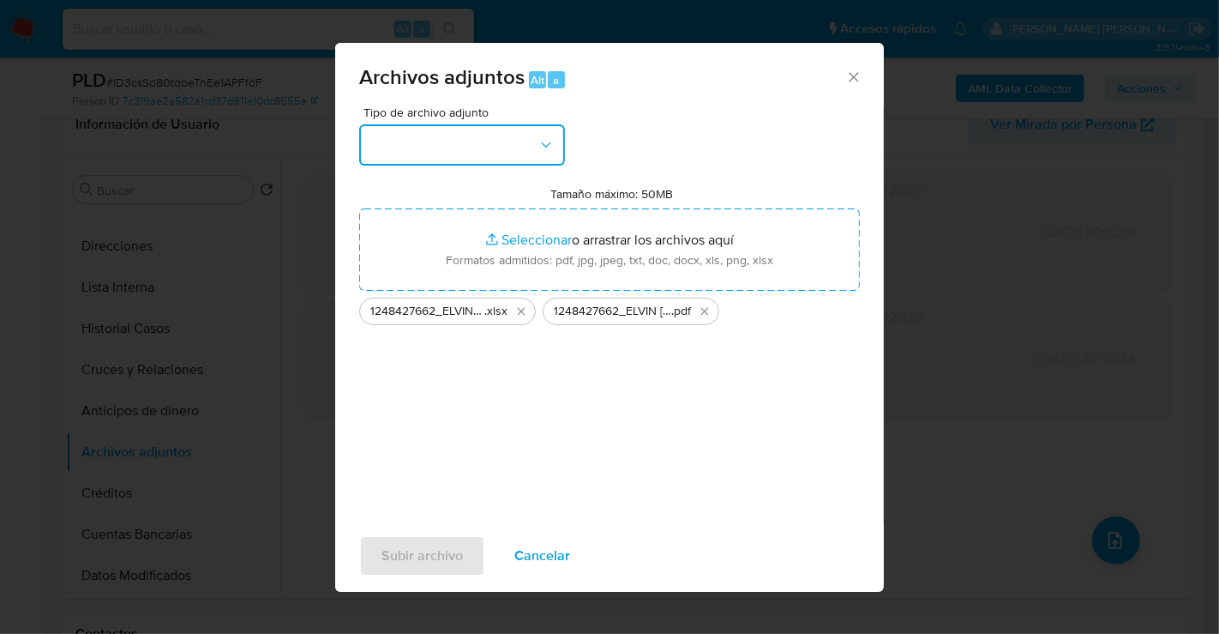
click at [394, 132] on button "button" at bounding box center [462, 144] width 206 height 41
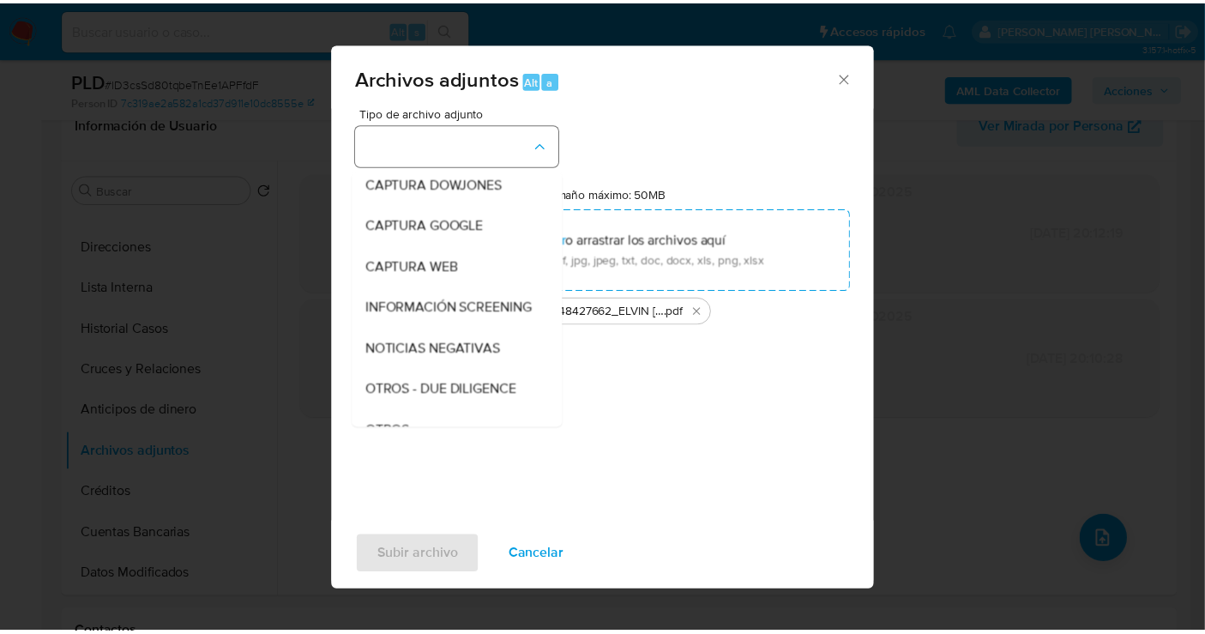
scroll to position [88, 0]
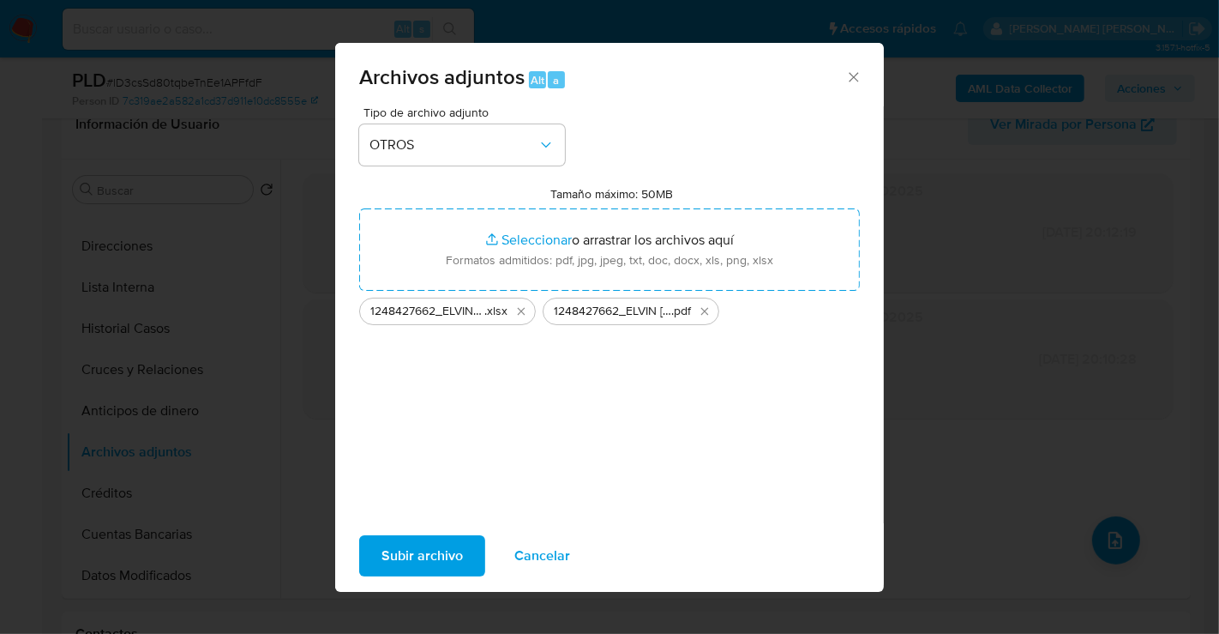
click at [425, 542] on span "Subir archivo" at bounding box center [422, 556] width 81 height 38
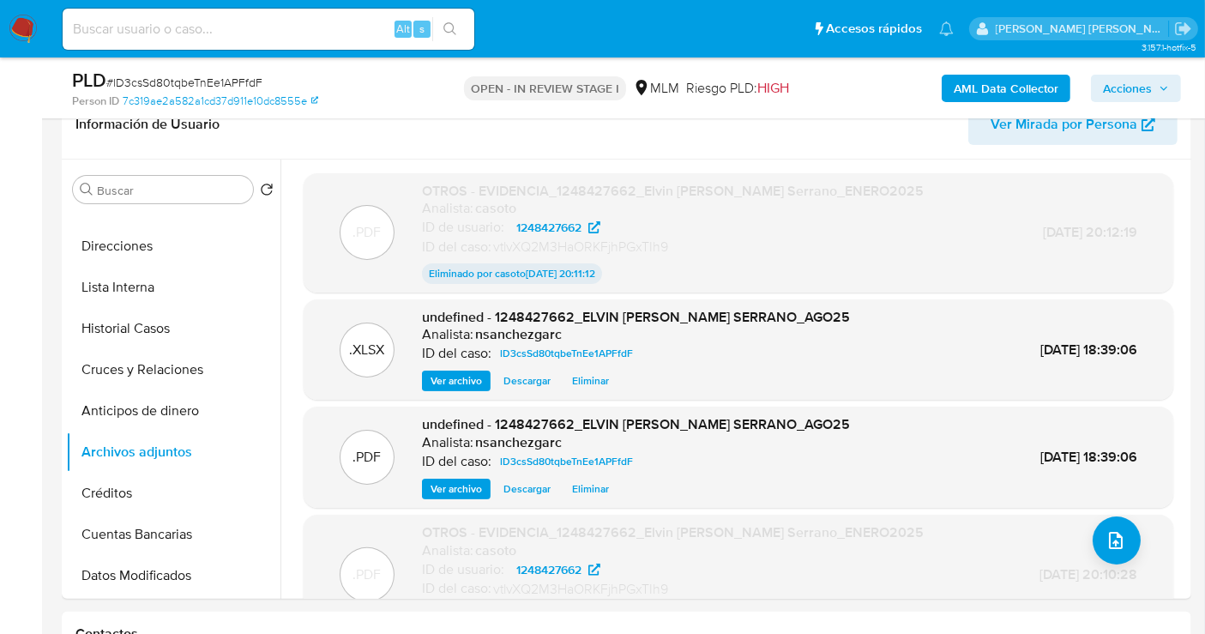
click at [1151, 81] on span "Acciones" at bounding box center [1127, 88] width 49 height 27
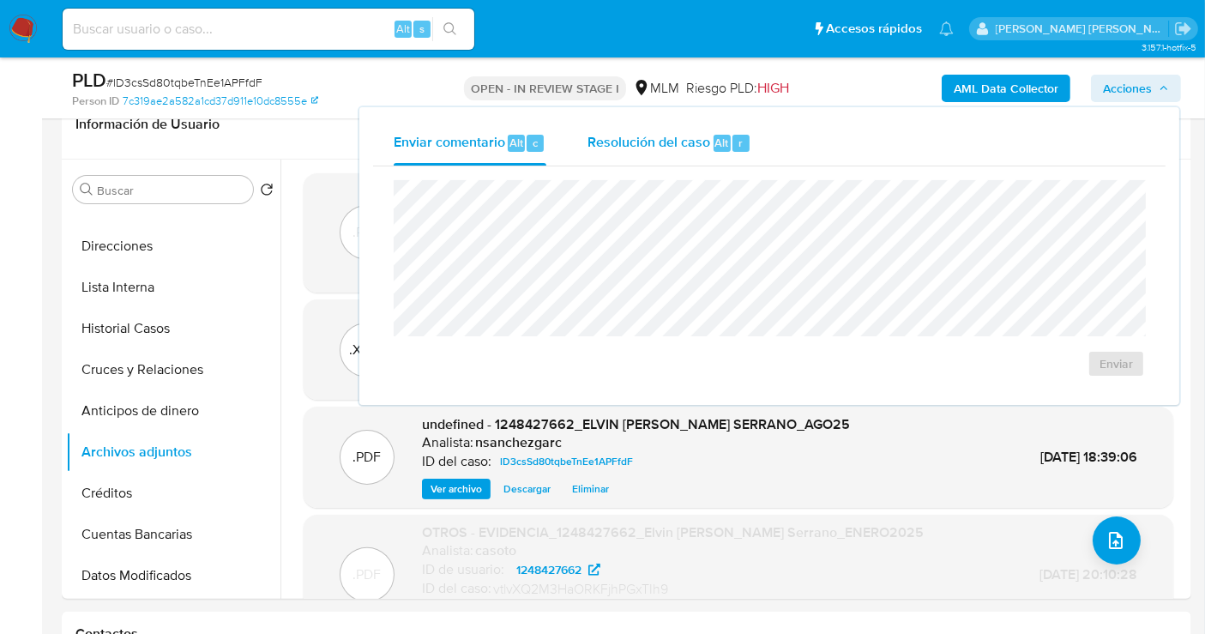
click at [638, 147] on span "Resolución del caso" at bounding box center [648, 142] width 123 height 20
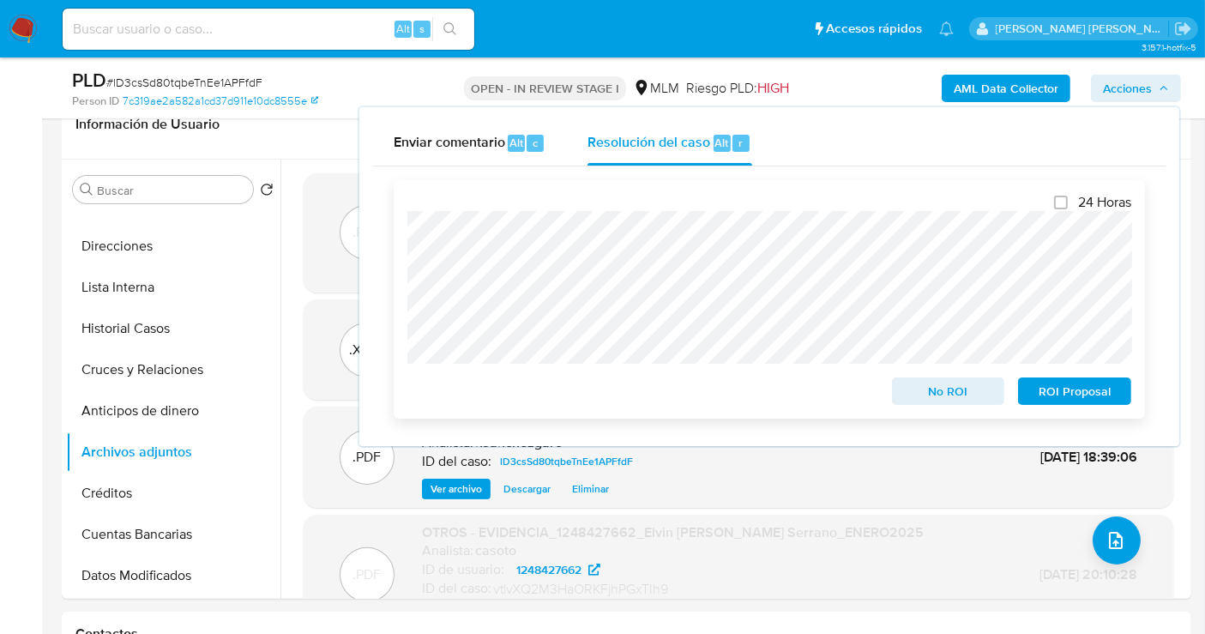
click at [1060, 395] on span "ROI Proposal" at bounding box center [1074, 391] width 89 height 24
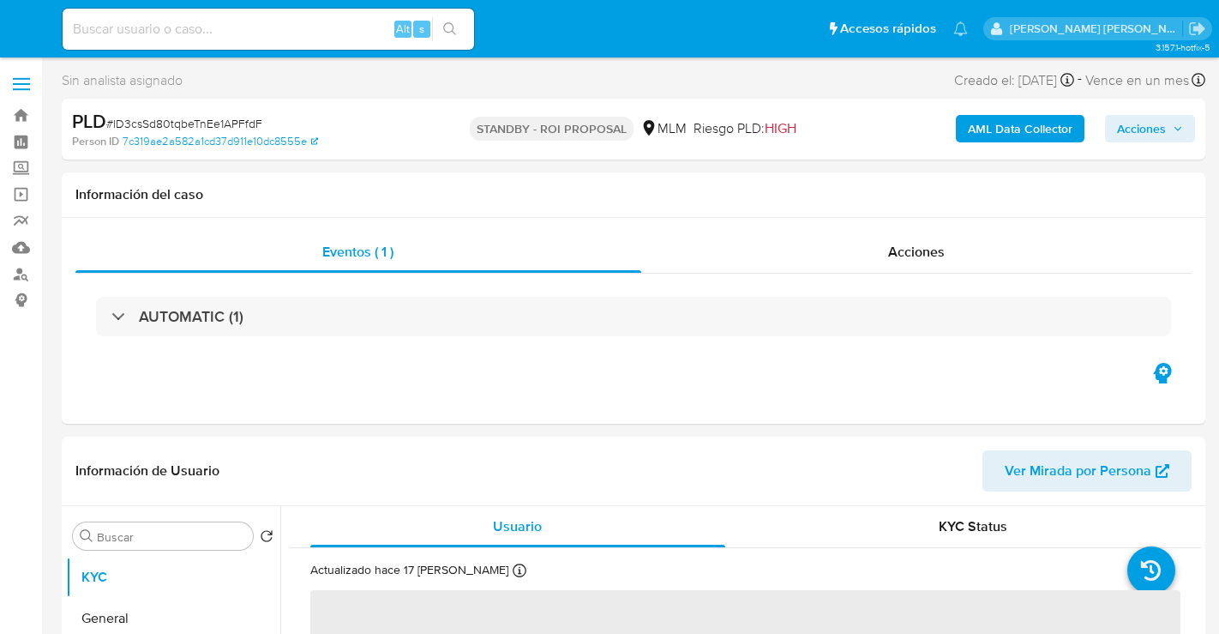
select select "10"
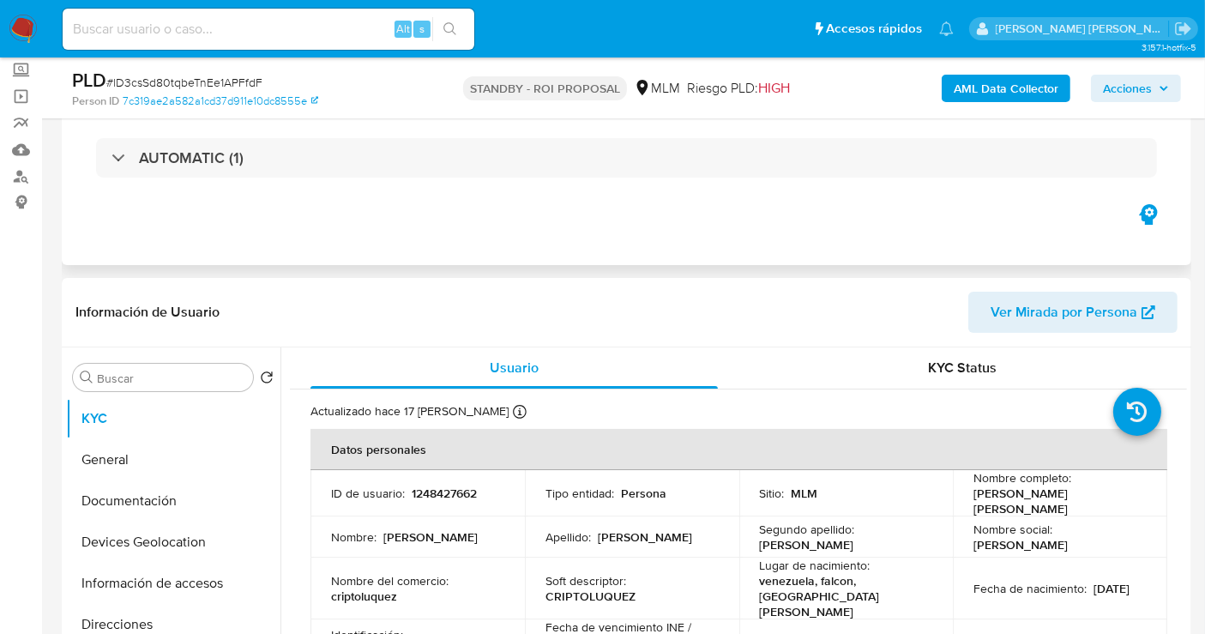
scroll to position [286, 0]
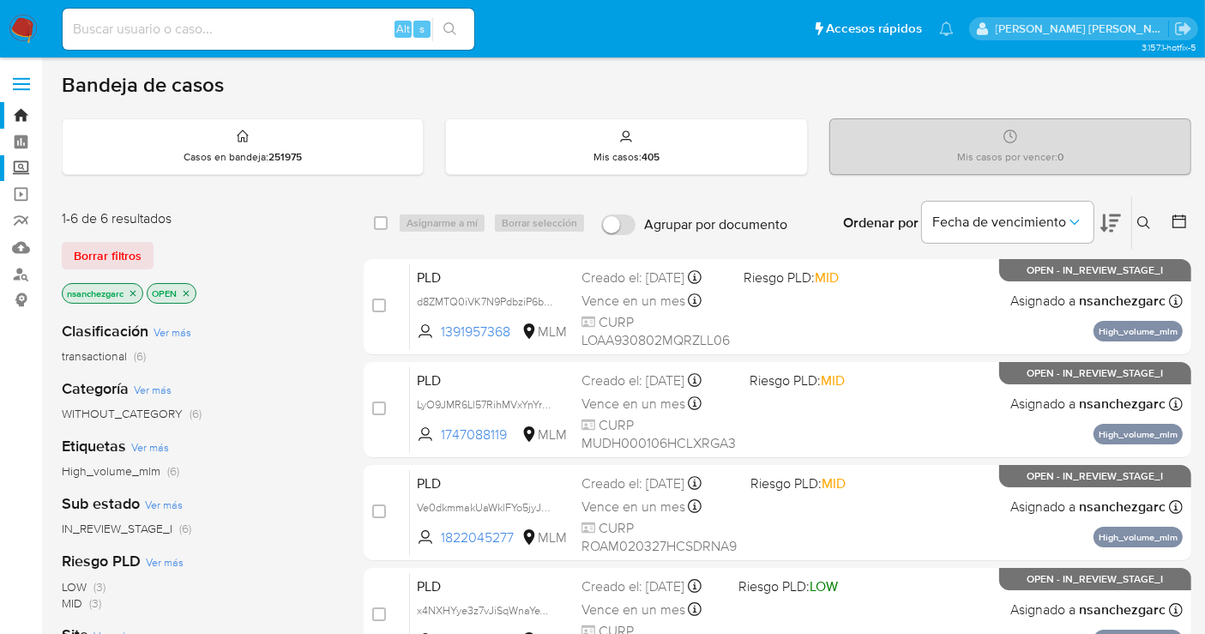
click at [16, 167] on label "Screening" at bounding box center [102, 168] width 204 height 27
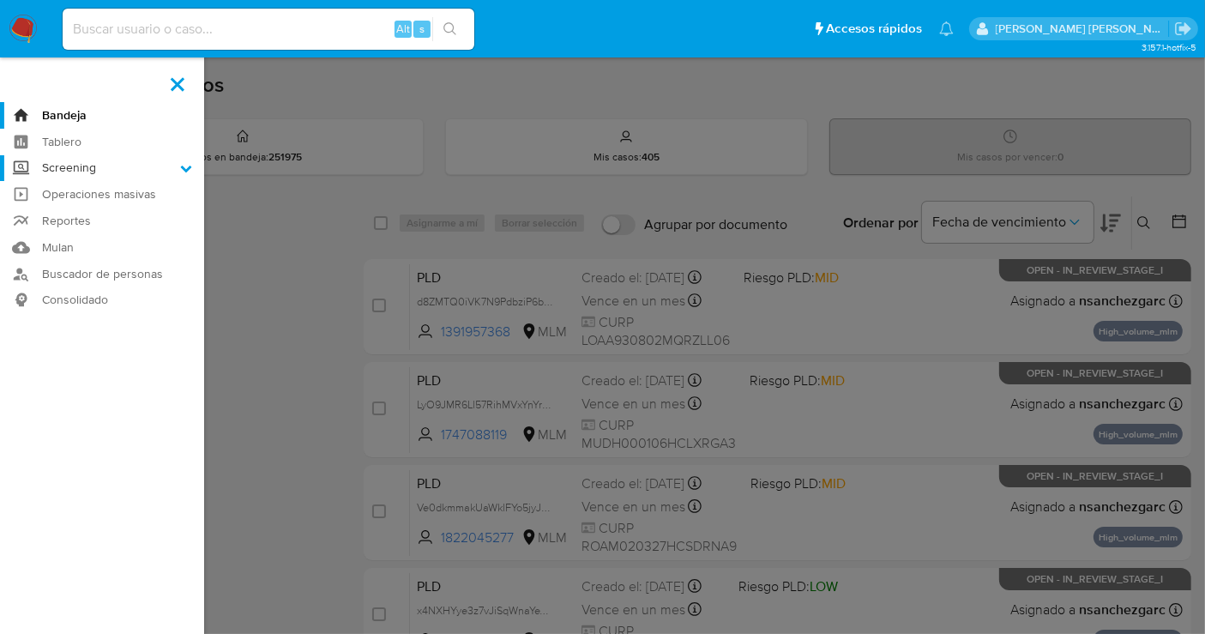
click at [0, 0] on input "Screening" at bounding box center [0, 0] width 0 height 0
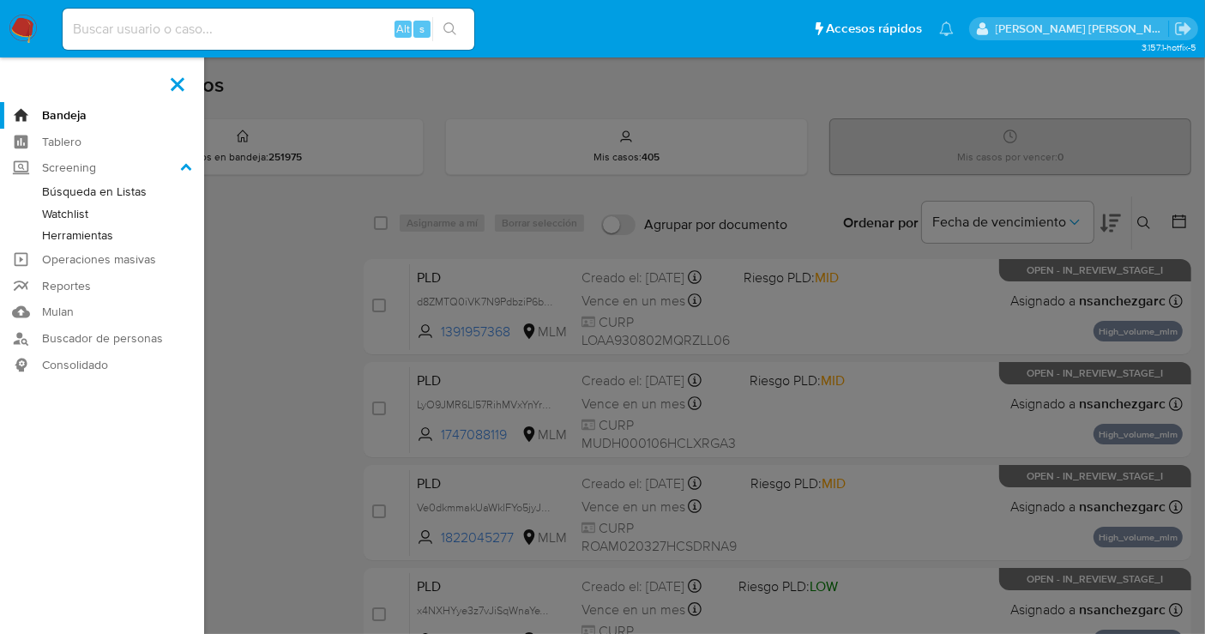
click at [172, 33] on input at bounding box center [269, 29] width 412 height 22
paste input "1440486381"
type input "1440486381"
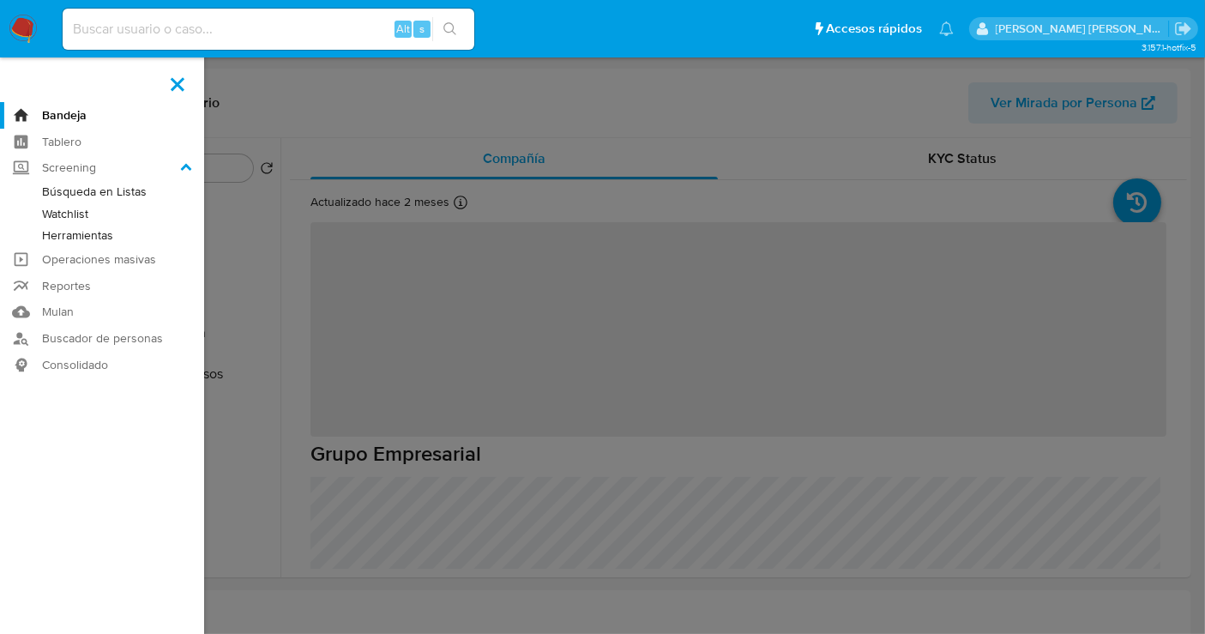
click at [171, 82] on label at bounding box center [177, 84] width 43 height 36
click at [0, 0] on input "checkbox" at bounding box center [0, 0] width 0 height 0
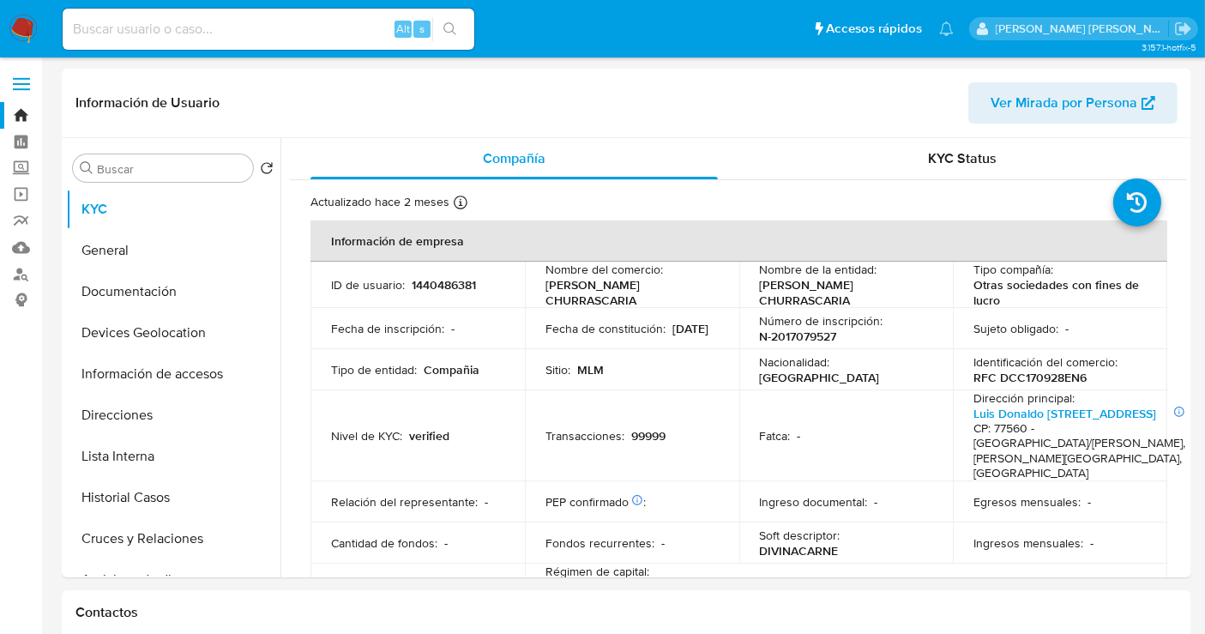
scroll to position [95, 0]
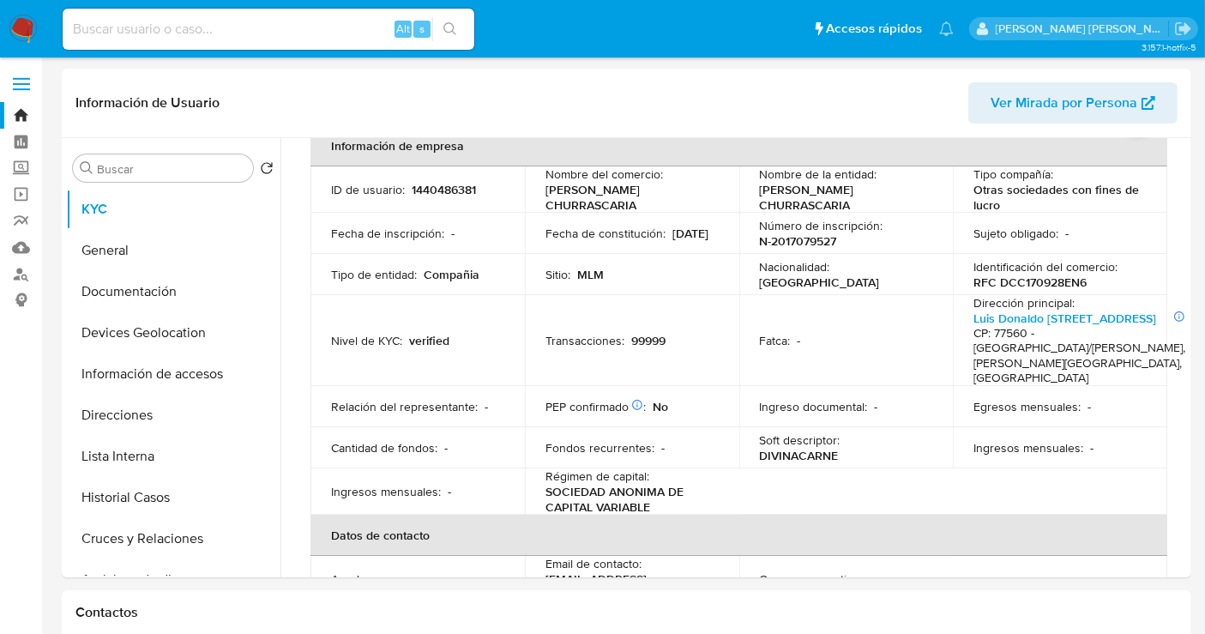
select select "10"
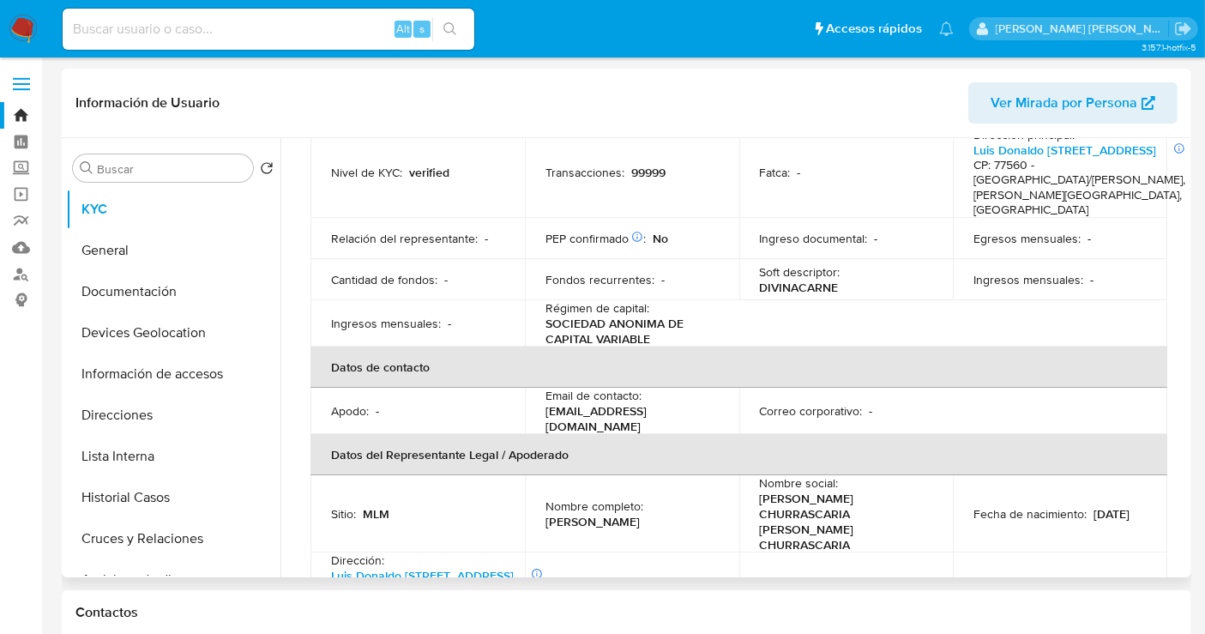
scroll to position [0, 0]
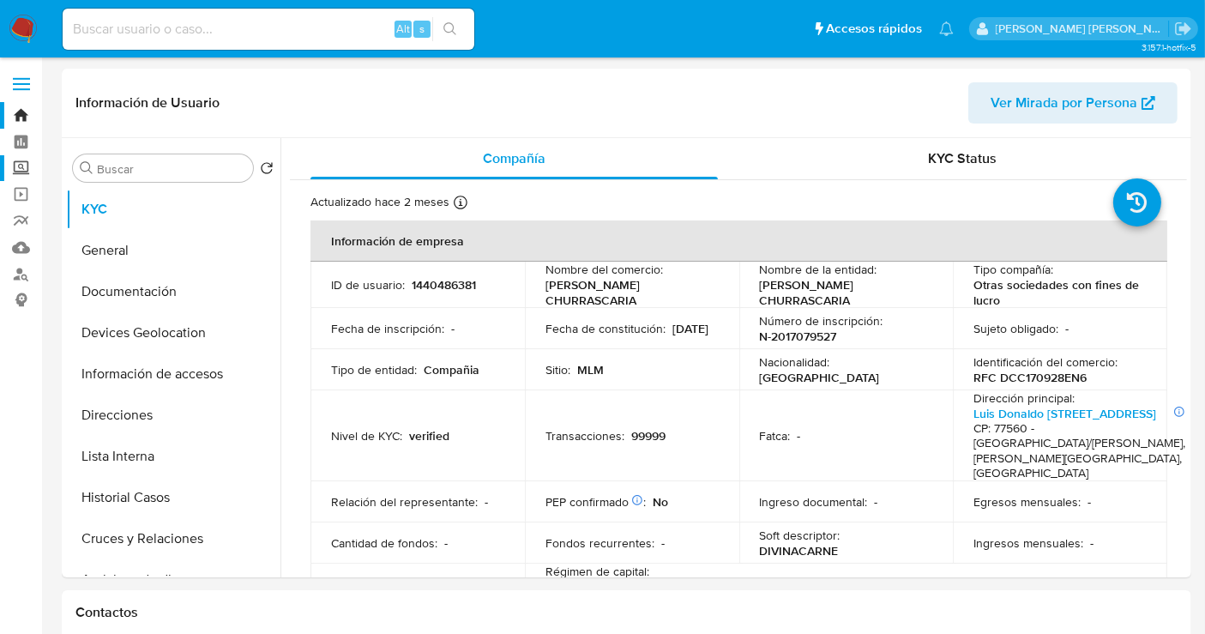
click at [19, 174] on label "Screening" at bounding box center [102, 168] width 204 height 27
click at [0, 0] on input "Screening" at bounding box center [0, 0] width 0 height 0
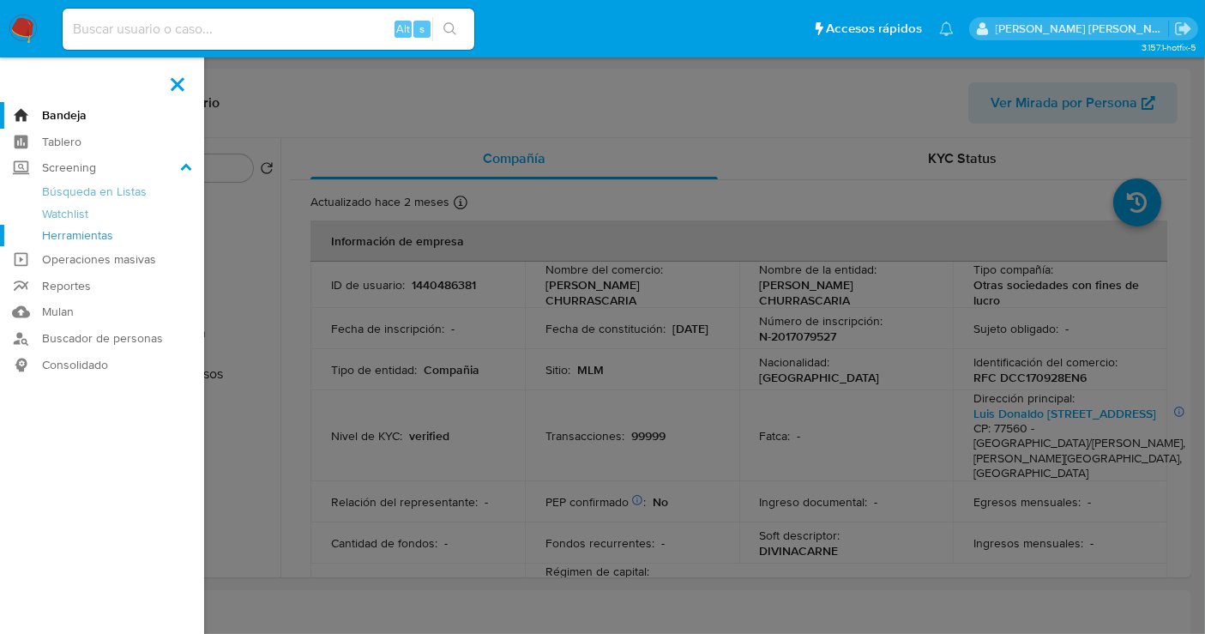
click at [73, 239] on link "Herramientas" at bounding box center [102, 235] width 204 height 21
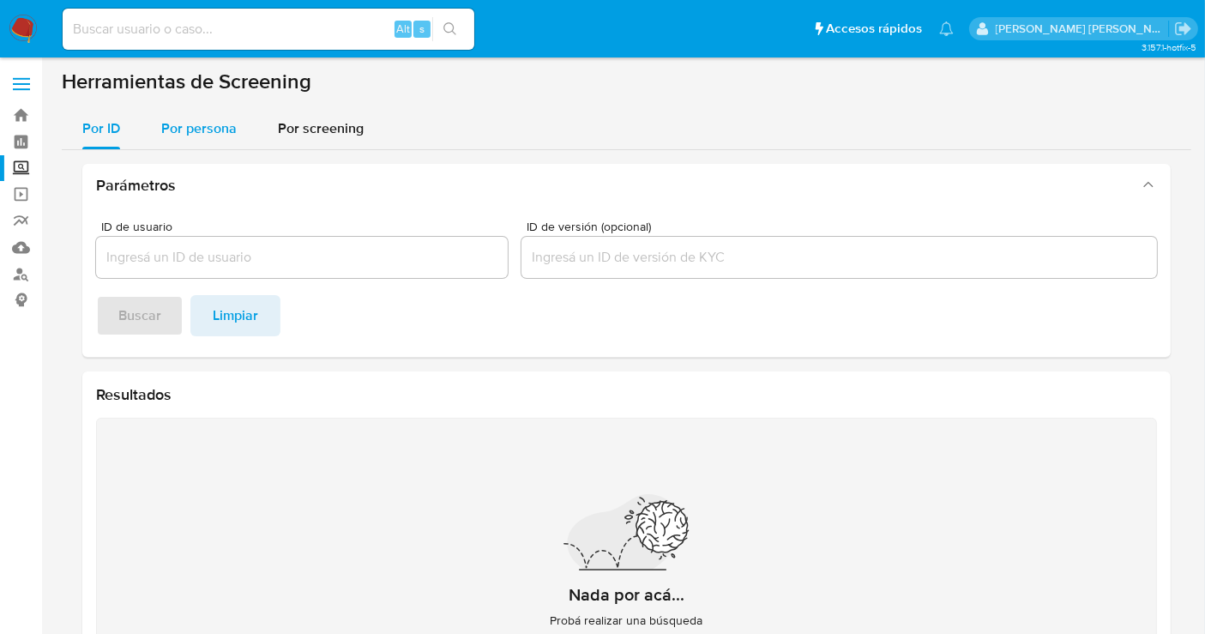
click at [196, 131] on span "Por persona" at bounding box center [198, 128] width 75 height 20
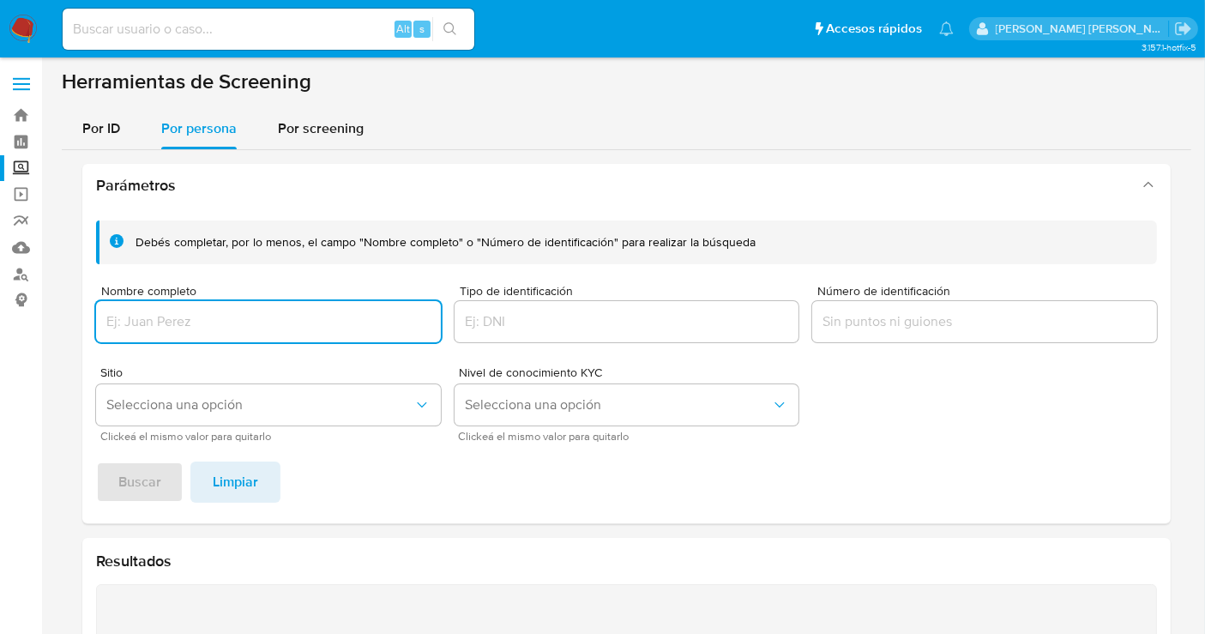
click at [171, 334] on div at bounding box center [268, 321] width 345 height 41
click at [156, 324] on input "Nombre completo" at bounding box center [268, 321] width 345 height 22
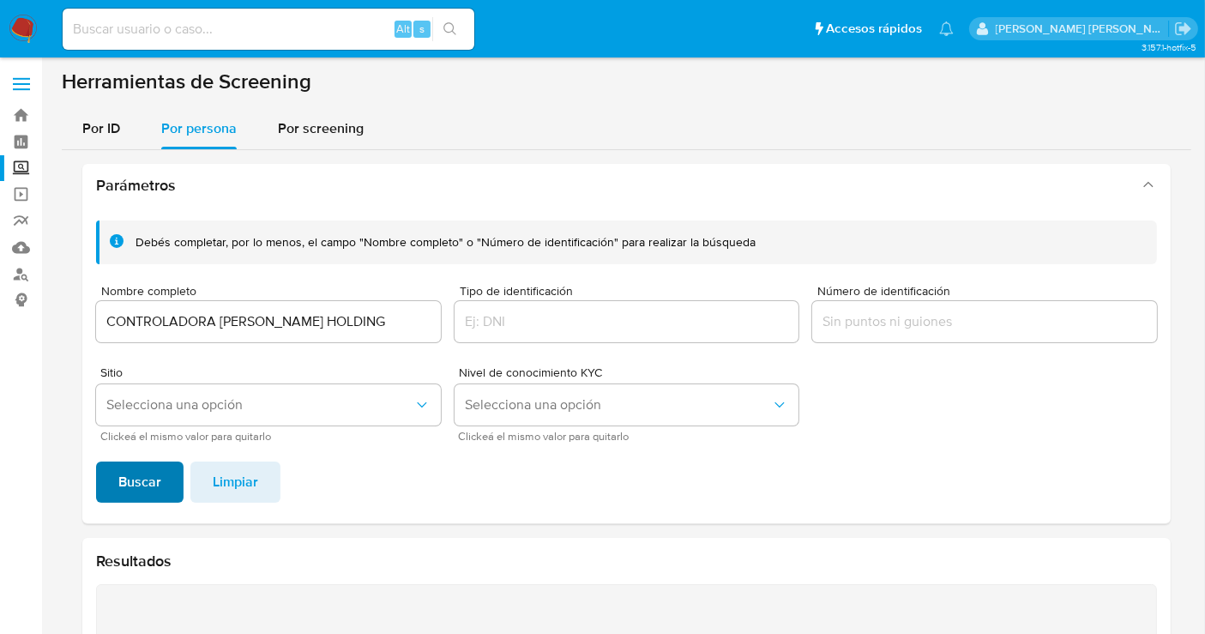
click at [128, 474] on span "Buscar" at bounding box center [139, 482] width 43 height 38
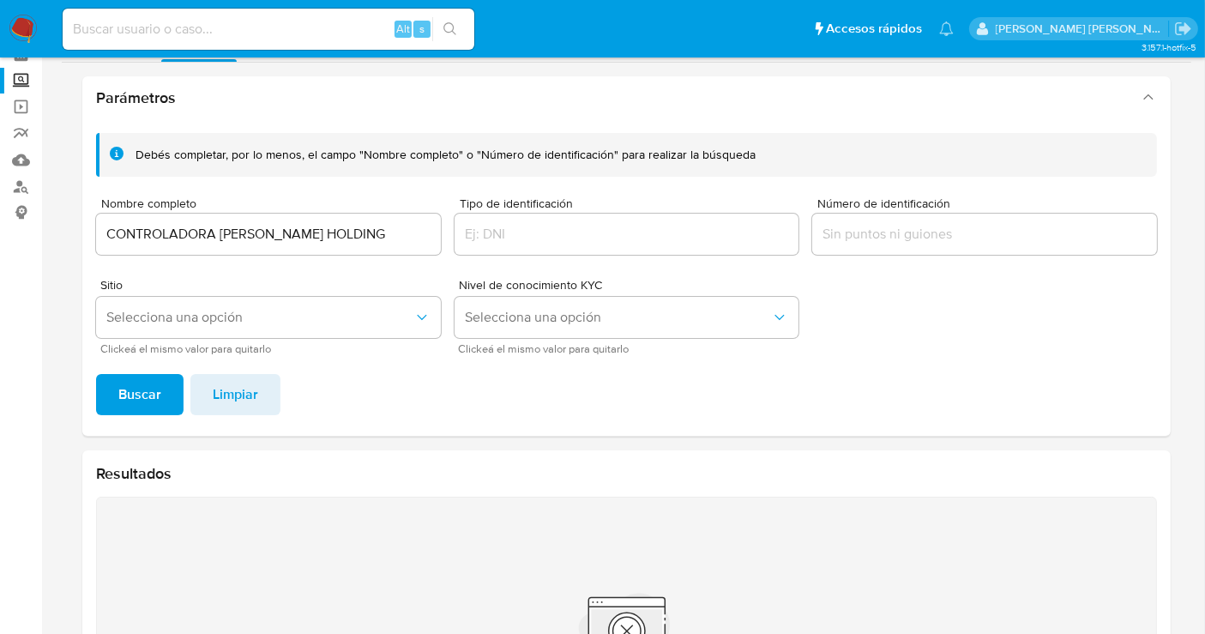
scroll to position [2, 0]
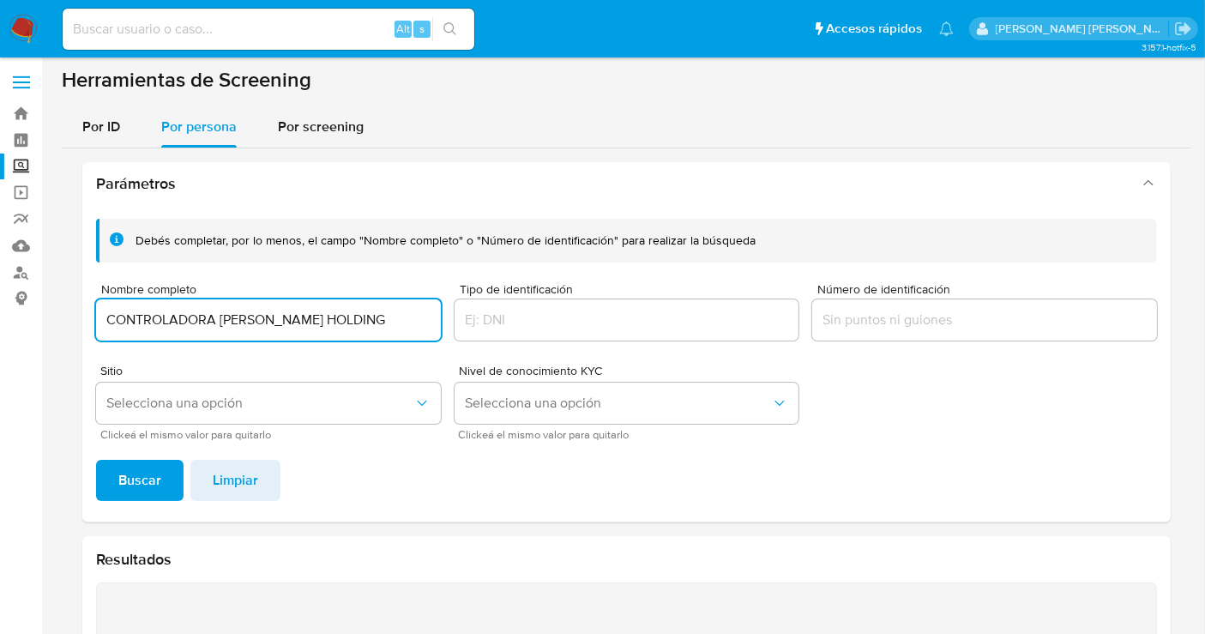
click at [370, 317] on input "CONTROLADORA [PERSON_NAME] HOLDING" at bounding box center [268, 320] width 345 height 22
type input "CONTROLADORA [PERSON_NAME] HOLDING SA DE CV"
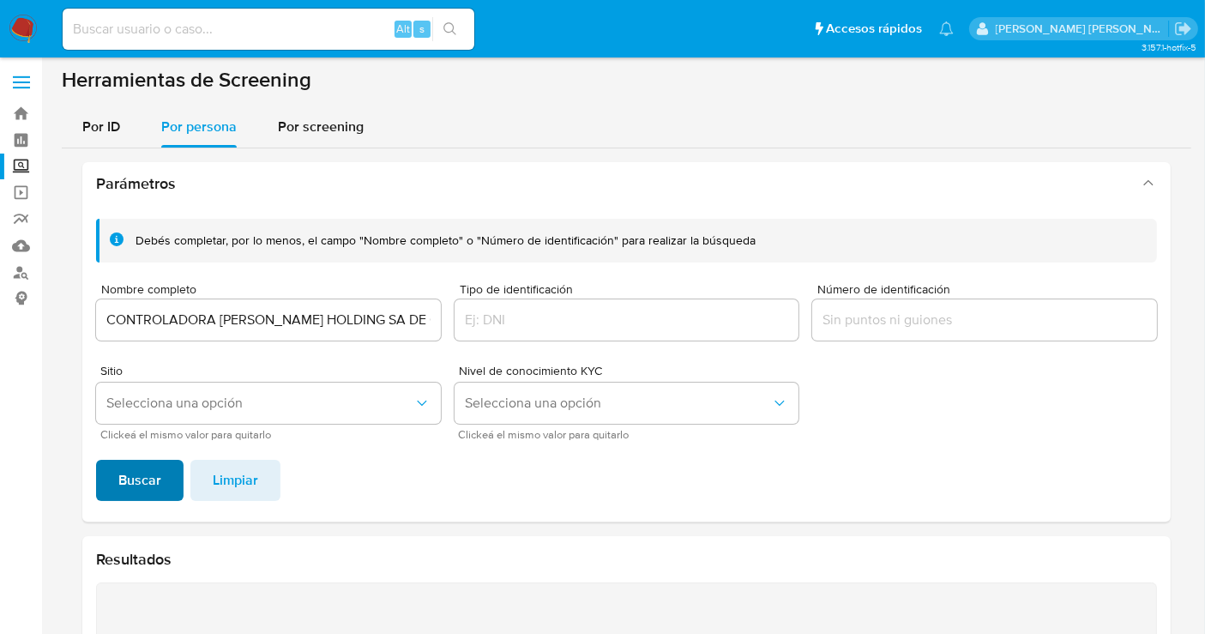
click at [157, 469] on span "Buscar" at bounding box center [139, 480] width 43 height 38
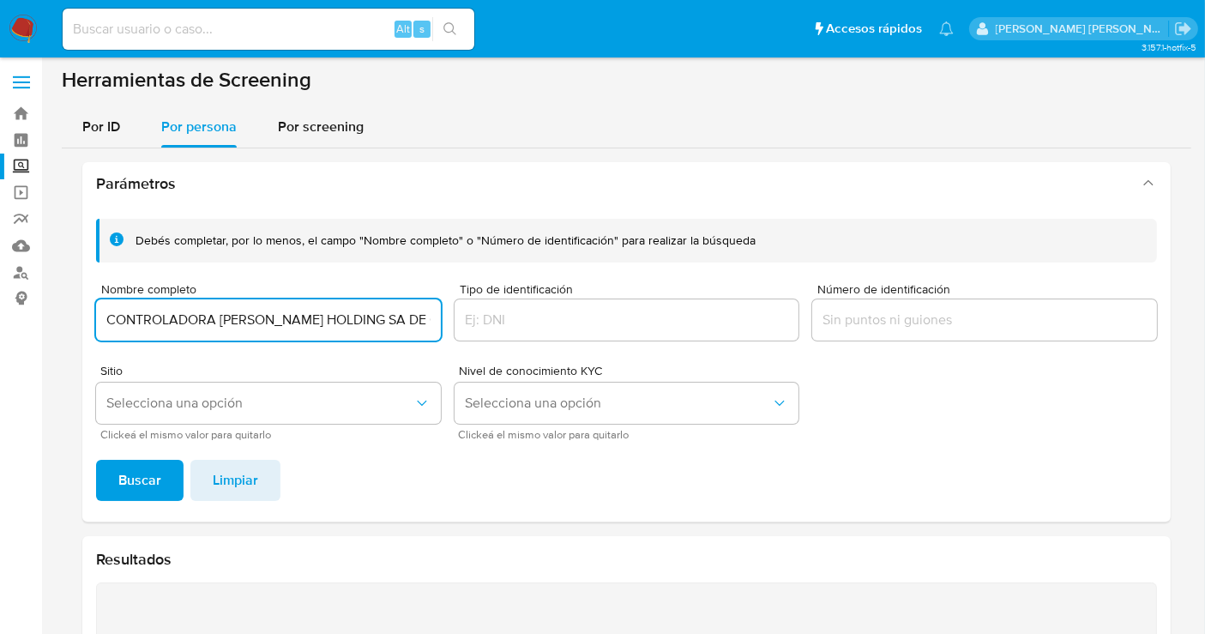
click at [226, 316] on input "CONTROLADORA PRUDENCIO HOLDING SA DE CV" at bounding box center [268, 320] width 345 height 22
type input "ALEJANDRA HERRERA CHAVEZ"
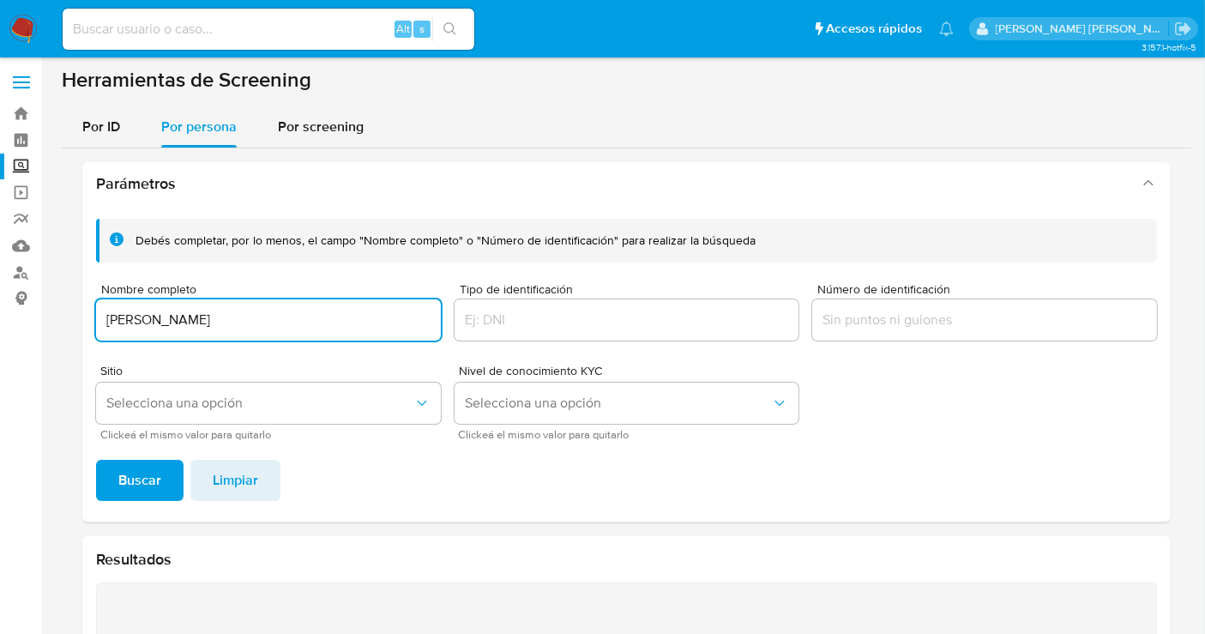
click at [149, 467] on span "Buscar" at bounding box center [139, 480] width 43 height 38
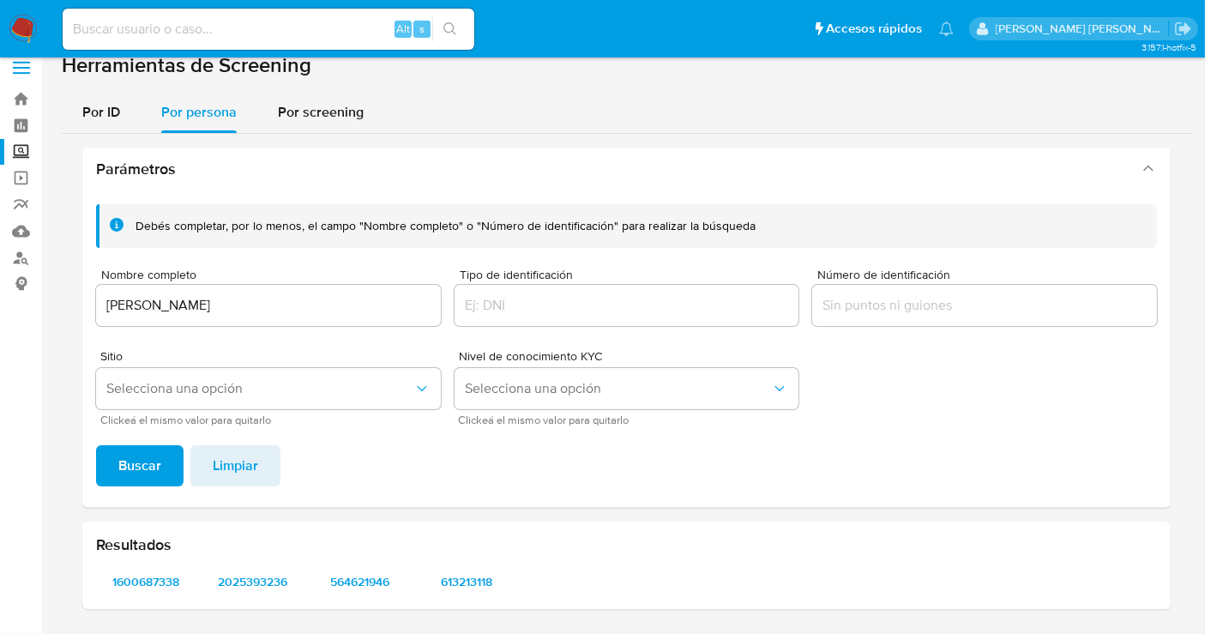
scroll to position [15, 0]
click at [129, 591] on span "1600687338" at bounding box center [146, 583] width 76 height 24
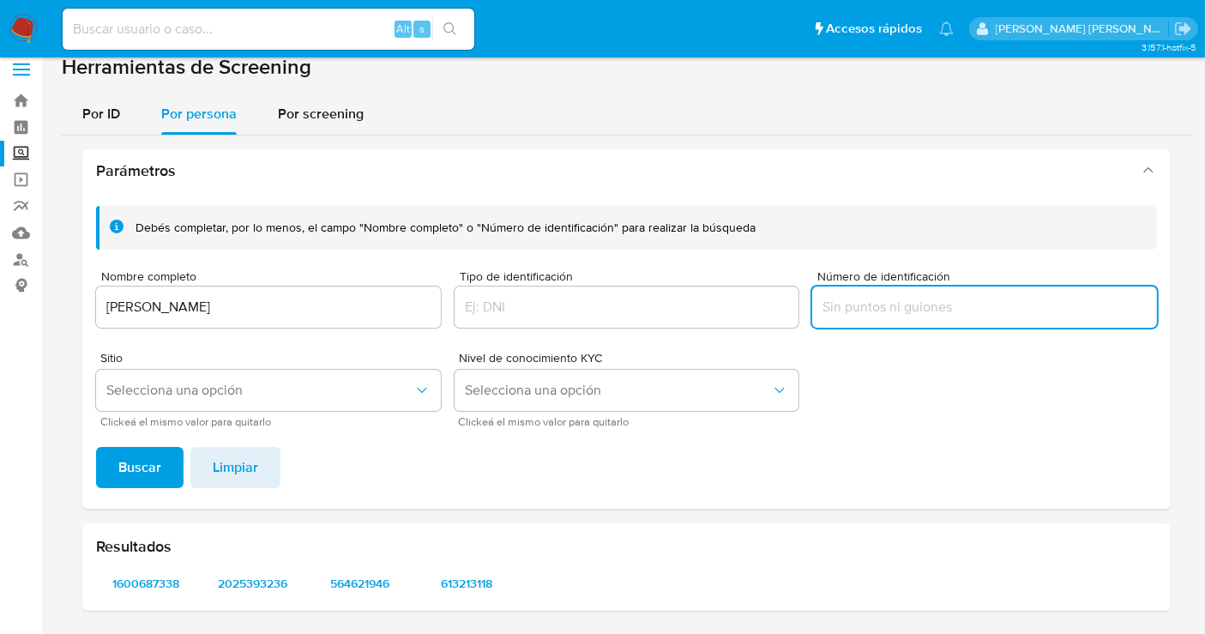
click at [860, 301] on input "Número de identificación" at bounding box center [984, 307] width 345 height 22
click at [153, 462] on span "Buscar" at bounding box center [139, 467] width 43 height 38
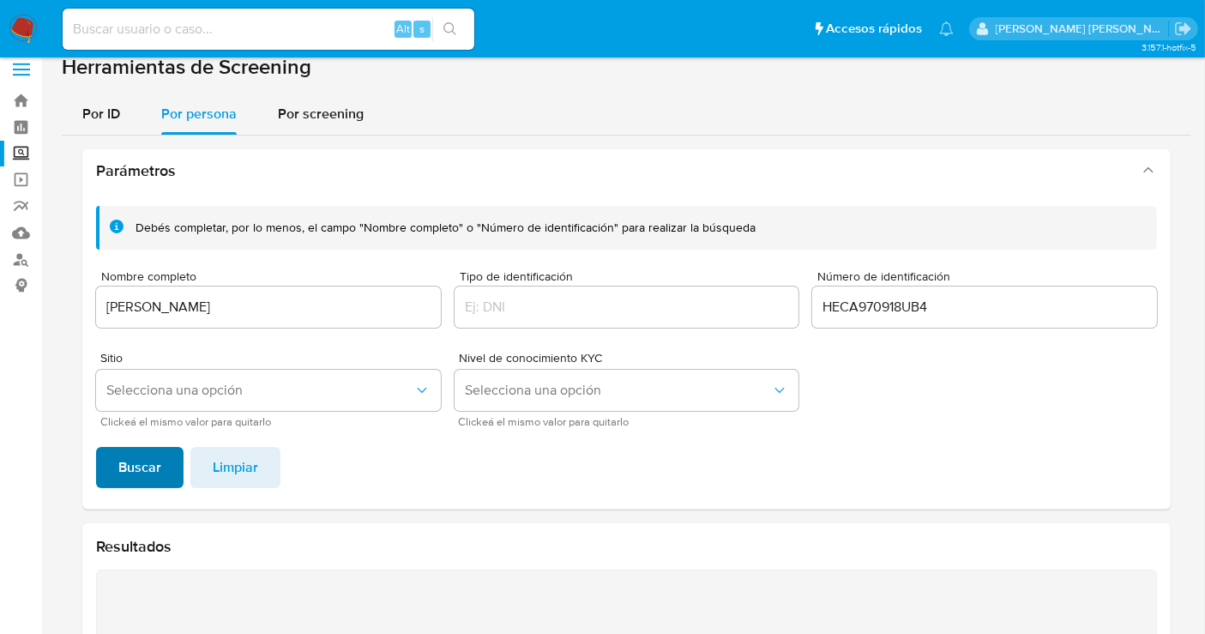
click at [153, 462] on span "Buscar" at bounding box center [139, 467] width 43 height 38
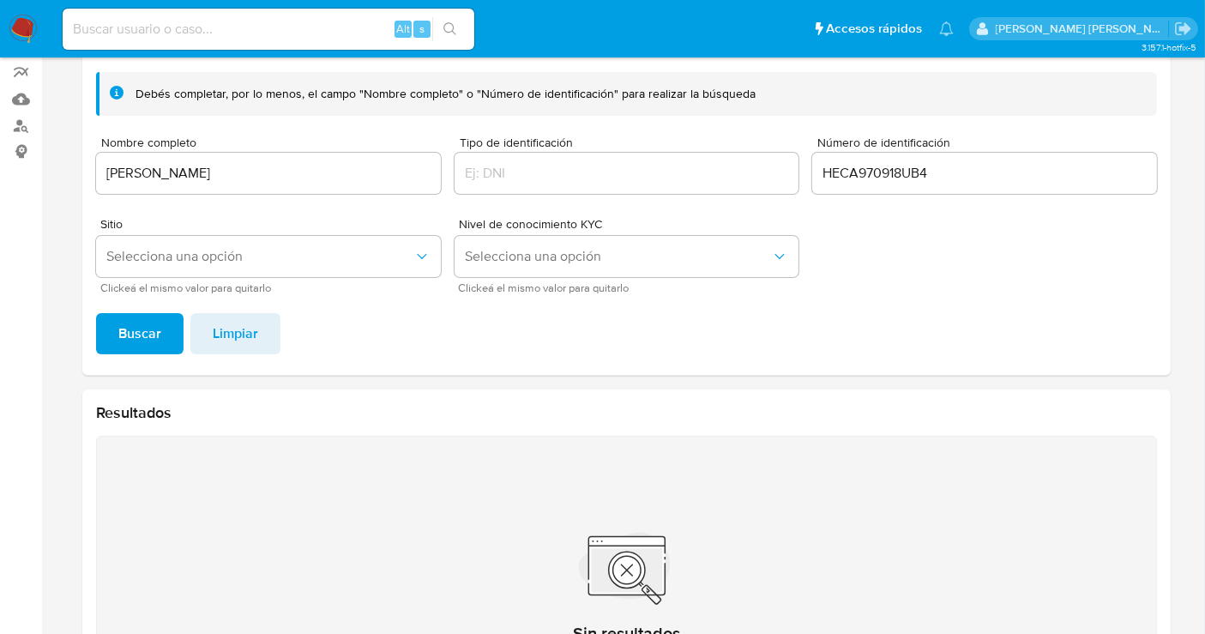
scroll to position [0, 0]
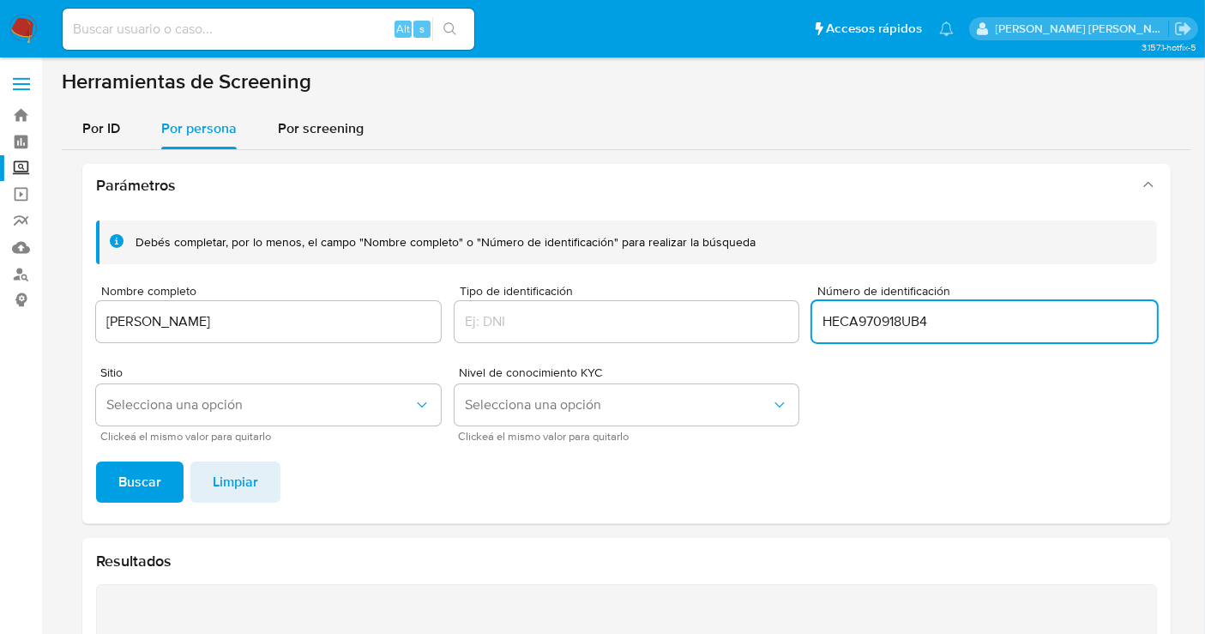
click at [960, 317] on input "HECA970918UB4" at bounding box center [984, 321] width 345 height 22
type input "HECA970918"
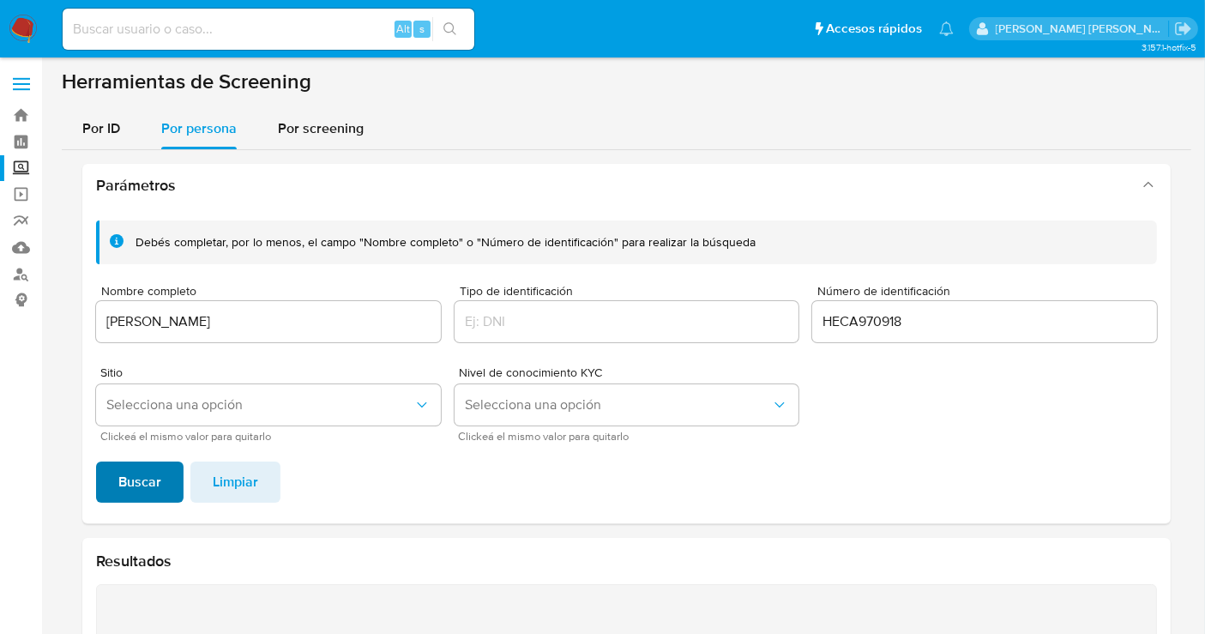
click at [147, 476] on span "Buscar" at bounding box center [139, 482] width 43 height 38
click at [868, 315] on input "HECA970918" at bounding box center [984, 321] width 345 height 22
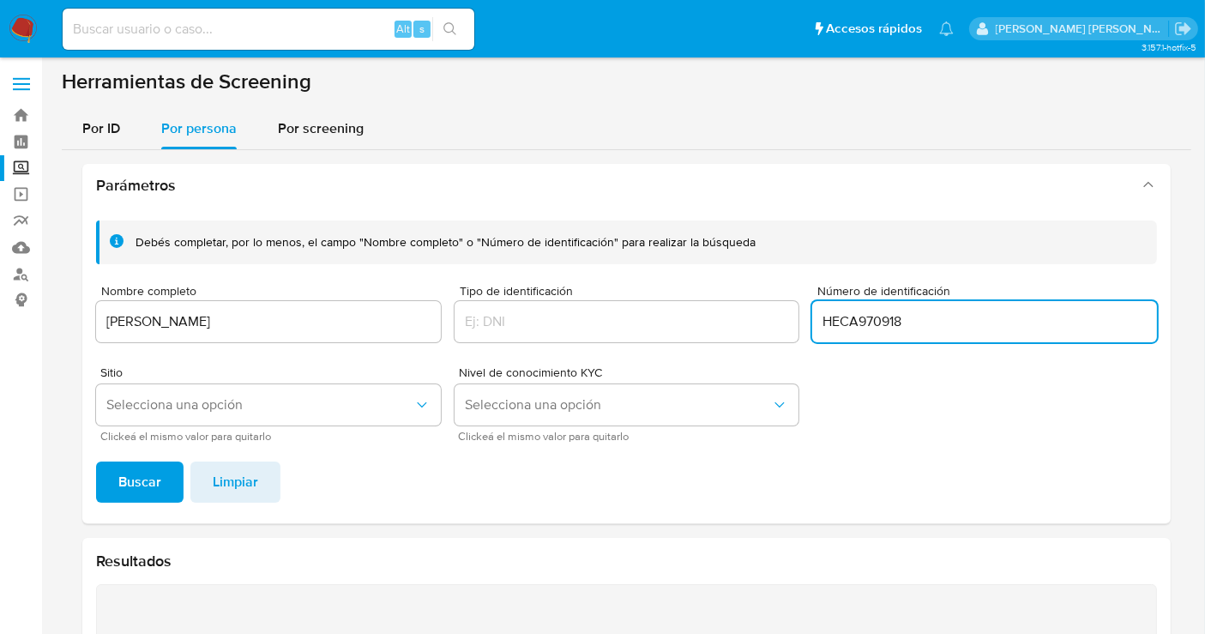
click at [868, 315] on input "HECA970918" at bounding box center [984, 321] width 345 height 22
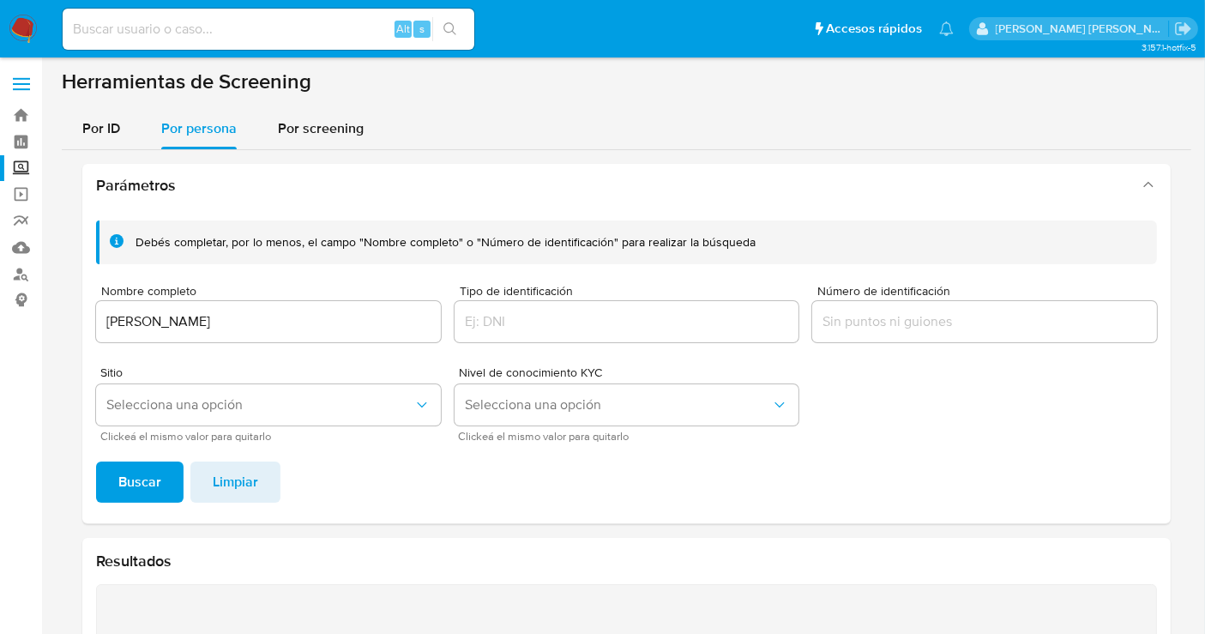
click at [150, 483] on span "Buscar" at bounding box center [139, 482] width 43 height 38
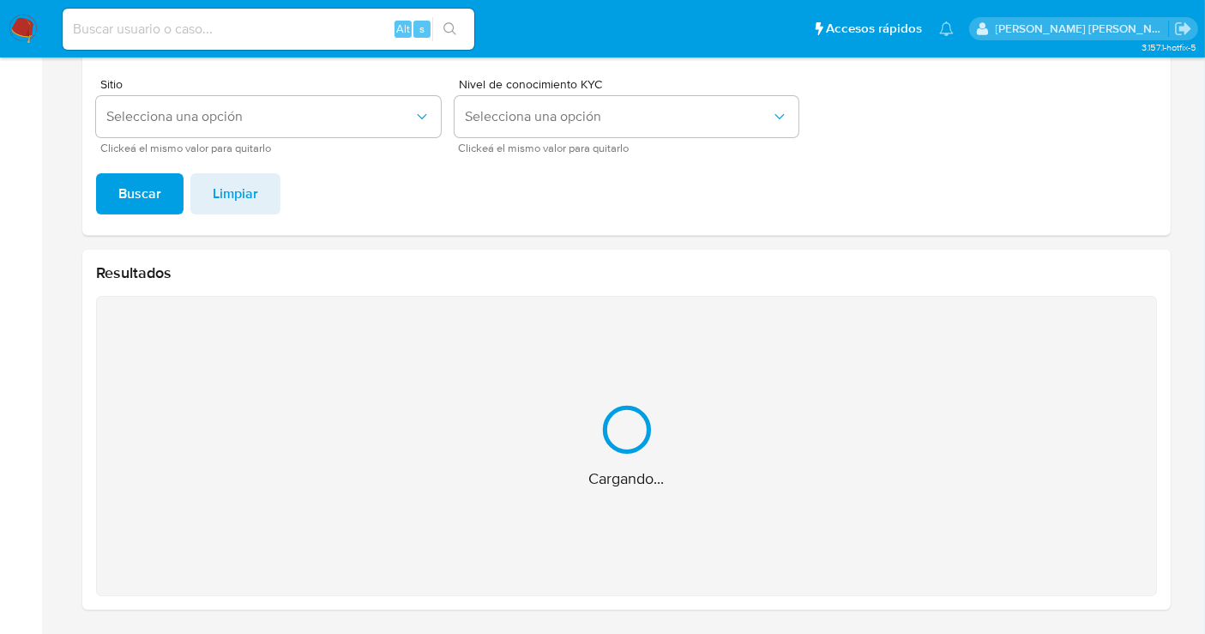
scroll to position [15, 0]
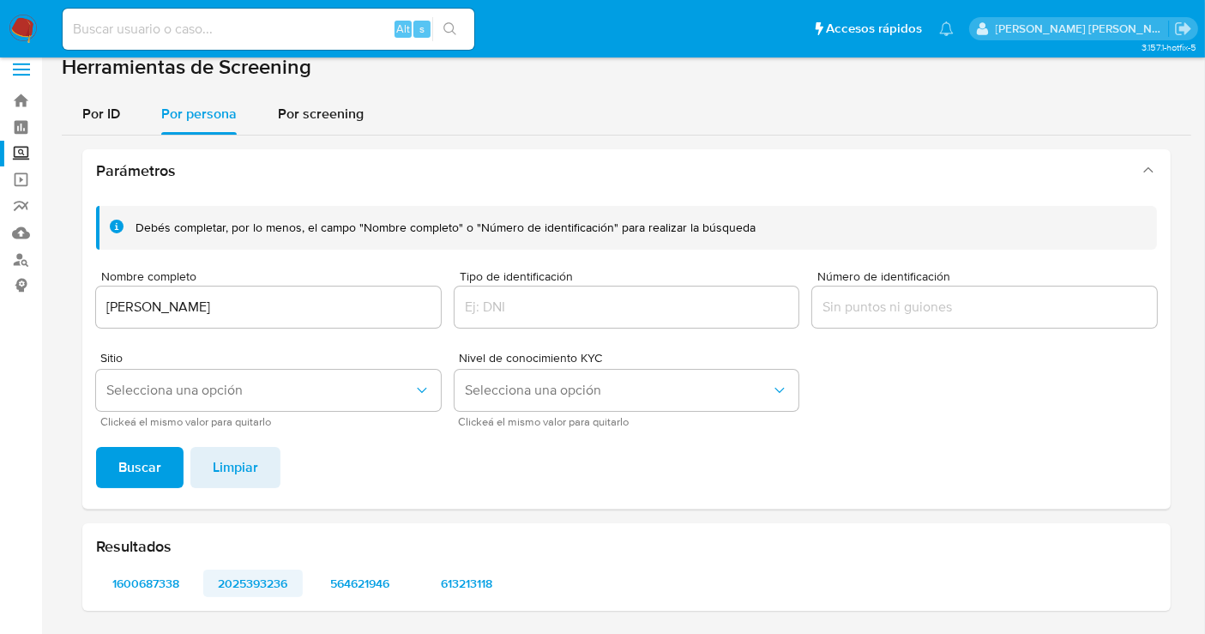
click at [252, 576] on span "2025393236" at bounding box center [253, 583] width 76 height 24
click at [347, 572] on span "564621946" at bounding box center [360, 583] width 76 height 24
click at [28, 18] on img at bounding box center [23, 29] width 29 height 29
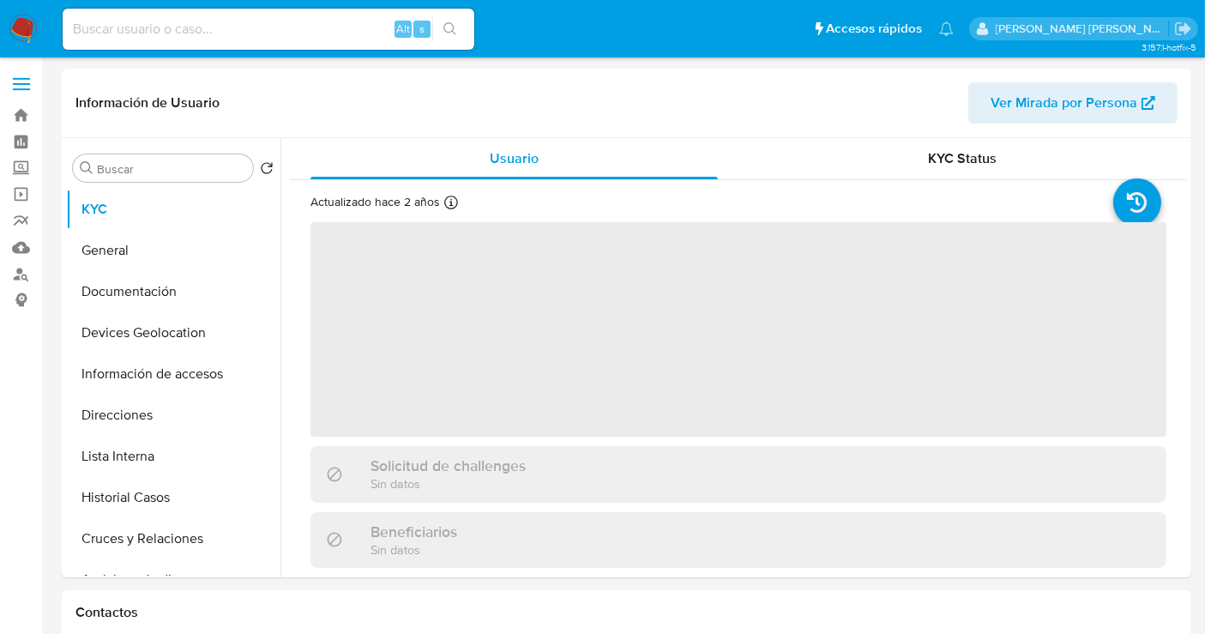
select select "10"
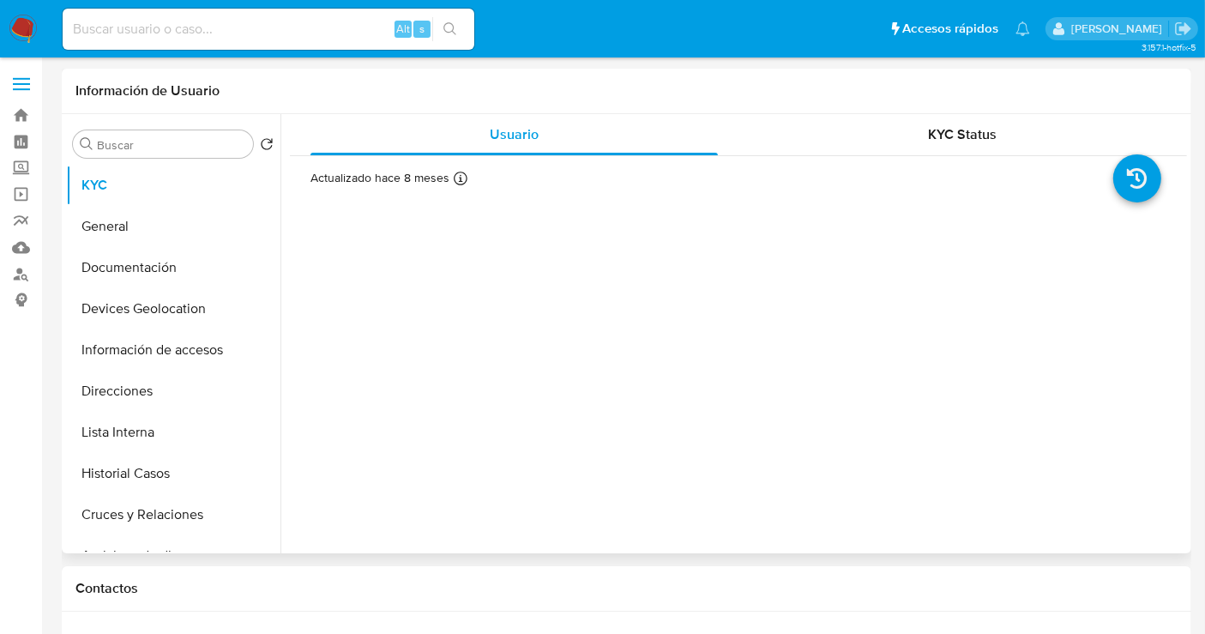
select select "10"
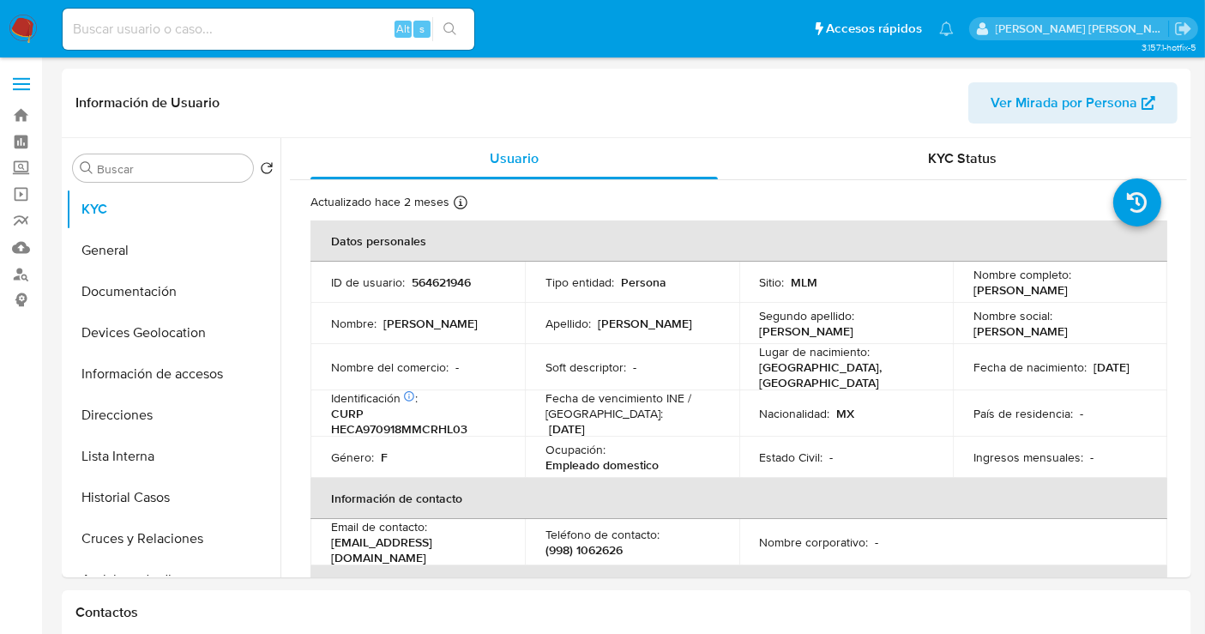
select select "10"
click at [437, 276] on p "564621946" at bounding box center [441, 281] width 59 height 15
copy p "564621946"
click at [176, 23] on input at bounding box center [269, 29] width 412 height 22
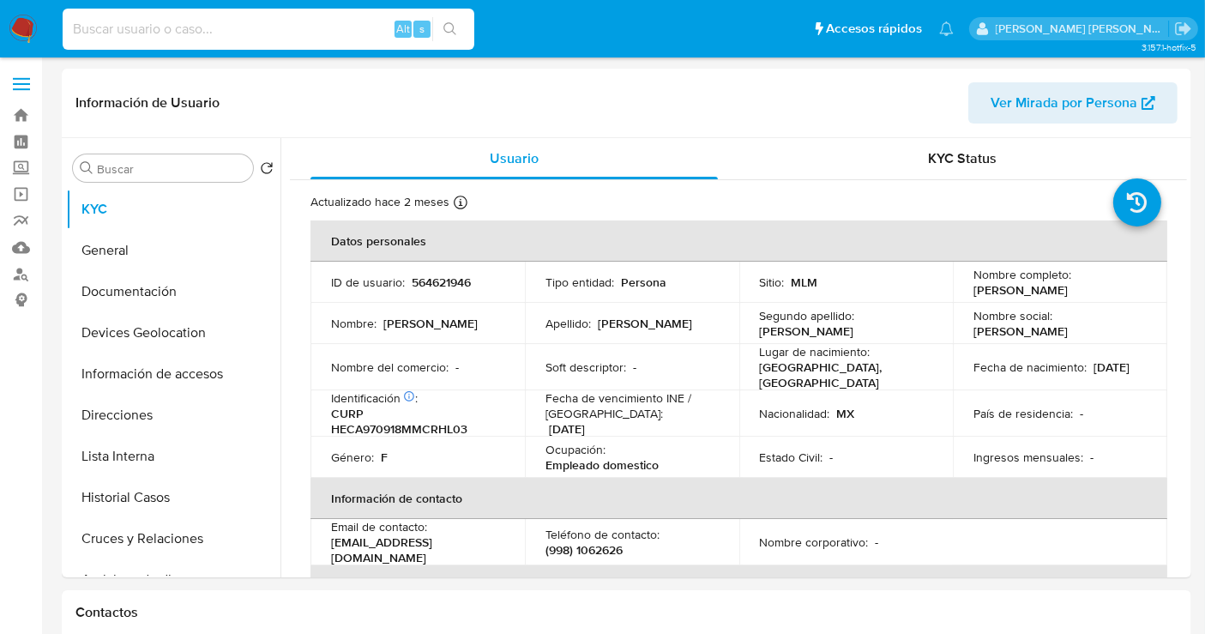
paste input "611796944"
type input "611796944"
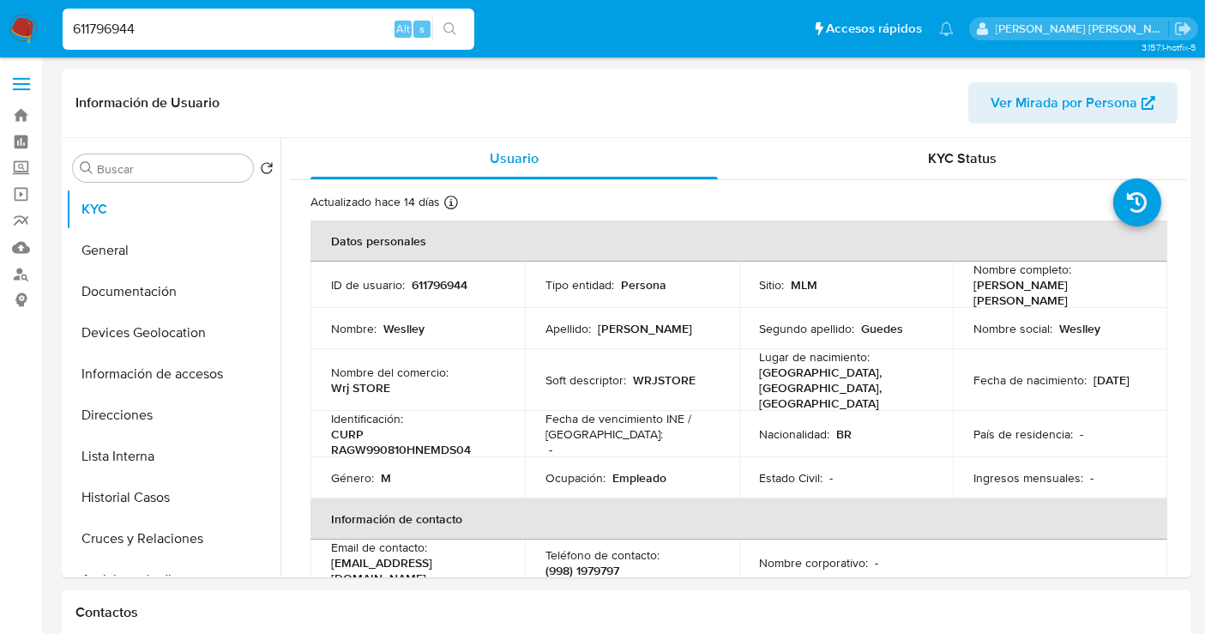
select select "10"
drag, startPoint x: 394, startPoint y: 376, endPoint x: 332, endPoint y: 376, distance: 62.6
click at [332, 376] on div "Nombre del comercio : Wrj STORE" at bounding box center [417, 379] width 173 height 31
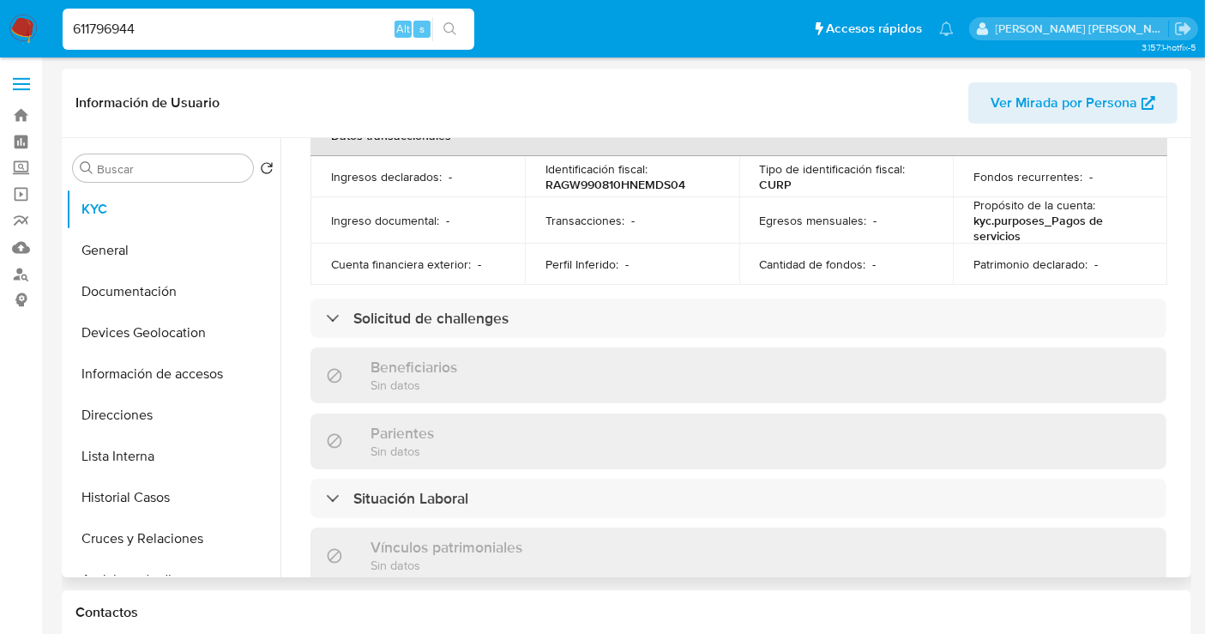
scroll to position [22, 0]
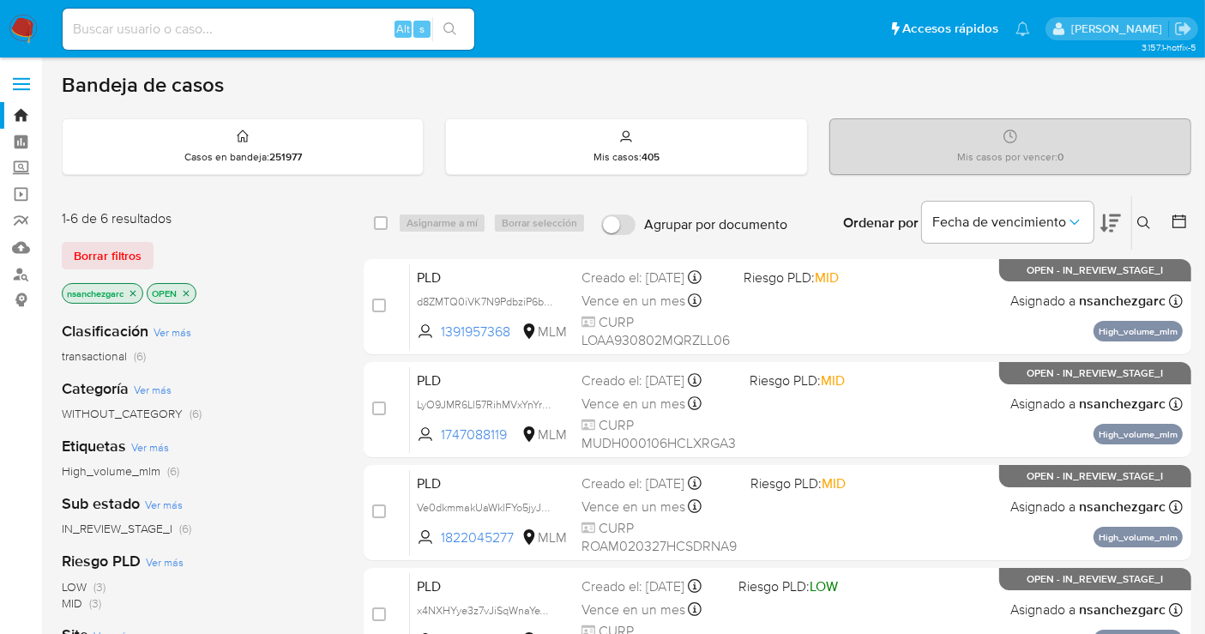
click at [136, 292] on icon "close-filter" at bounding box center [133, 293] width 10 height 10
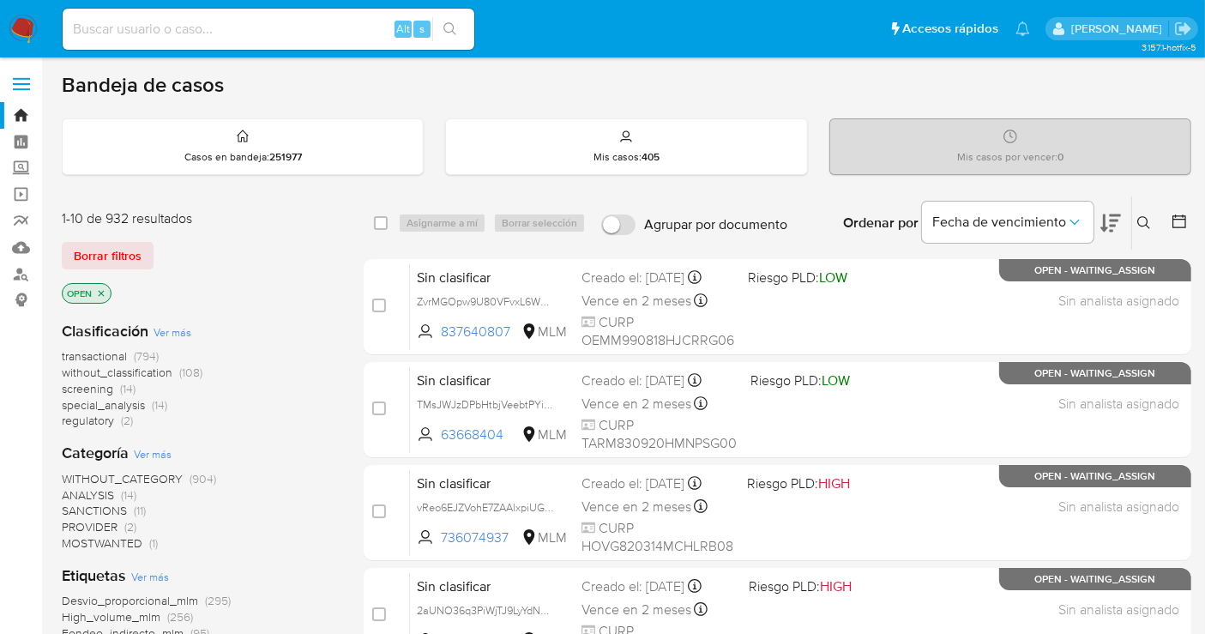
click at [148, 473] on span "WITHOUT_CATEGORY" at bounding box center [122, 478] width 121 height 17
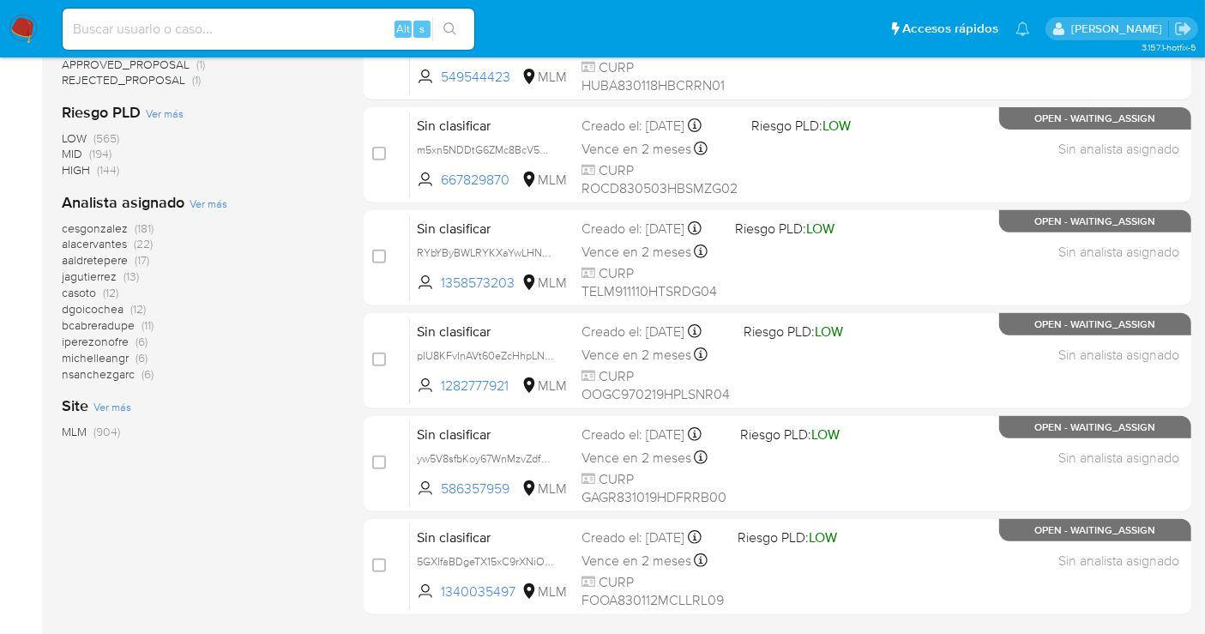
scroll to position [718, 0]
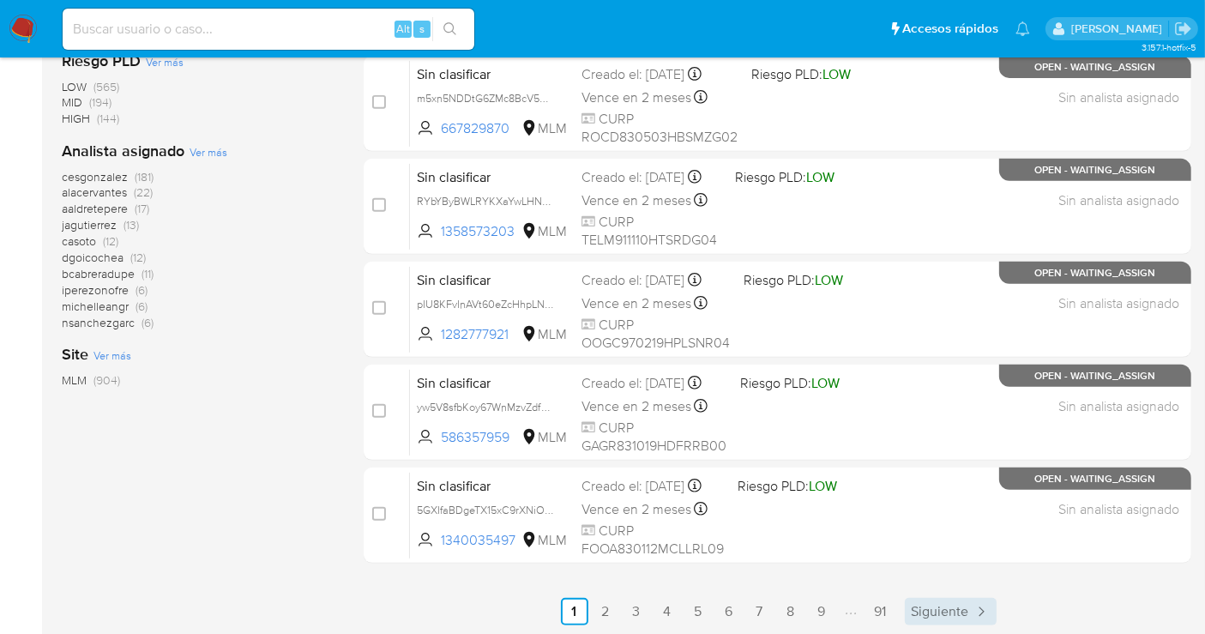
click at [923, 604] on span "Siguiente" at bounding box center [939, 611] width 57 height 14
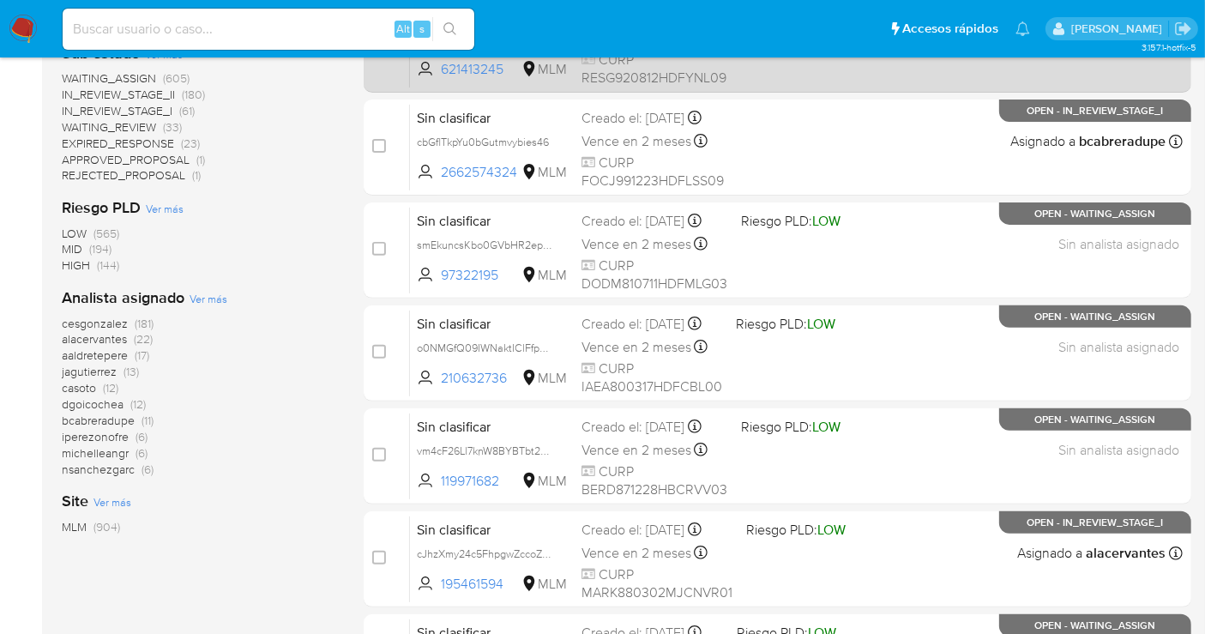
scroll to position [718, 0]
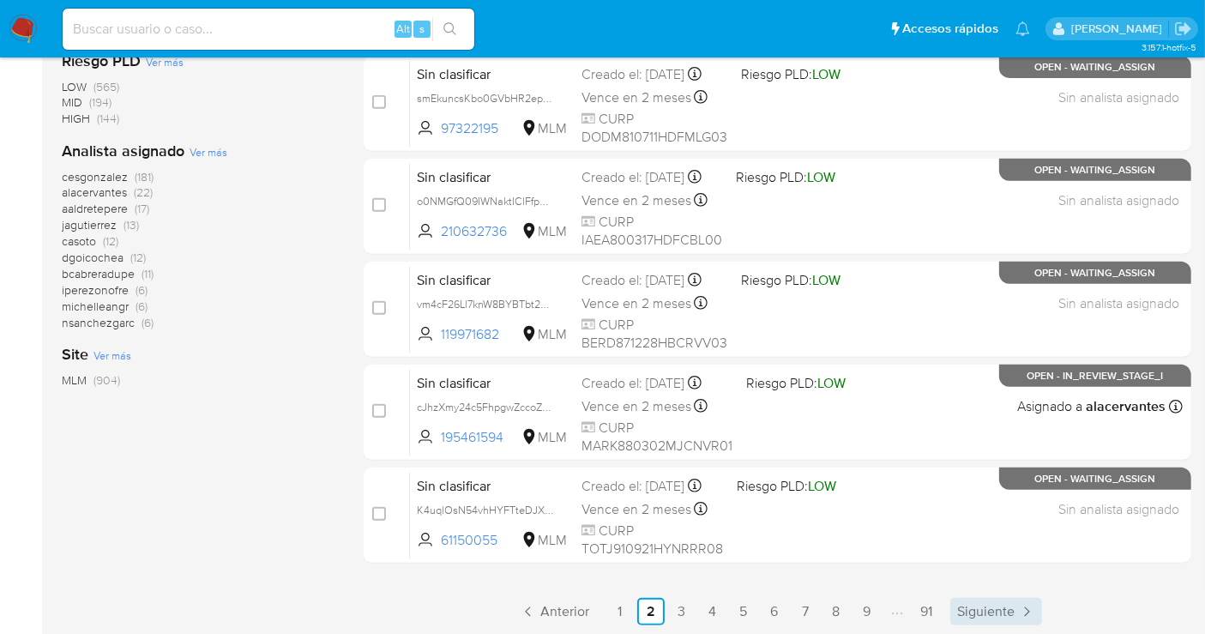
click at [995, 609] on span "Siguiente" at bounding box center [985, 611] width 57 height 14
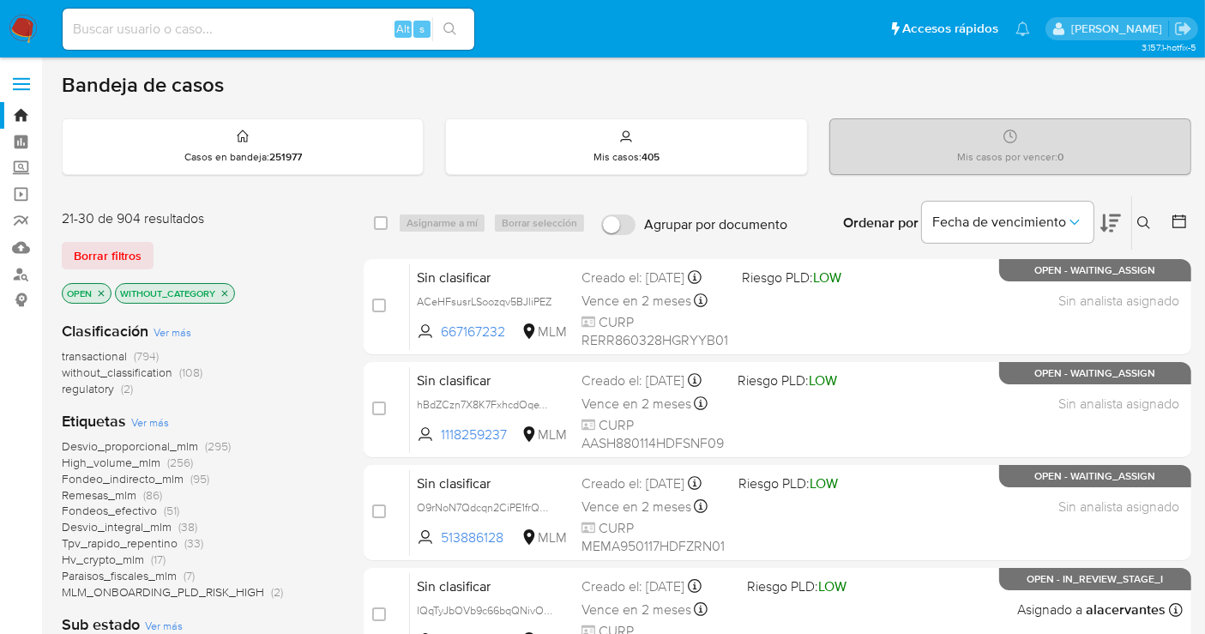
click at [99, 298] on p "OPEN" at bounding box center [87, 293] width 48 height 19
click at [99, 294] on icon "close-filter" at bounding box center [101, 293] width 10 height 10
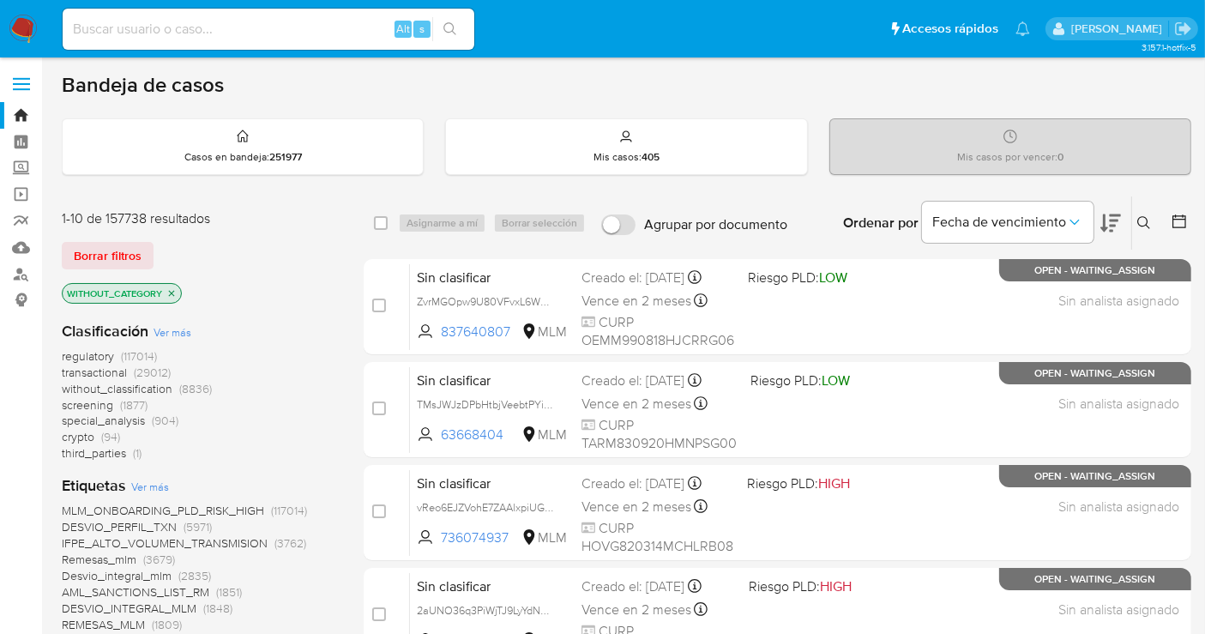
click at [171, 293] on icon "close-filter" at bounding box center [171, 293] width 10 height 10
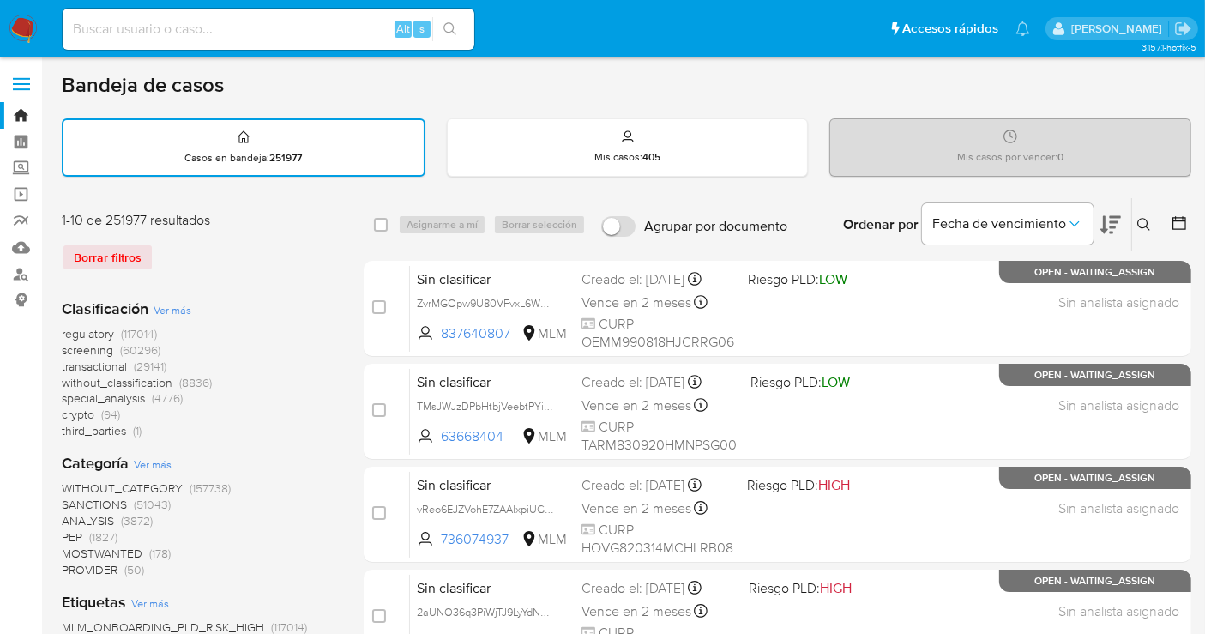
click at [122, 383] on span "without_classification" at bounding box center [117, 382] width 111 height 17
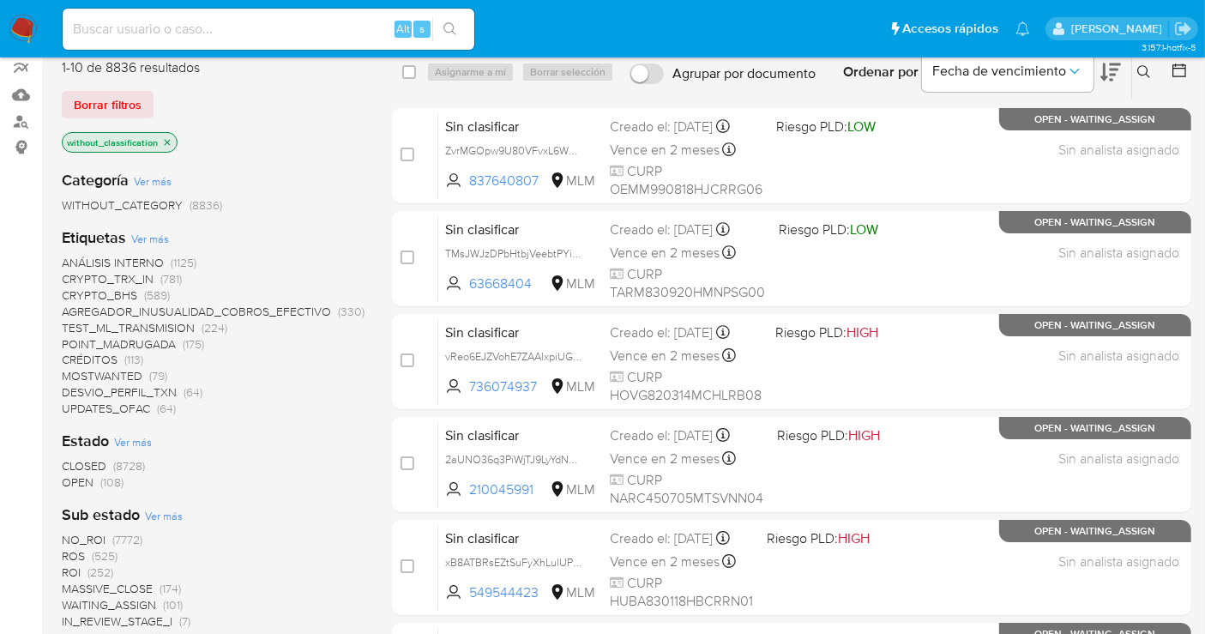
scroll to position [190, 0]
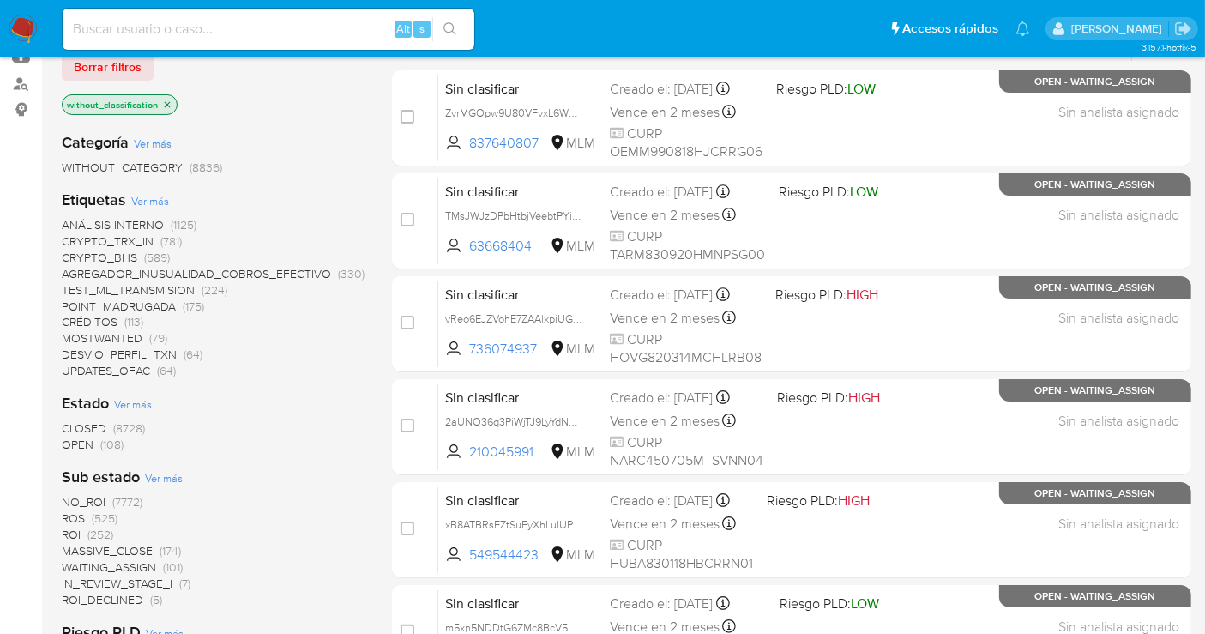
click at [93, 439] on span "OPEN" at bounding box center [78, 444] width 32 height 17
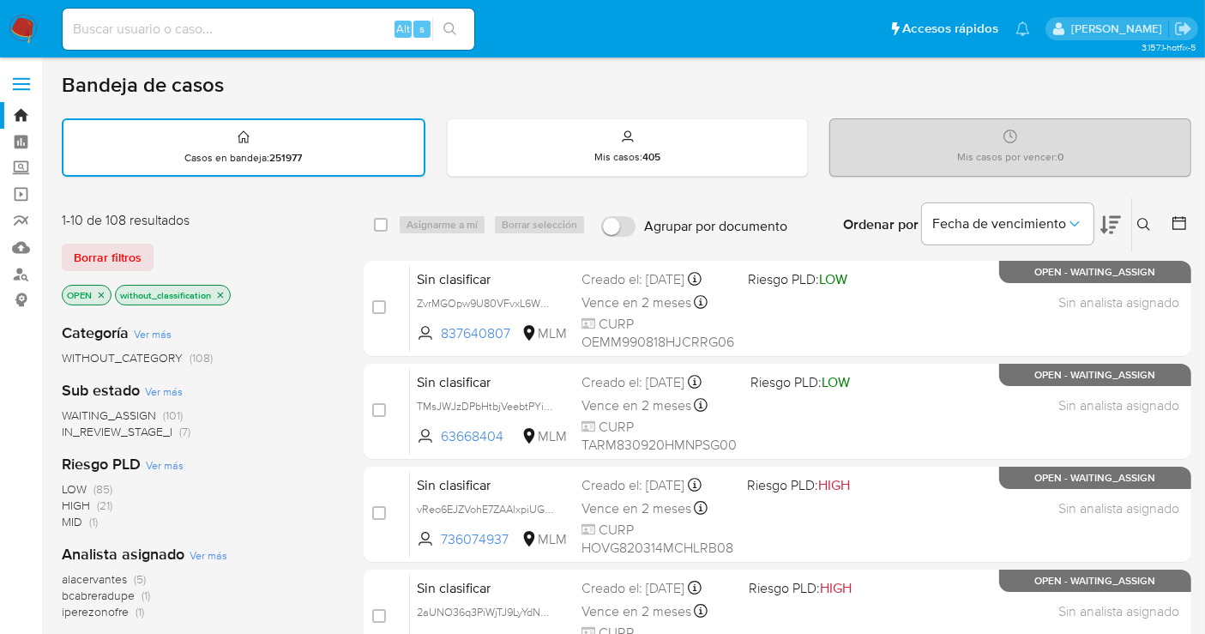
click at [223, 295] on icon "close-filter" at bounding box center [220, 295] width 10 height 10
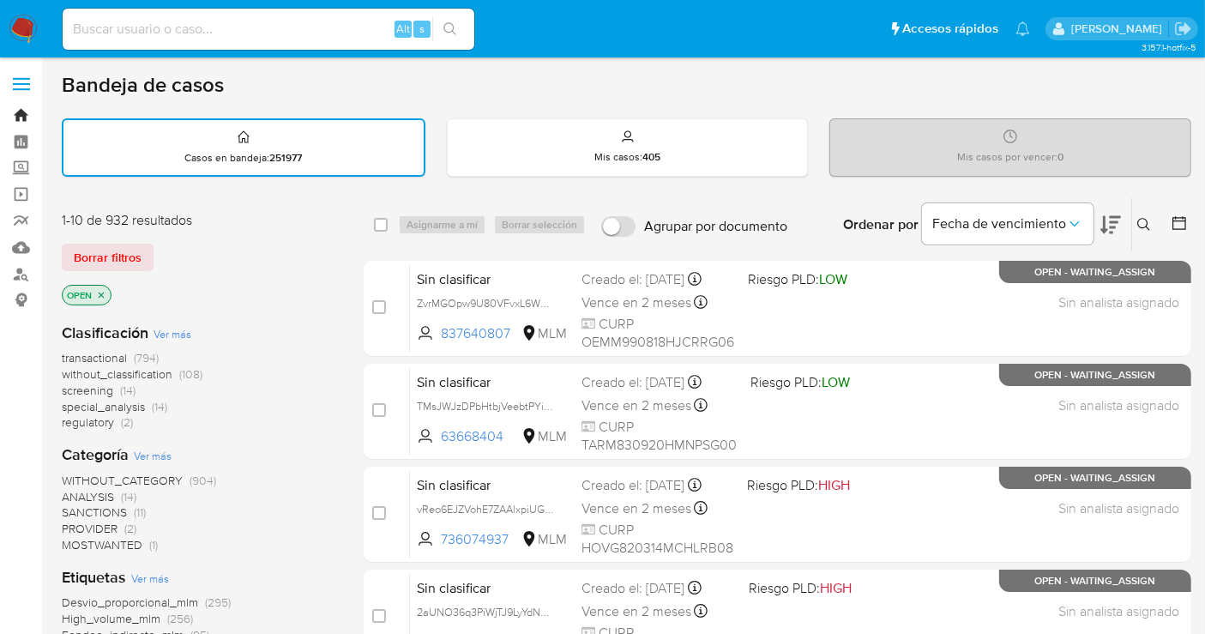
click at [28, 114] on link "Bandeja" at bounding box center [102, 115] width 204 height 27
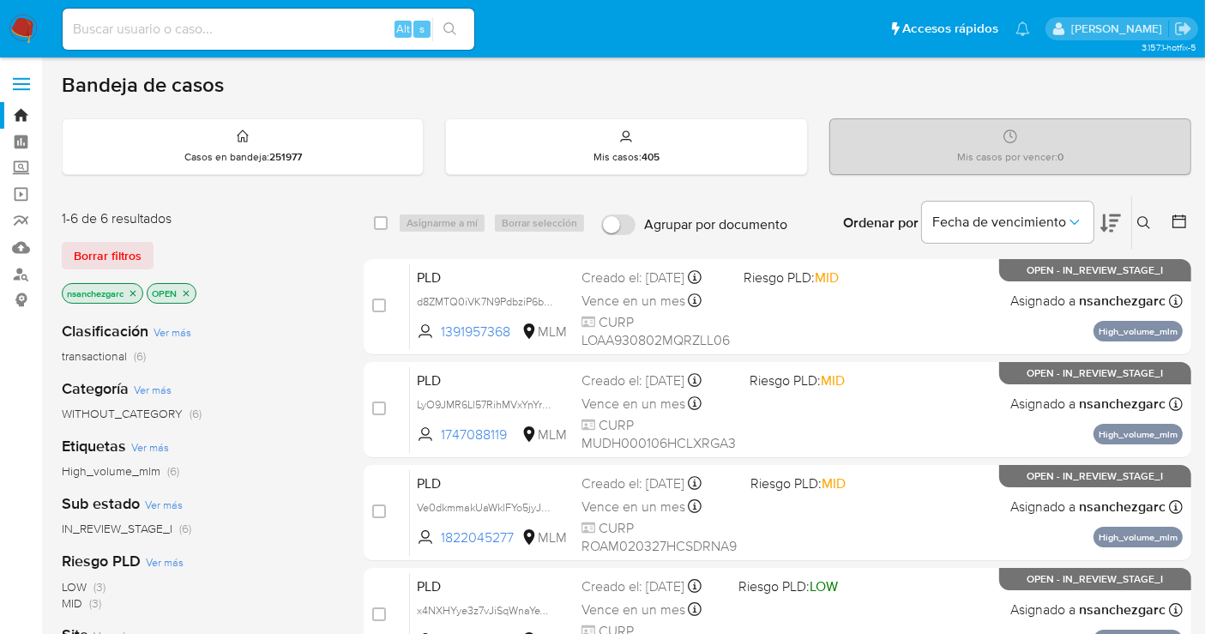
click at [1139, 225] on icon at bounding box center [1144, 223] width 14 height 14
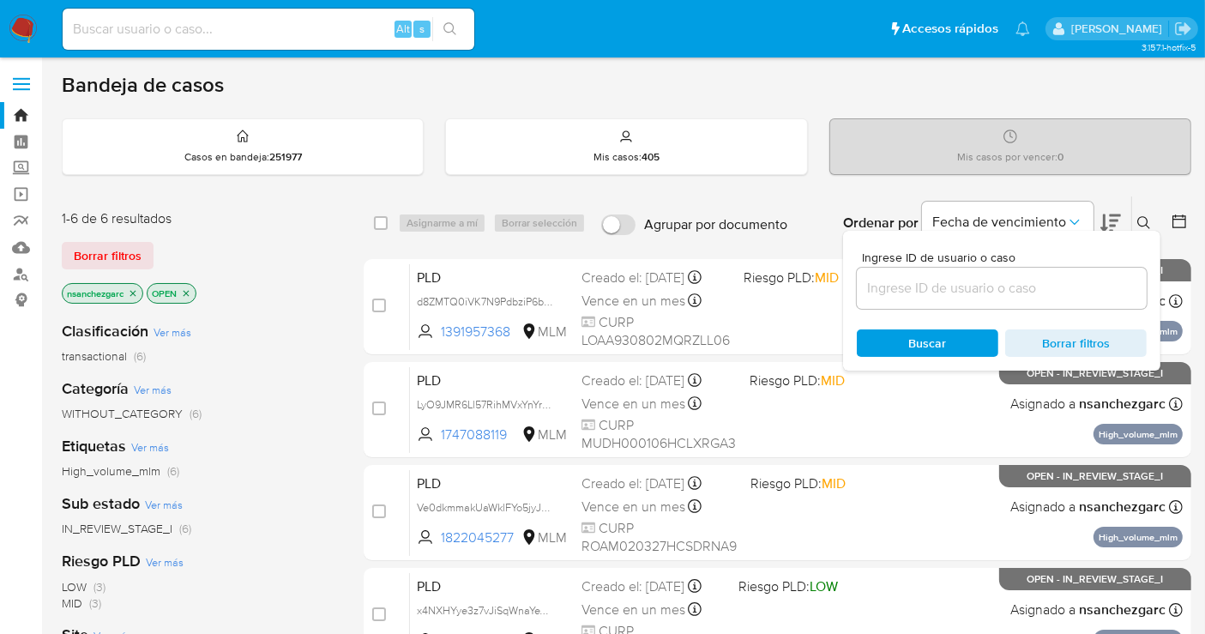
click at [899, 287] on input at bounding box center [1002, 288] width 290 height 22
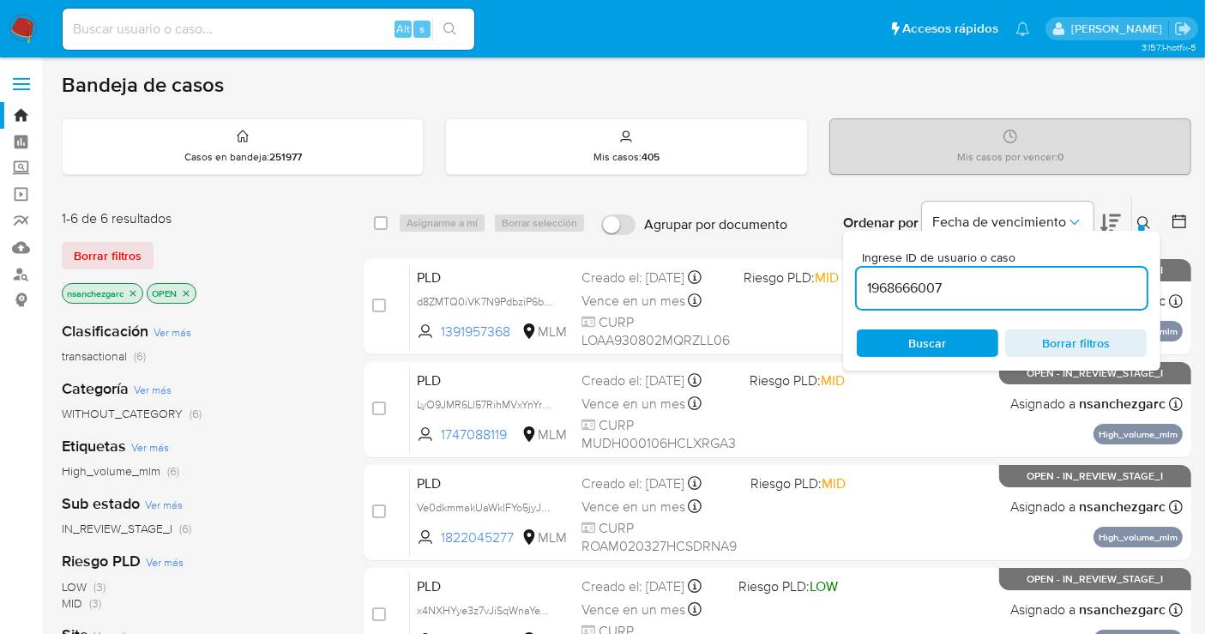
type input "1968666007"
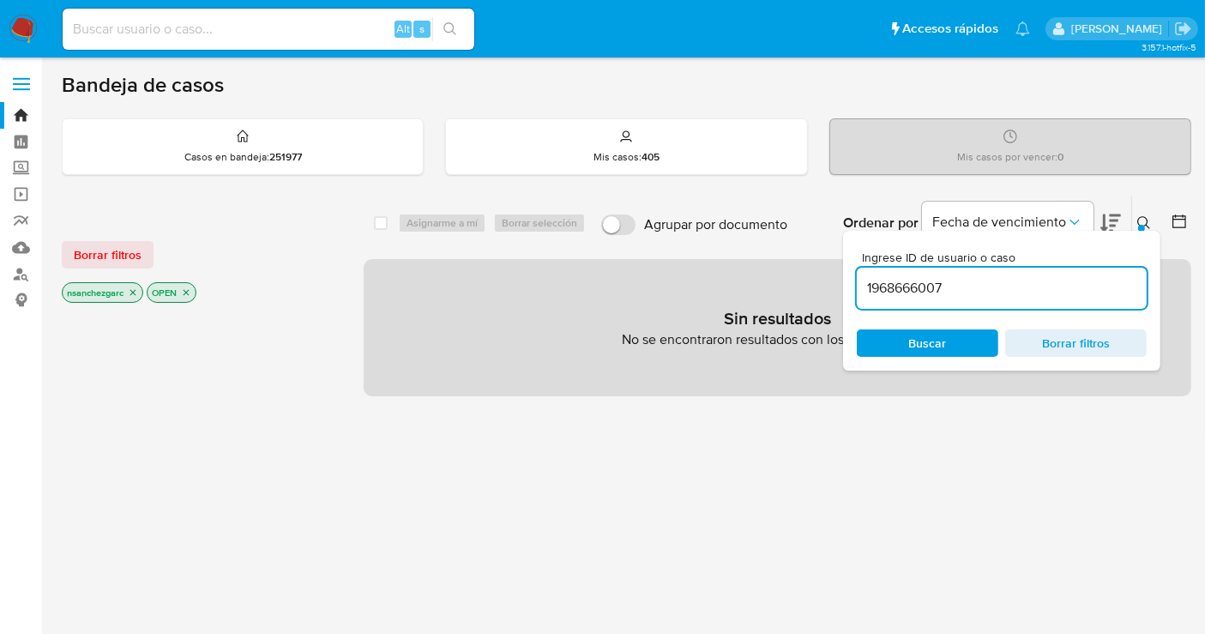
click at [129, 288] on icon "close-filter" at bounding box center [133, 292] width 10 height 10
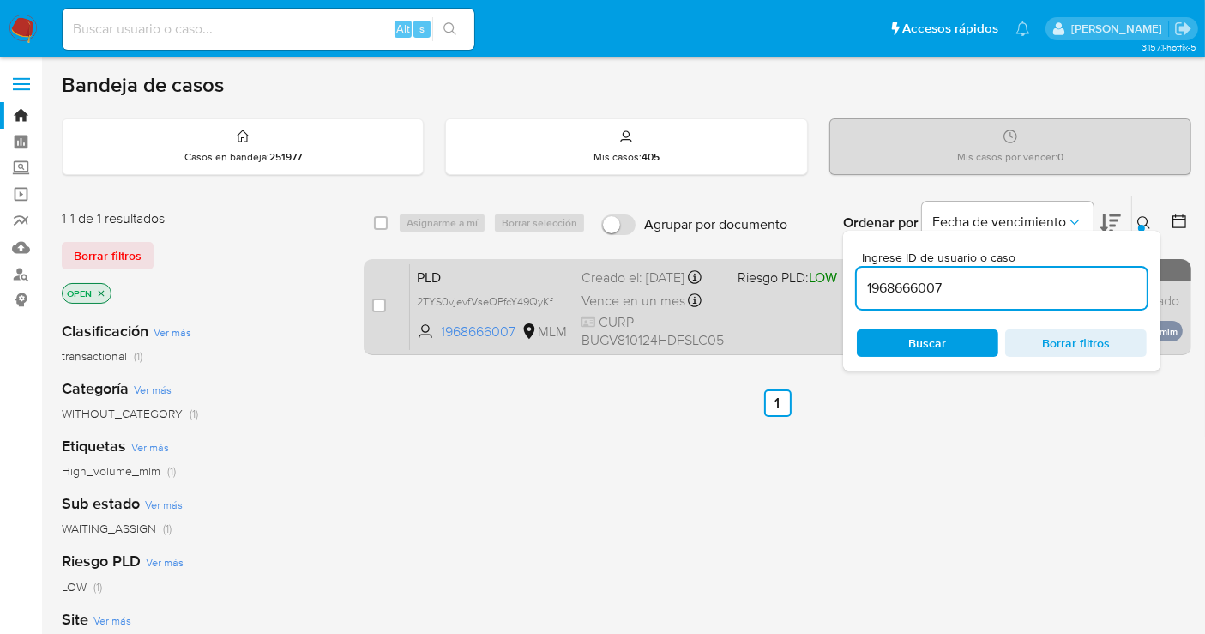
click at [555, 309] on span "2TYS0vjevfVseOPfcY49QyKf" at bounding box center [492, 301] width 151 height 19
click at [380, 297] on div "case-item-checkbox" at bounding box center [379, 305] width 14 height 17
click at [372, 302] on input "checkbox" at bounding box center [379, 305] width 14 height 14
checkbox input "true"
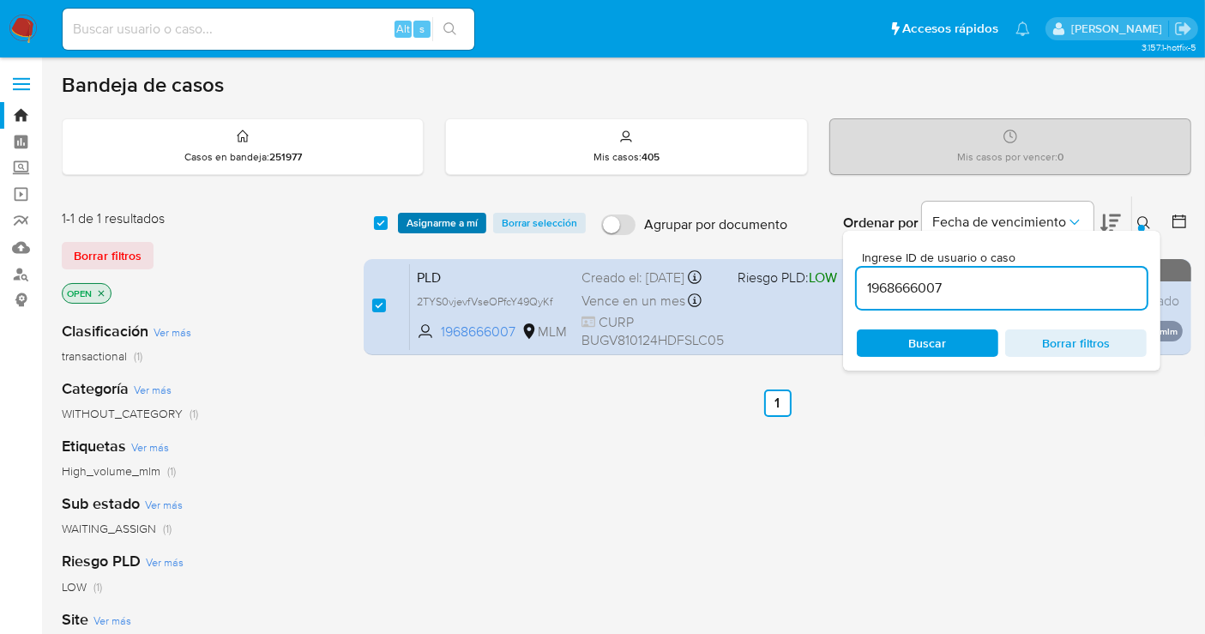
click at [413, 220] on span "Asignarme a mí" at bounding box center [441, 222] width 71 height 17
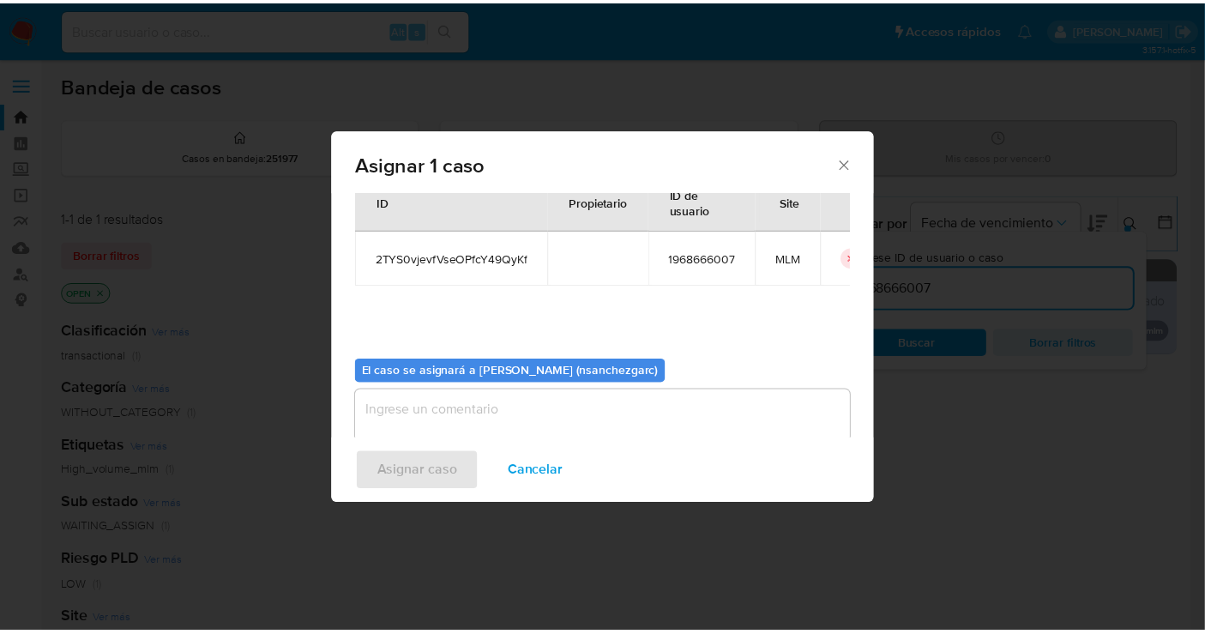
scroll to position [87, 0]
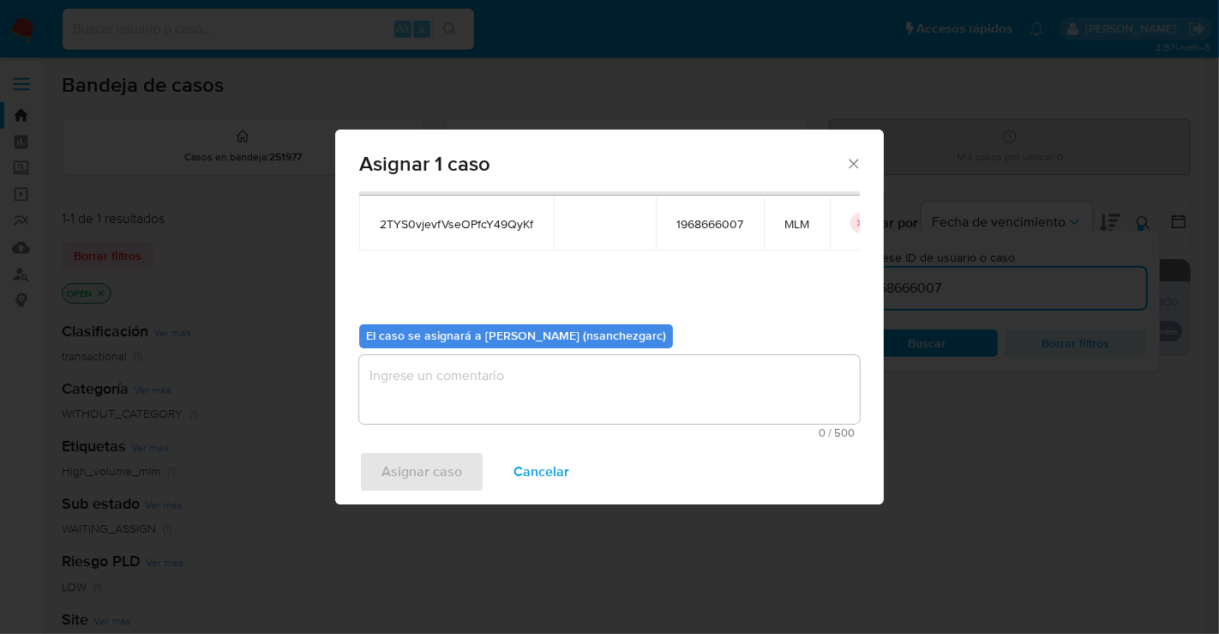
click at [407, 373] on textarea "assign-modal" at bounding box center [609, 389] width 501 height 69
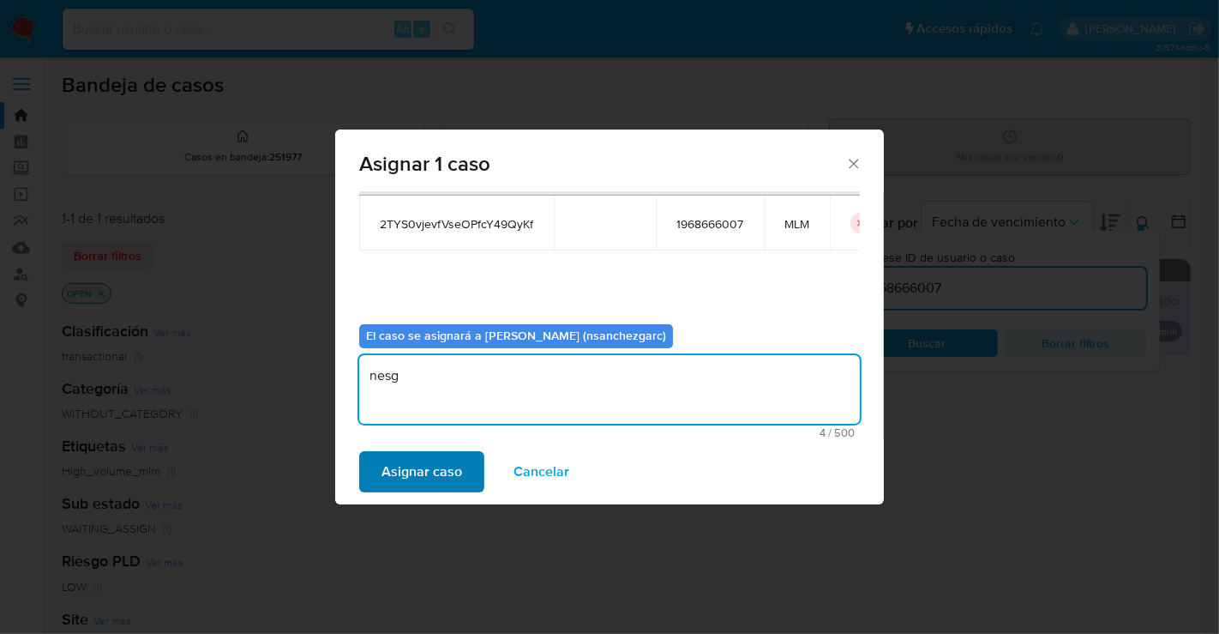
type textarea "nesg"
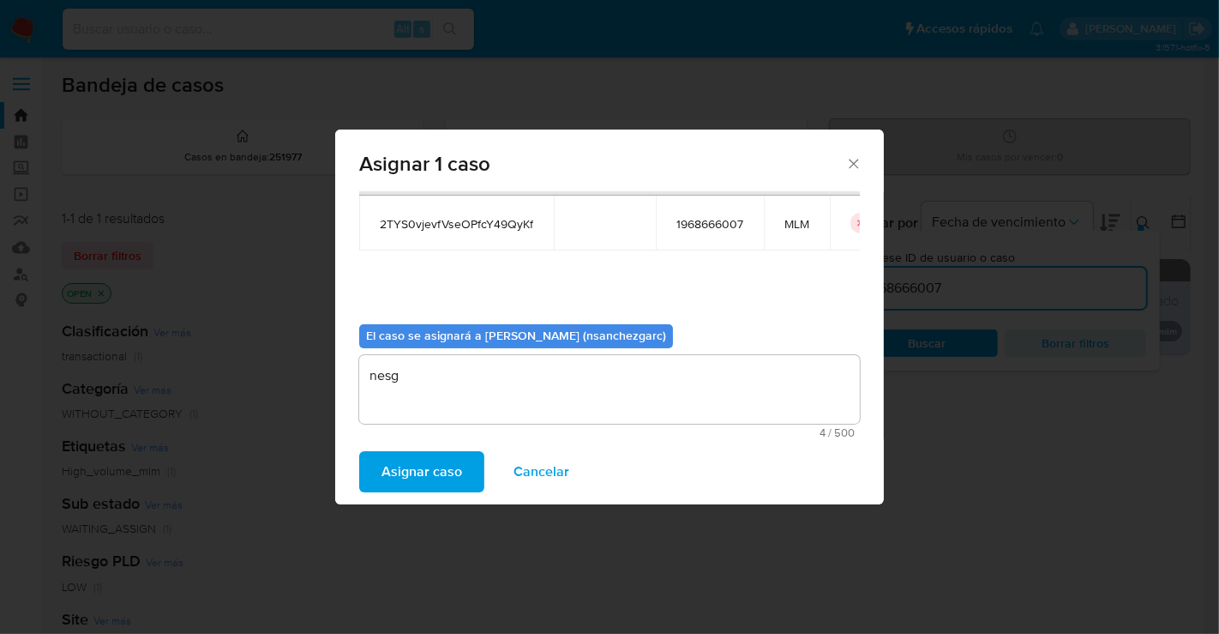
click at [427, 462] on span "Asignar caso" at bounding box center [422, 472] width 81 height 38
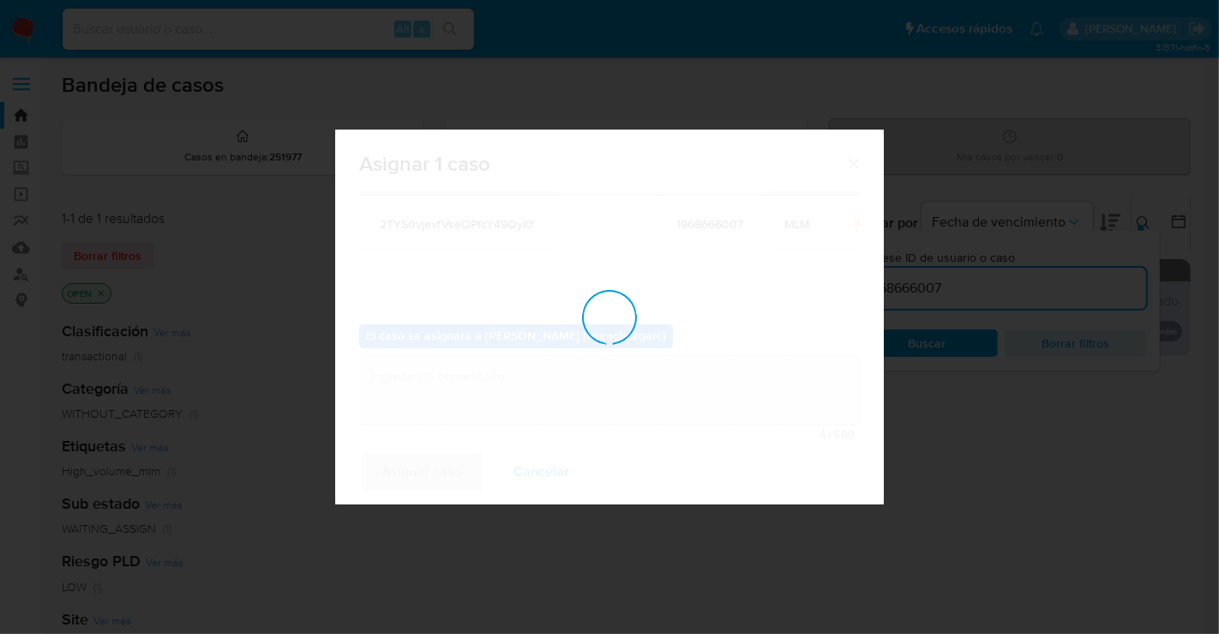
checkbox input "false"
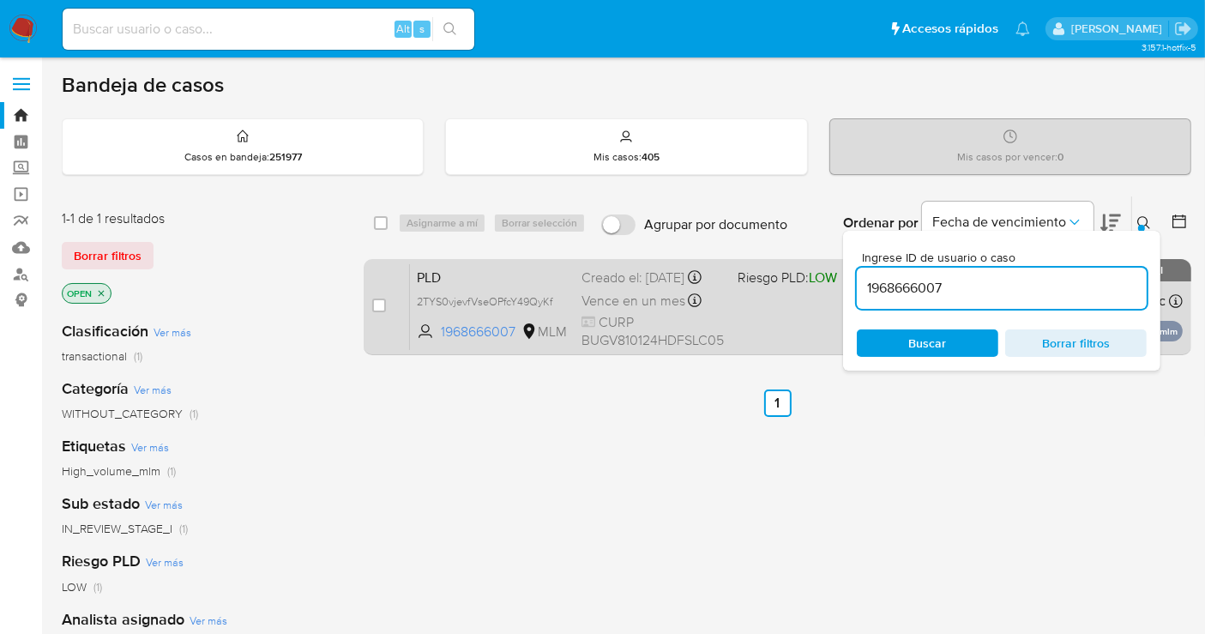
click at [612, 304] on span "Vence en un mes" at bounding box center [633, 301] width 104 height 19
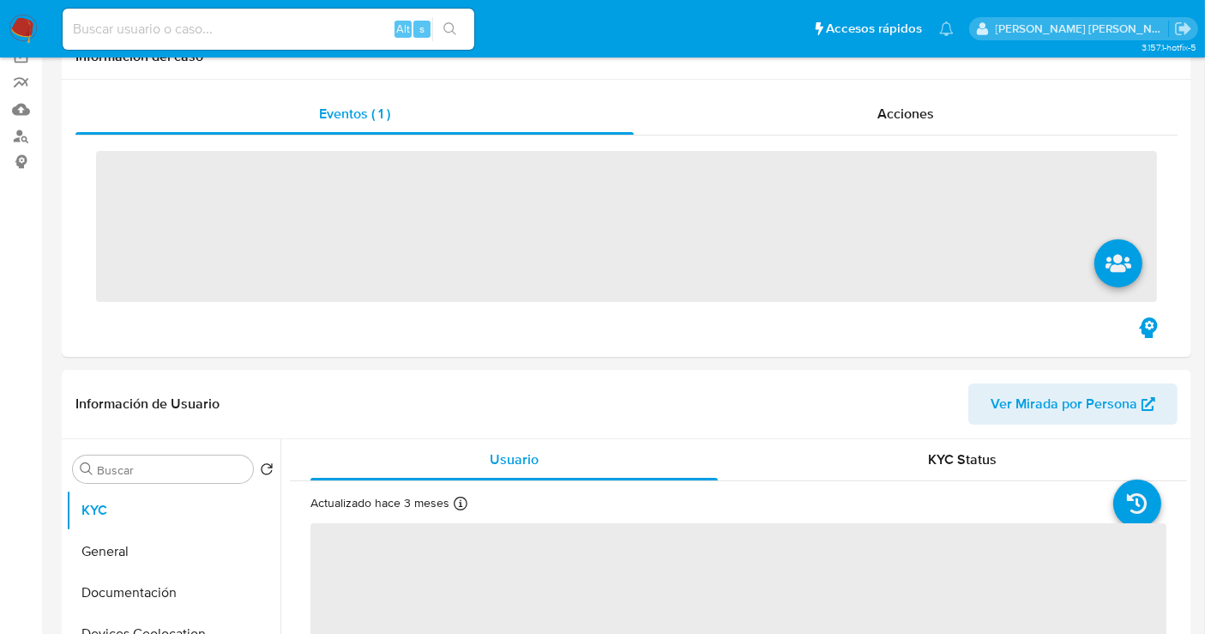
scroll to position [286, 0]
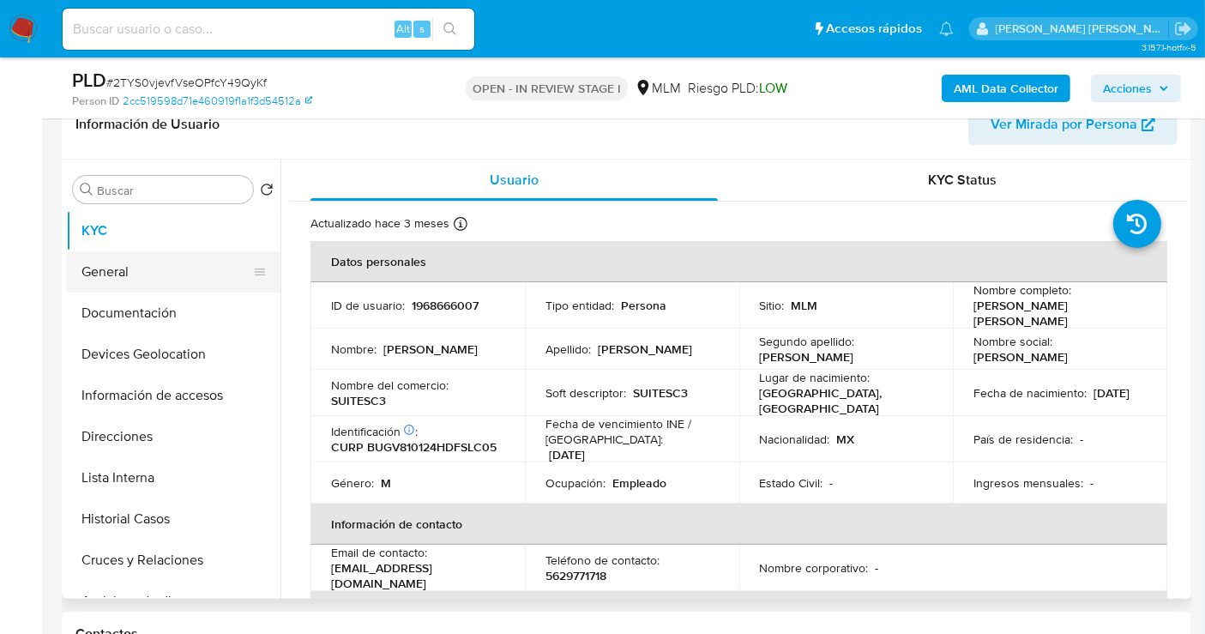
click at [156, 274] on button "General" at bounding box center [166, 271] width 201 height 41
select select "10"
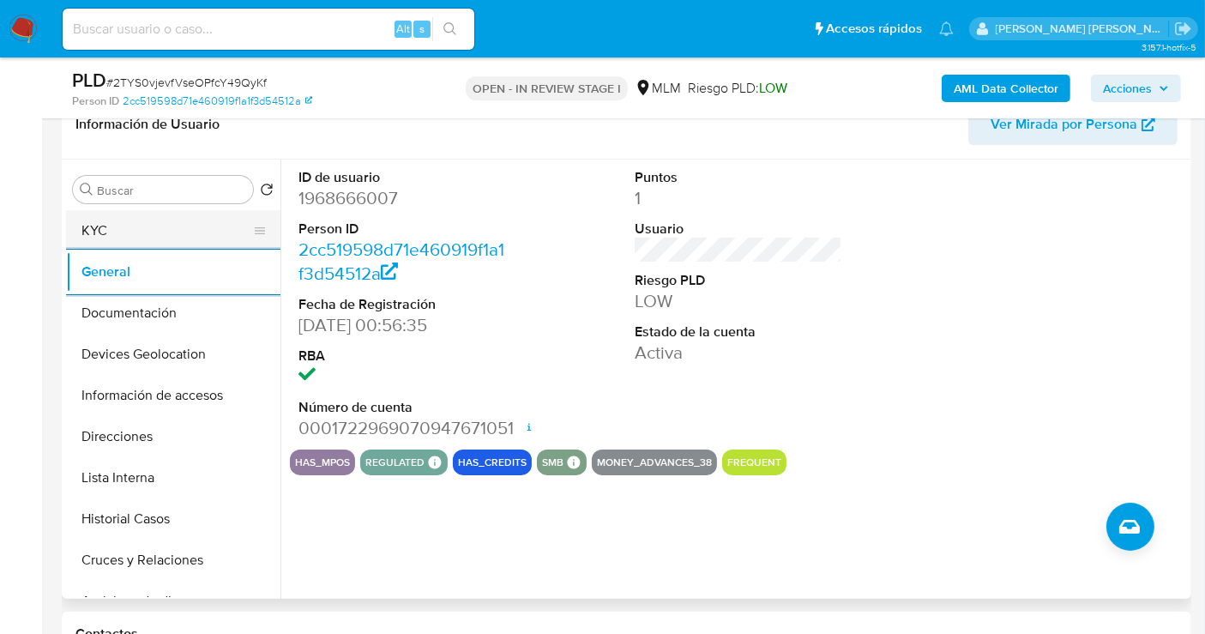
click at [116, 244] on button "KYC" at bounding box center [166, 230] width 201 height 41
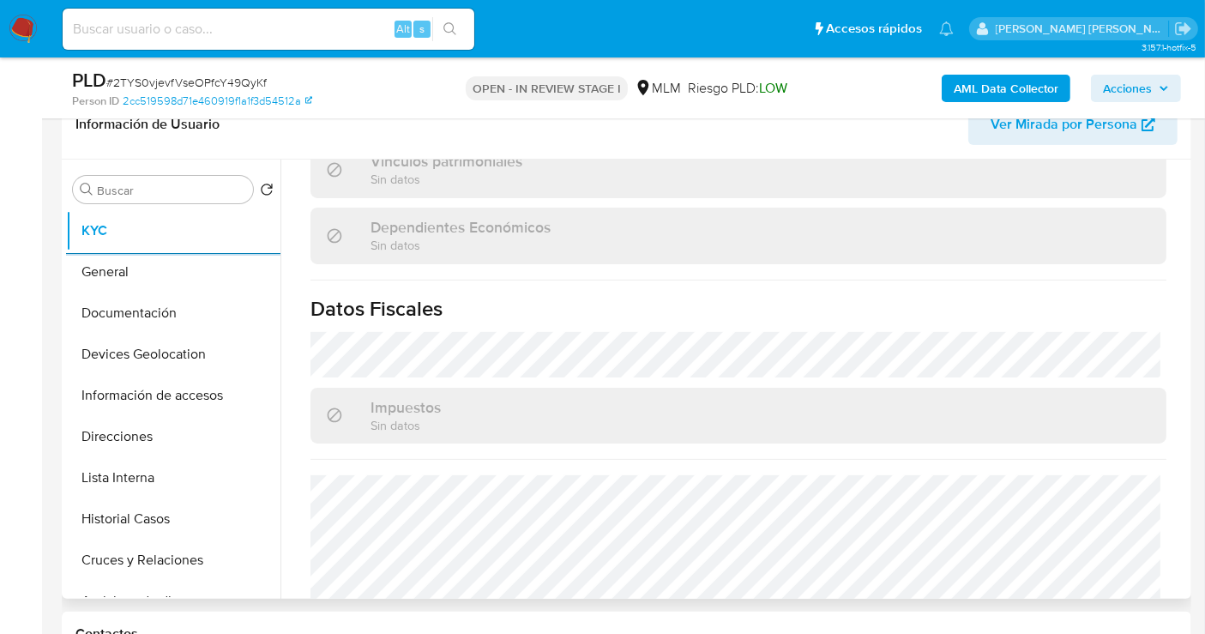
scroll to position [1082, 0]
